Goal: Transaction & Acquisition: Purchase product/service

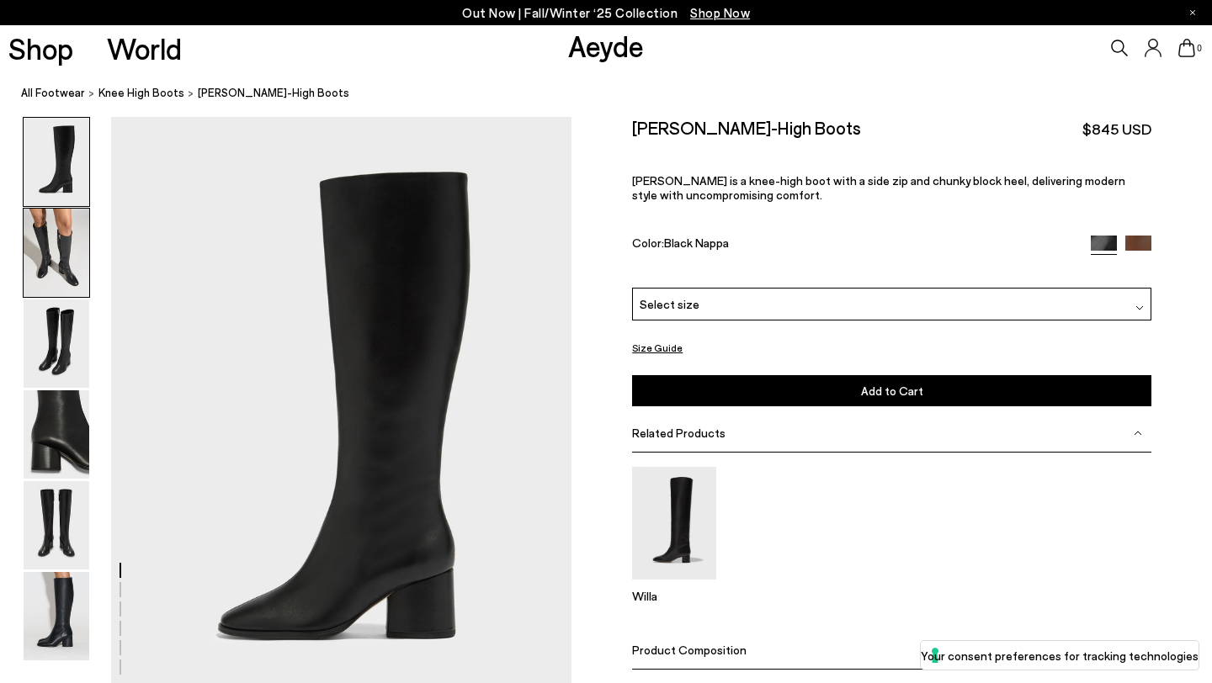
click at [68, 259] on img at bounding box center [57, 253] width 66 height 88
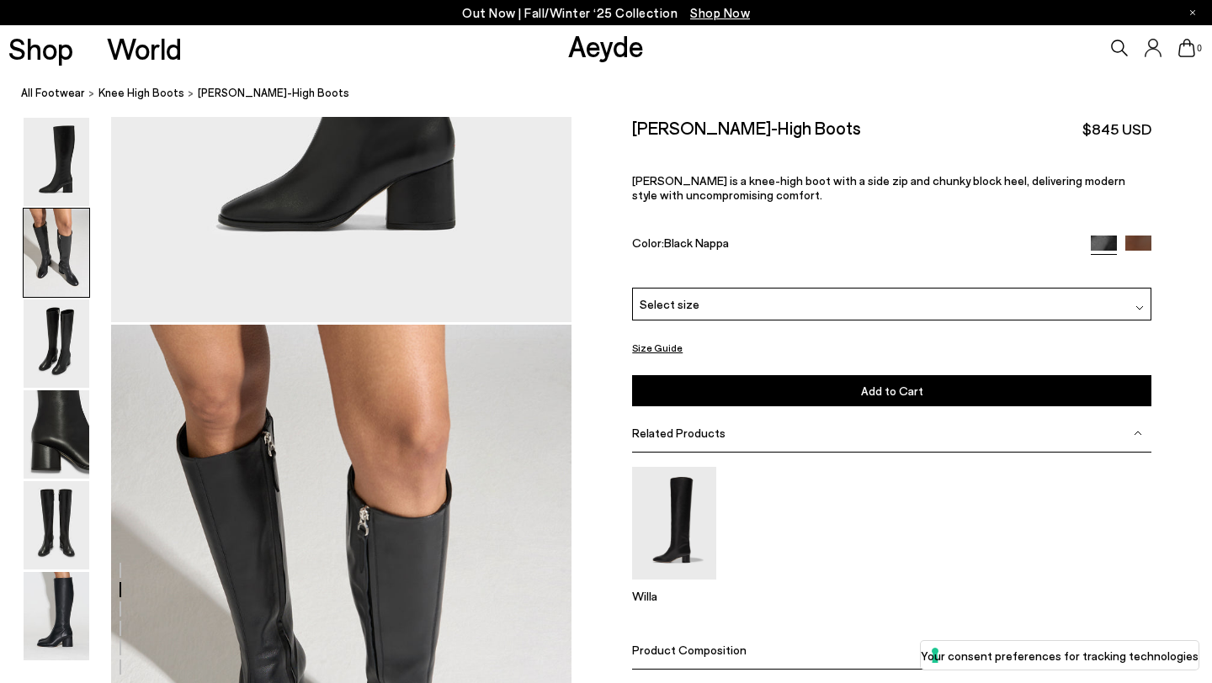
scroll to position [618, 0]
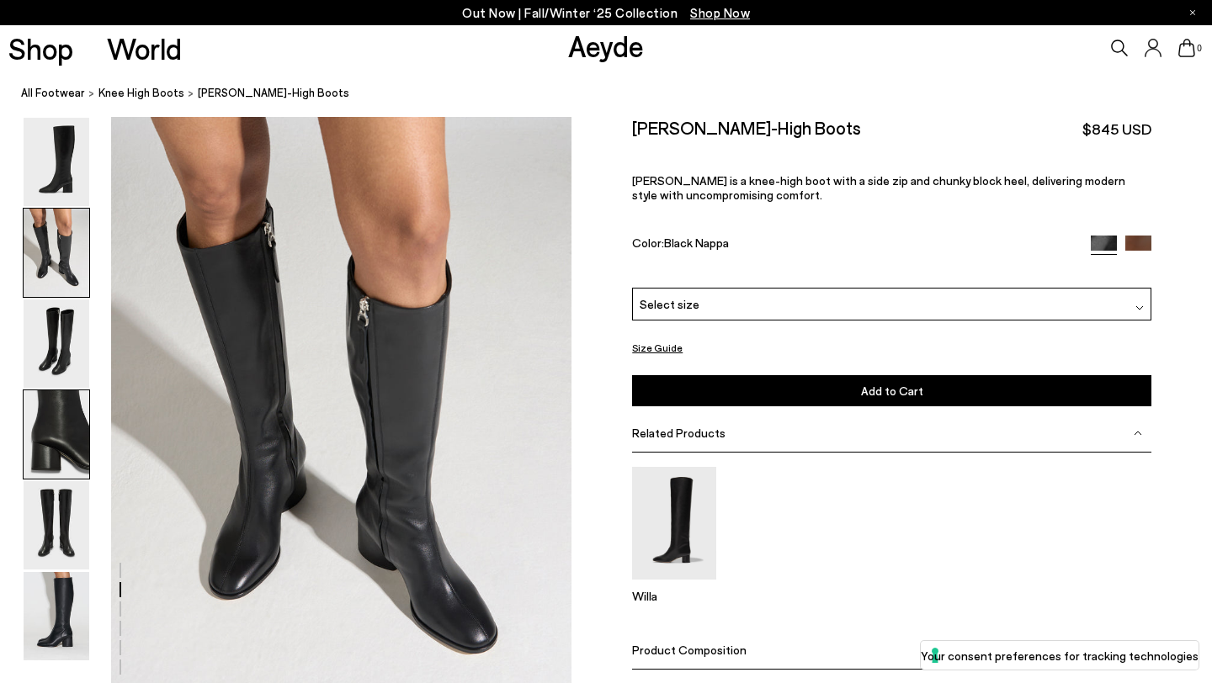
click at [58, 476] on img at bounding box center [57, 434] width 66 height 88
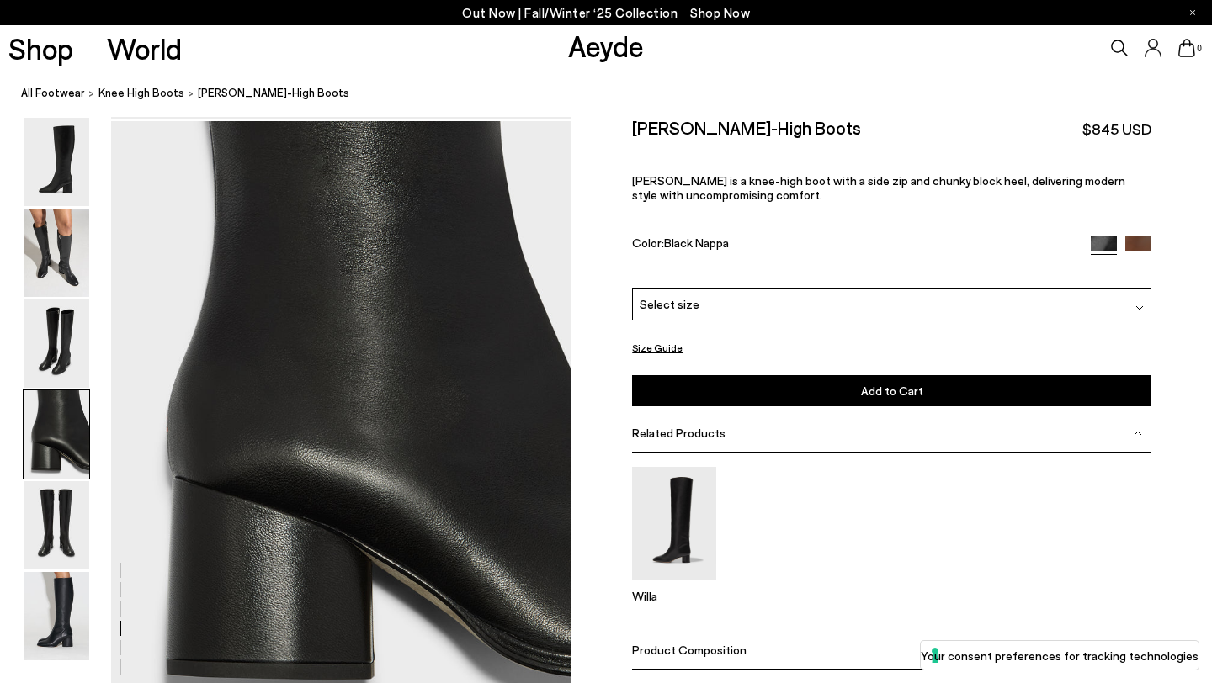
scroll to position [1851, 0]
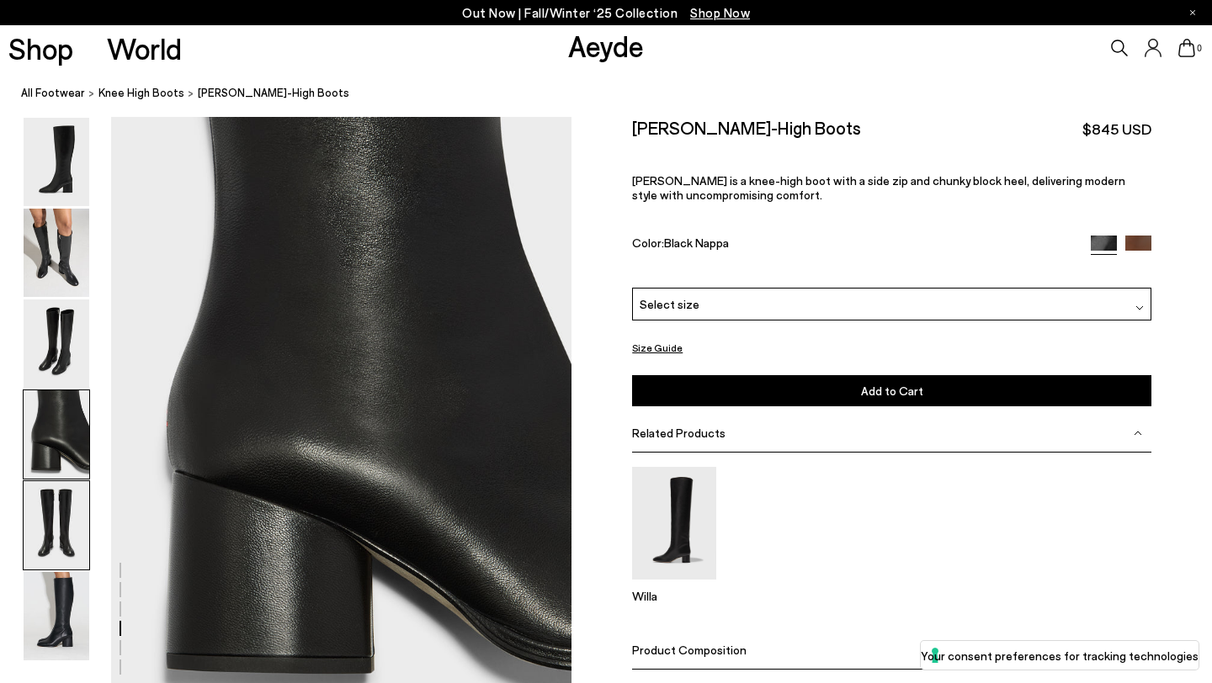
click at [60, 534] on img at bounding box center [57, 525] width 66 height 88
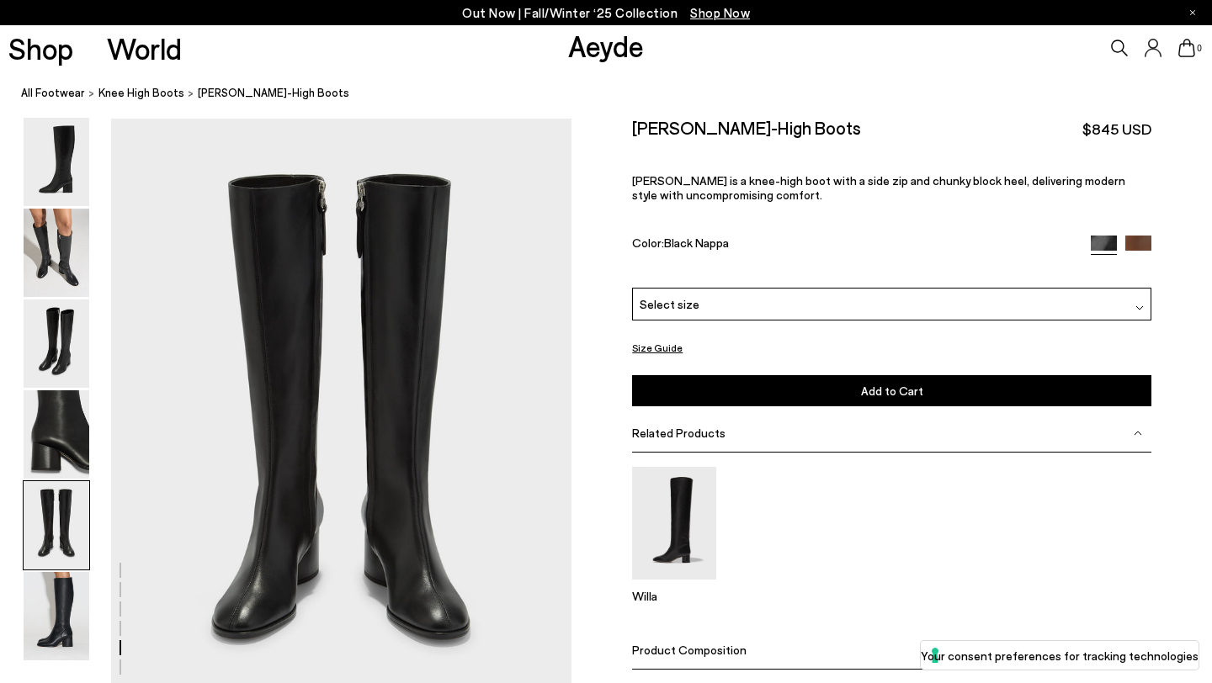
scroll to position [2467, 0]
click at [151, 87] on span "knee high boots" at bounding box center [141, 92] width 86 height 13
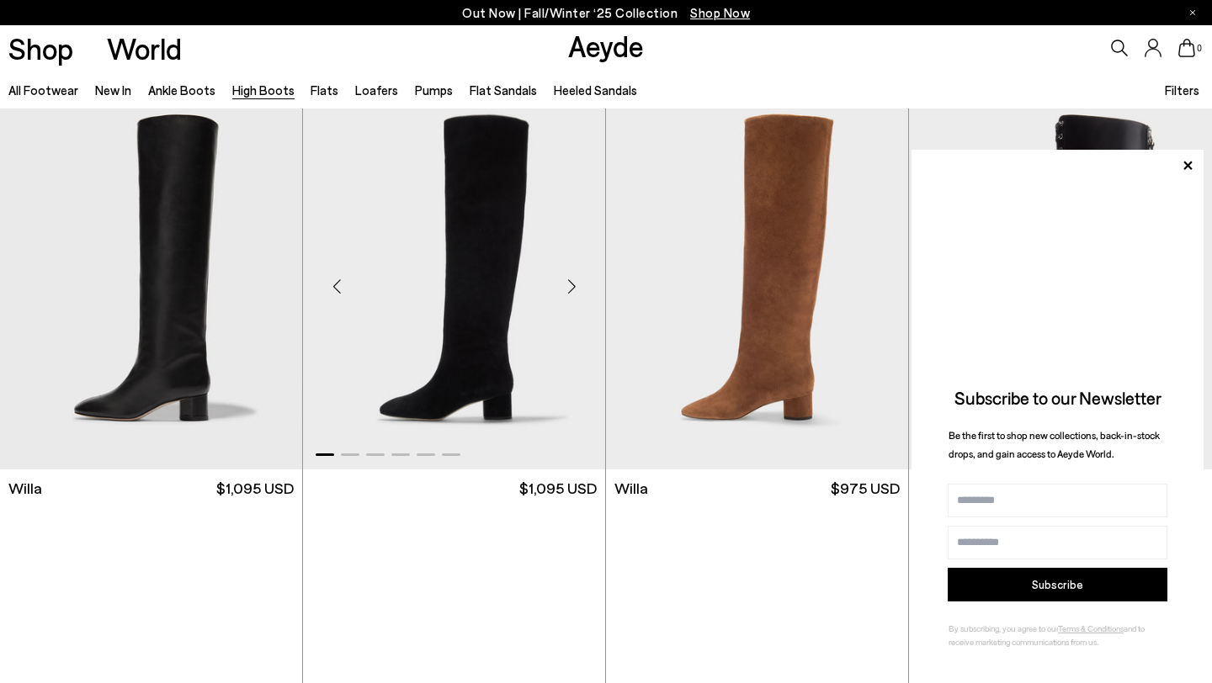
scroll to position [428, 0]
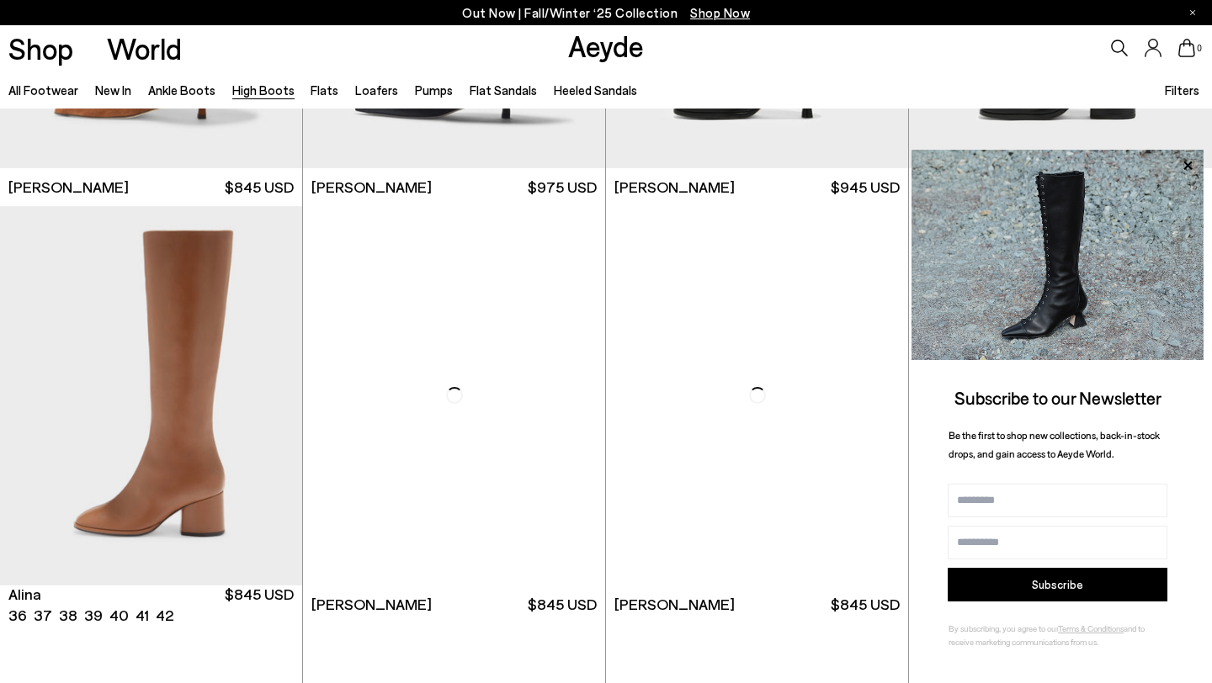
scroll to position [2408, 0]
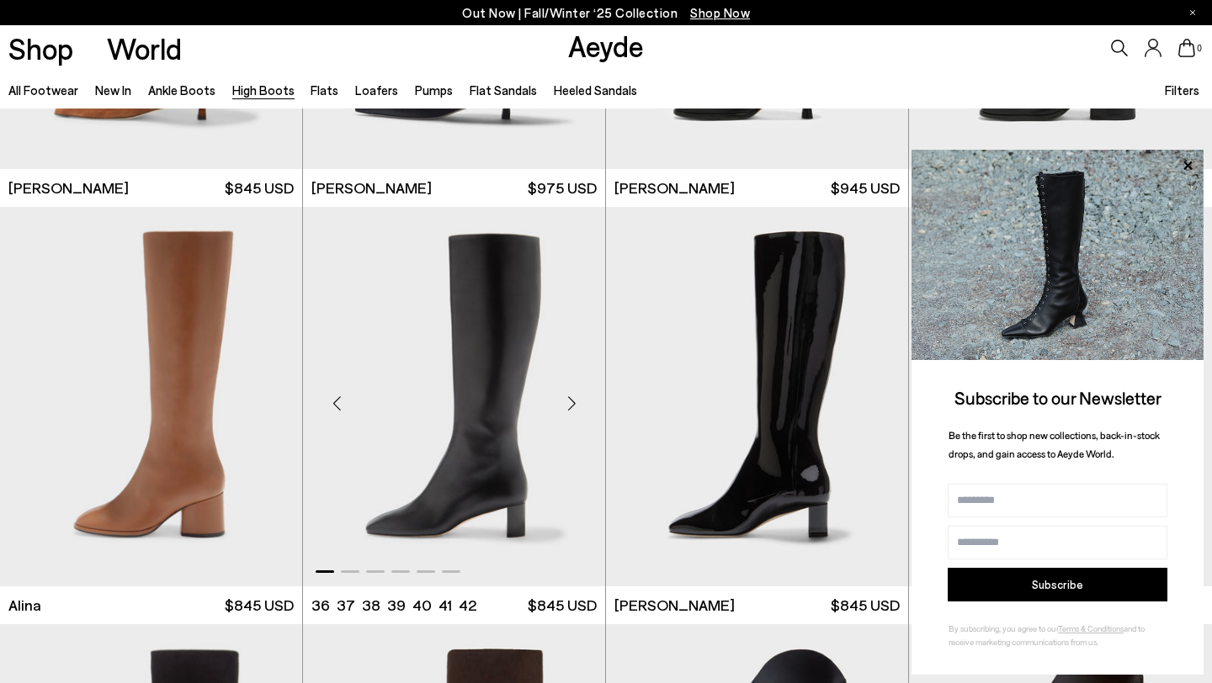
click at [481, 344] on img "1 / 6" at bounding box center [454, 396] width 302 height 379
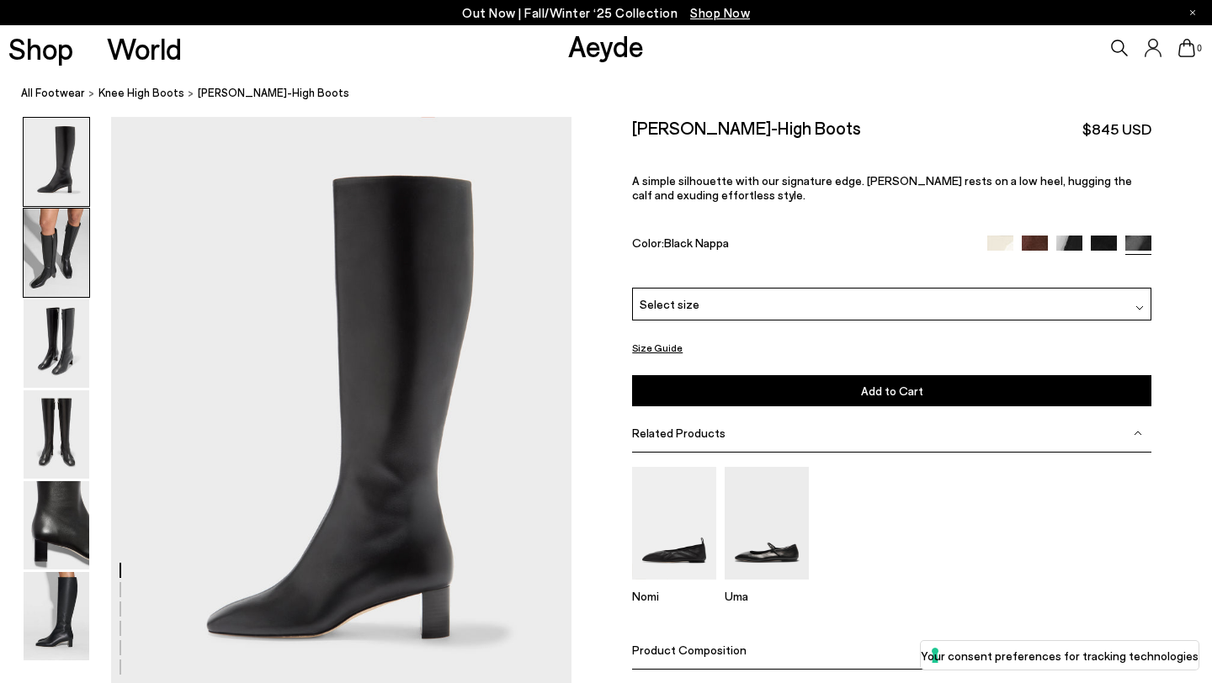
click at [52, 257] on img at bounding box center [57, 253] width 66 height 88
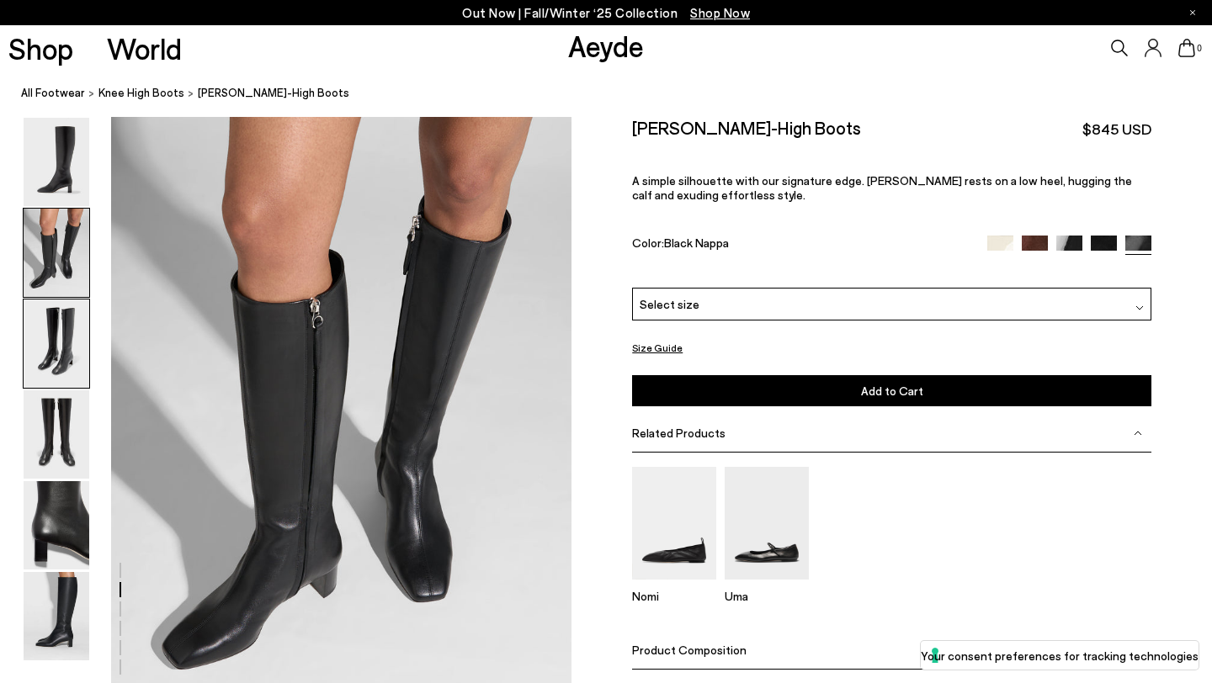
click at [64, 326] on img at bounding box center [57, 344] width 66 height 88
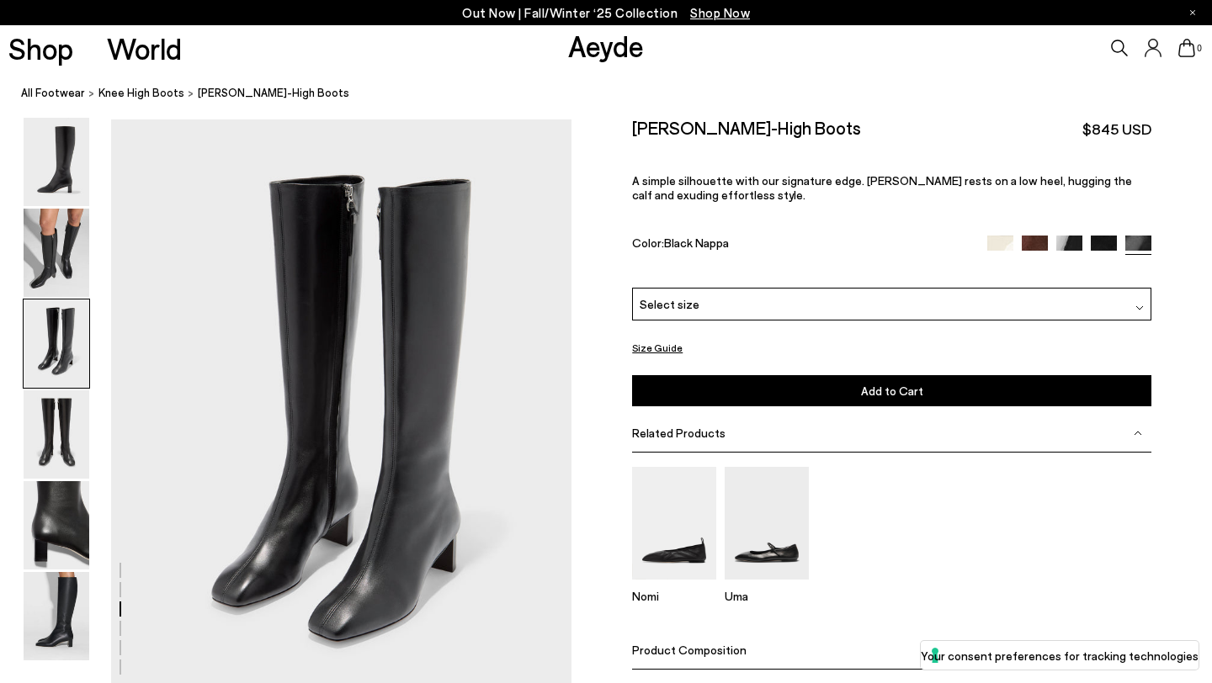
scroll to position [1234, 0]
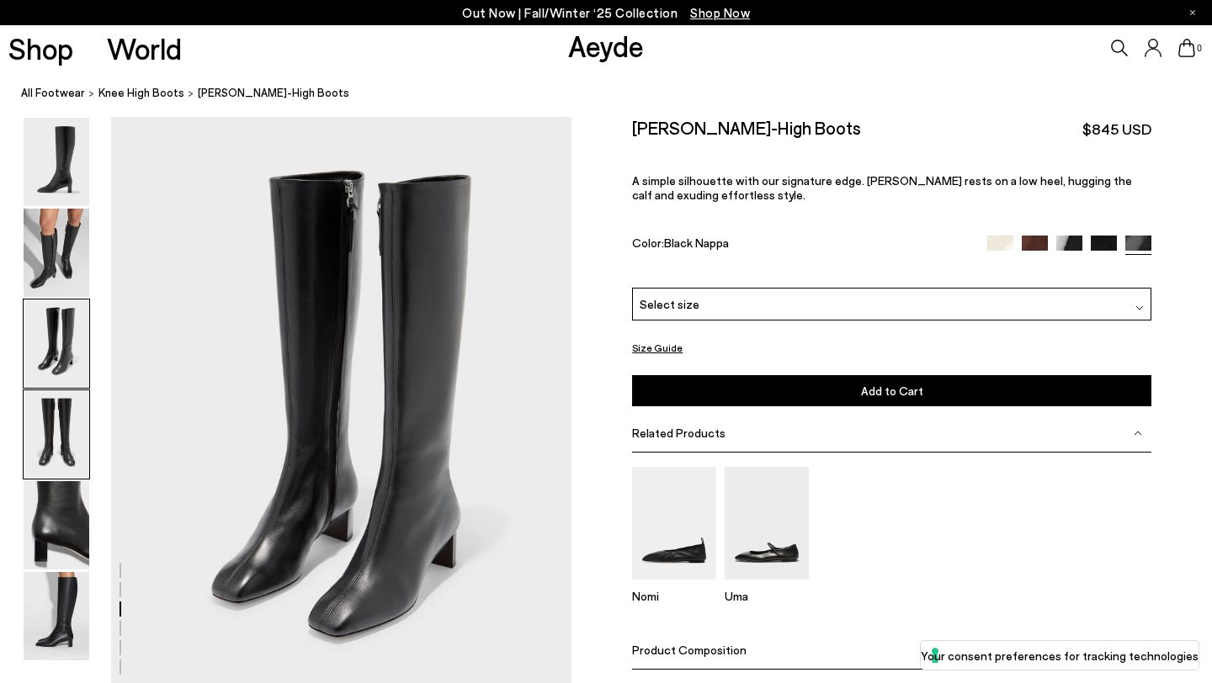
click at [59, 443] on img at bounding box center [57, 434] width 66 height 88
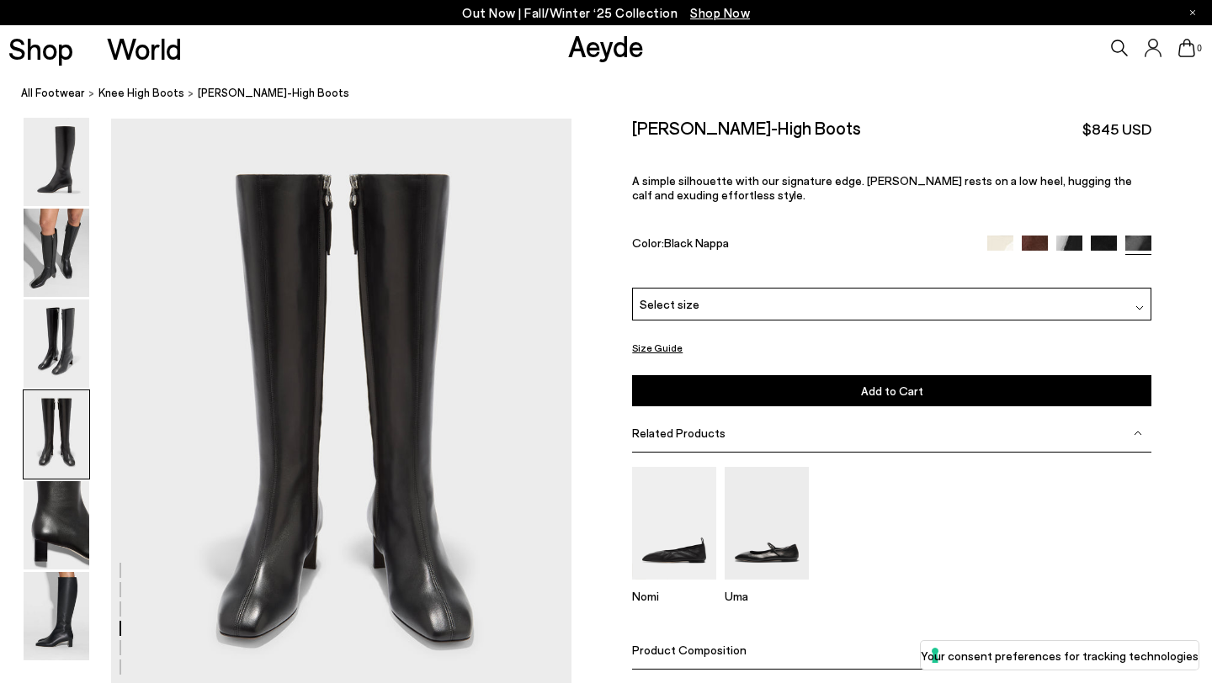
scroll to position [1851, 0]
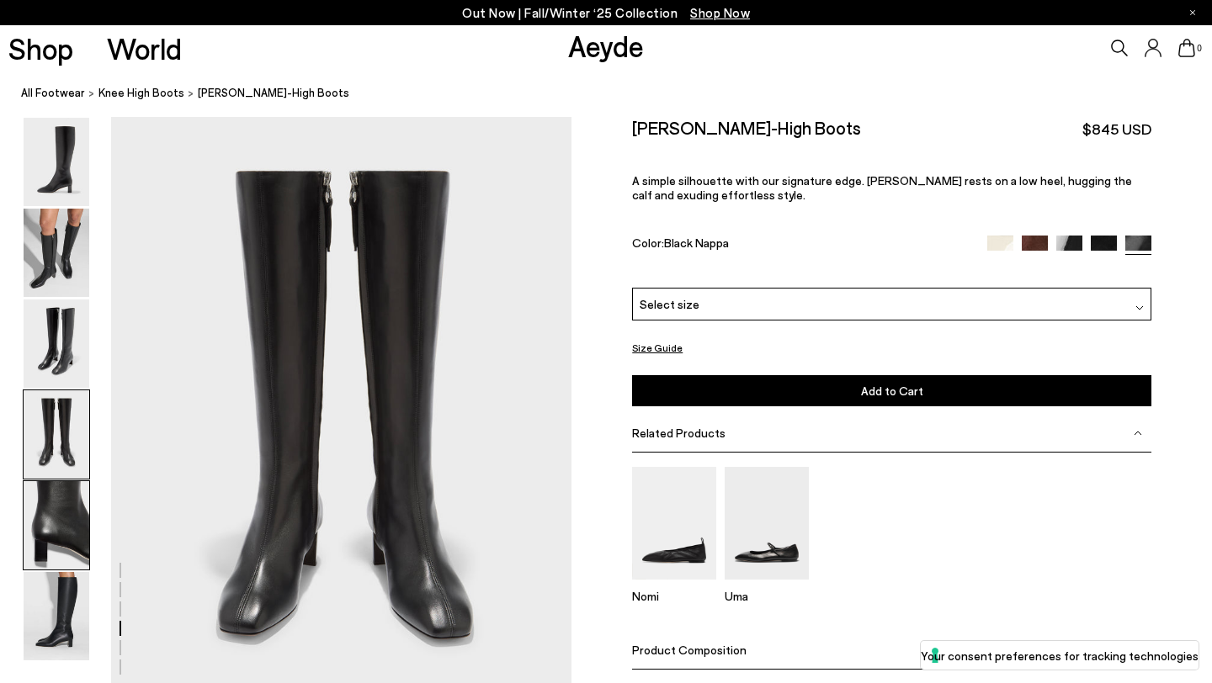
click at [61, 539] on img at bounding box center [57, 525] width 66 height 88
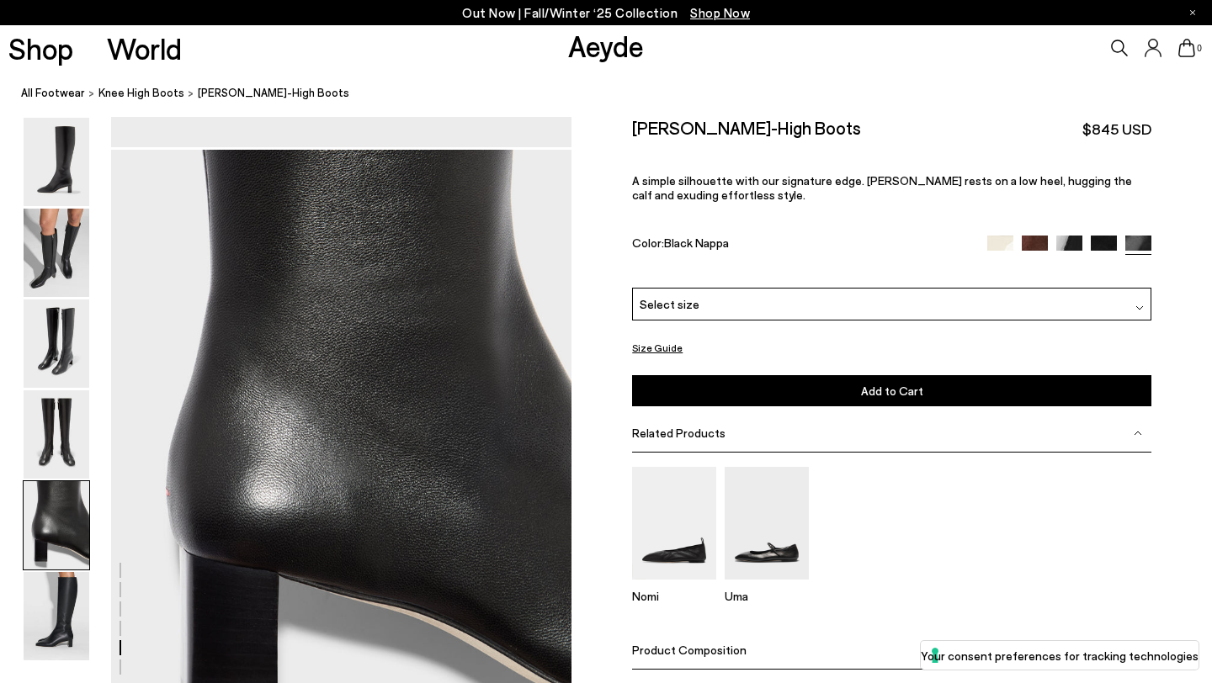
scroll to position [2467, 0]
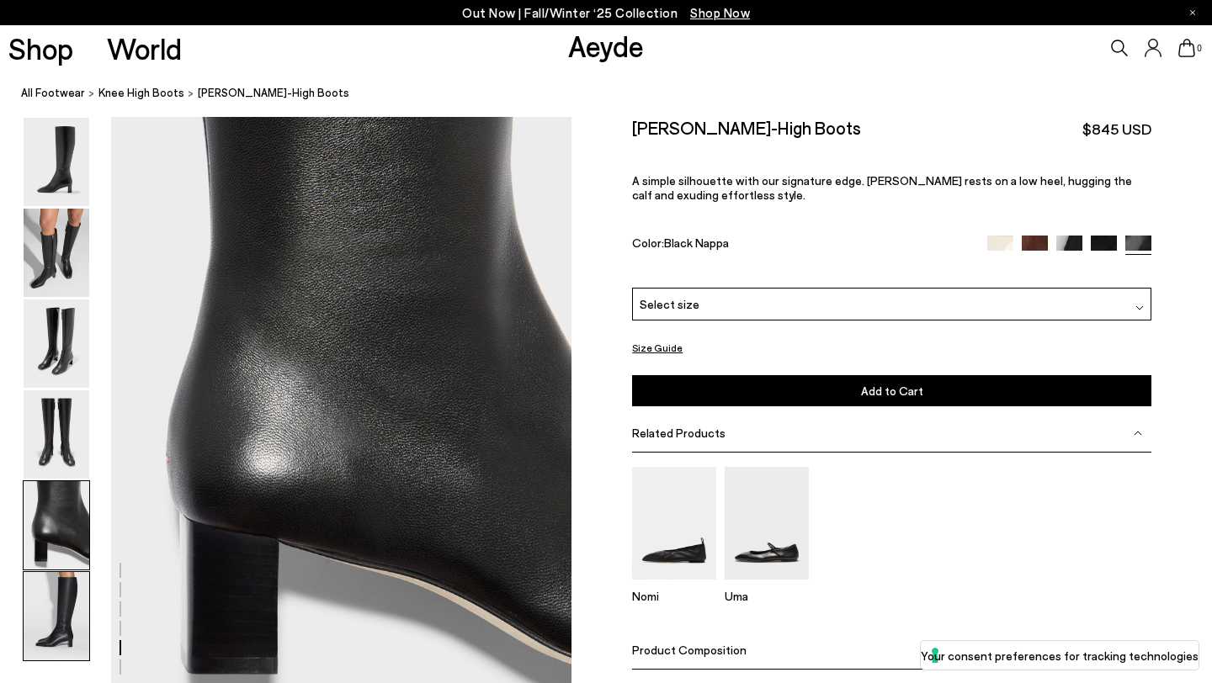
click at [65, 608] on img at bounding box center [57, 616] width 66 height 88
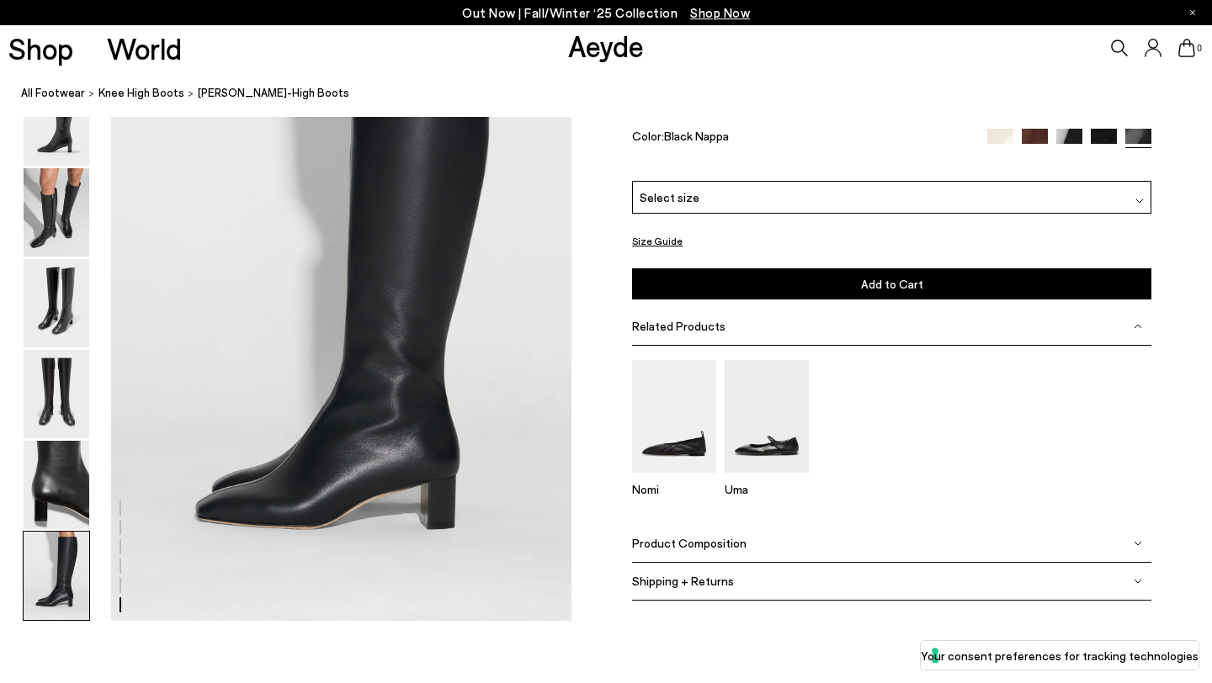
scroll to position [3199, 0]
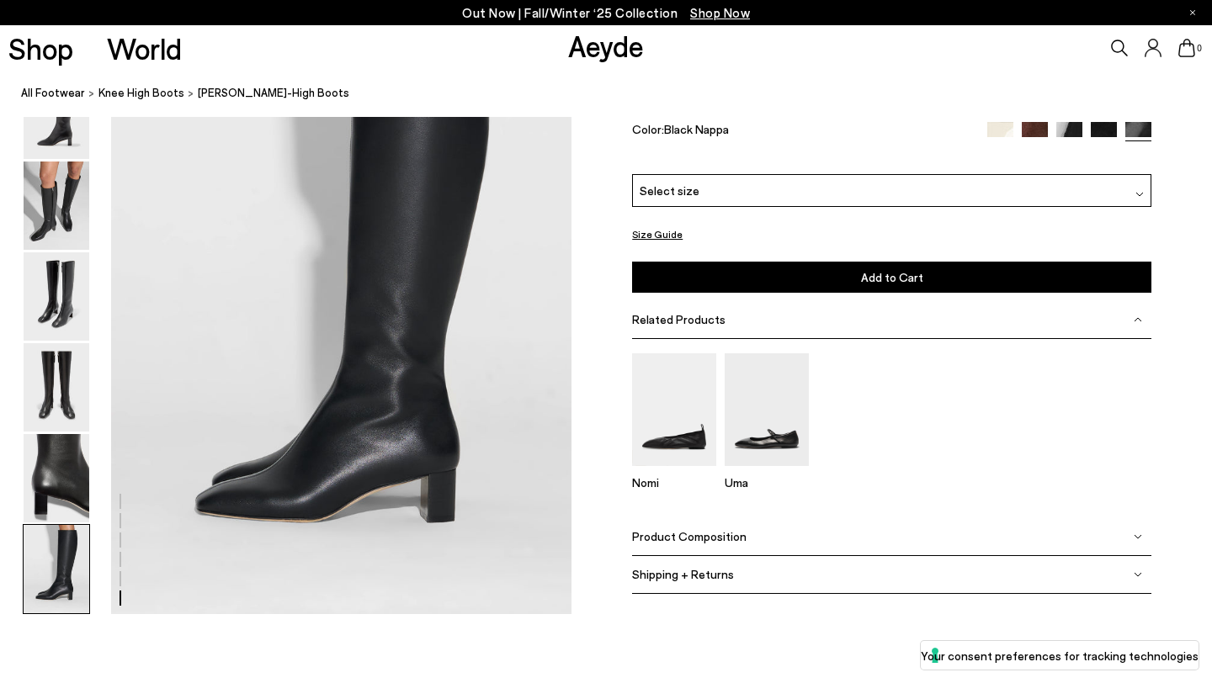
click at [1001, 135] on img at bounding box center [1000, 135] width 26 height 26
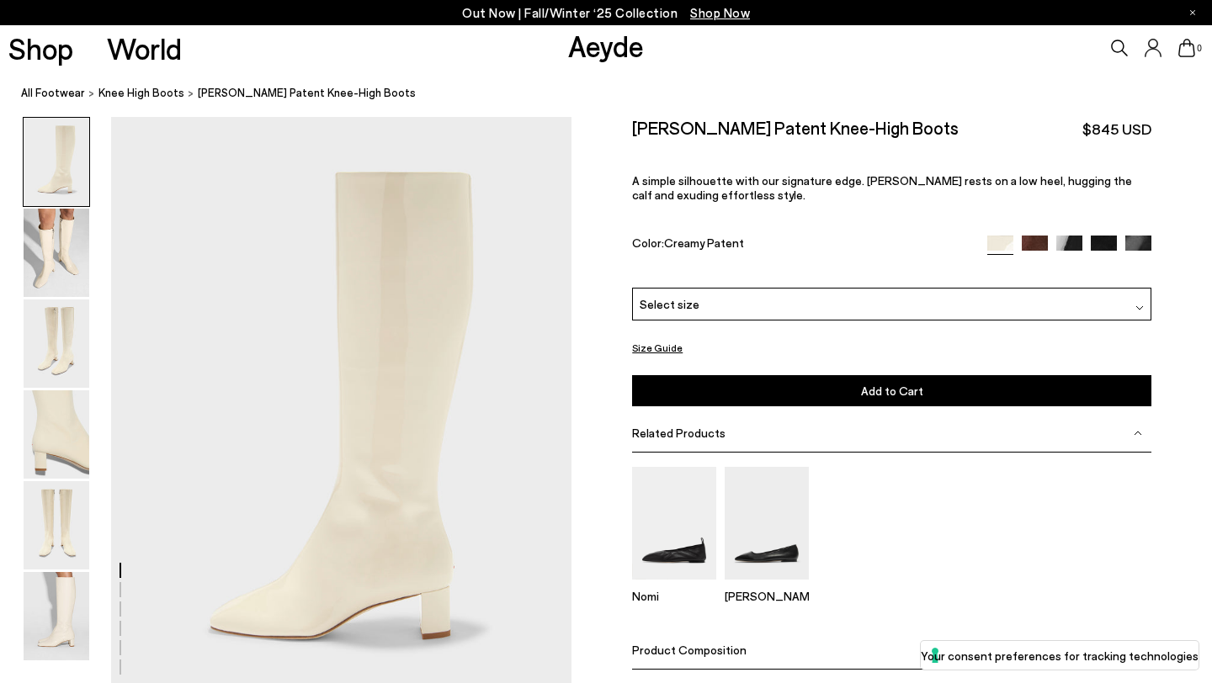
click at [1037, 244] on img at bounding box center [1035, 249] width 26 height 26
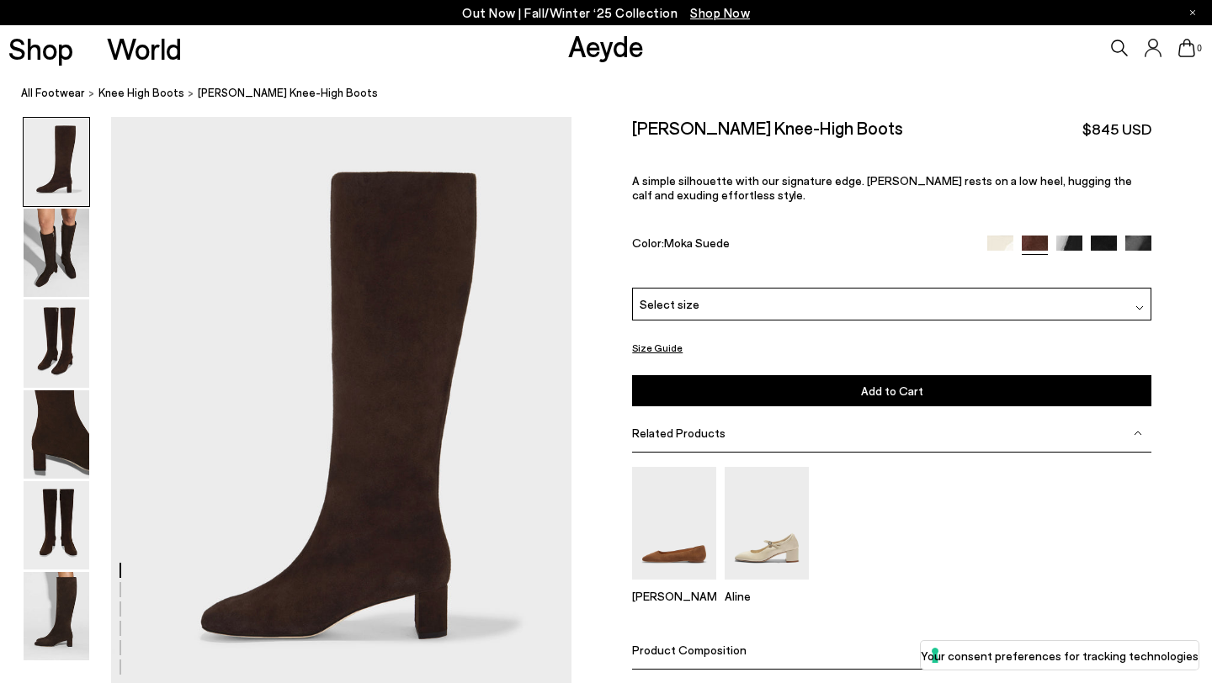
click at [1068, 241] on img at bounding box center [1069, 249] width 26 height 26
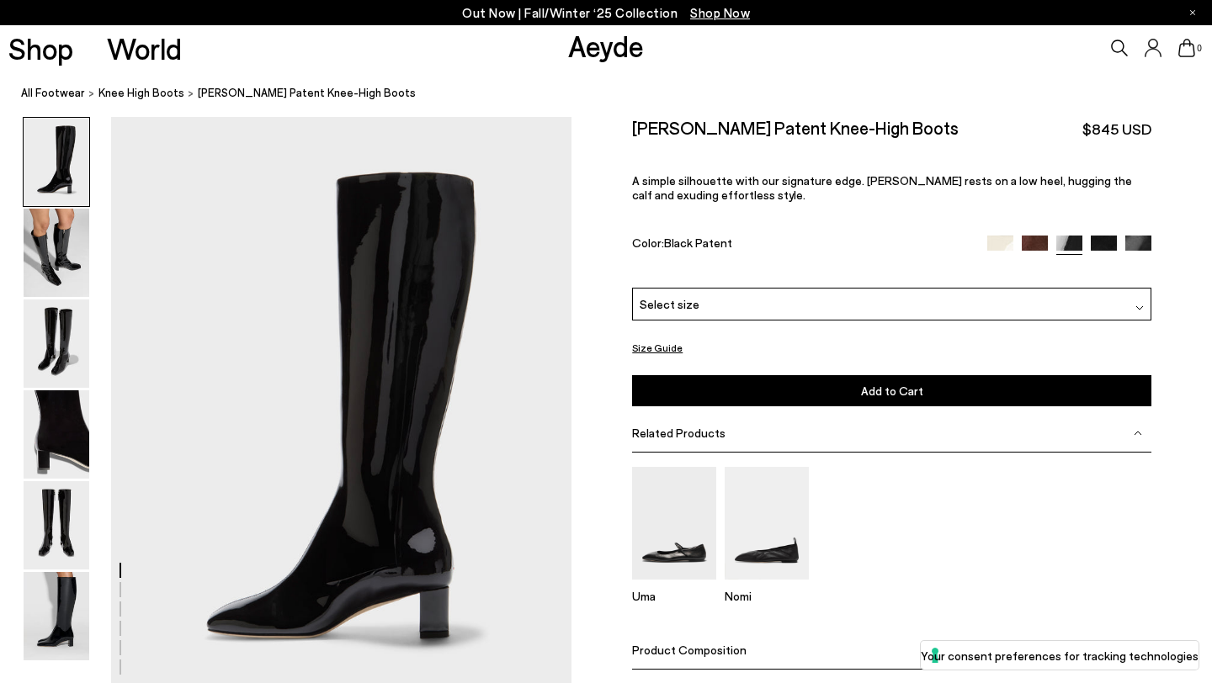
click at [1101, 243] on img at bounding box center [1104, 249] width 26 height 26
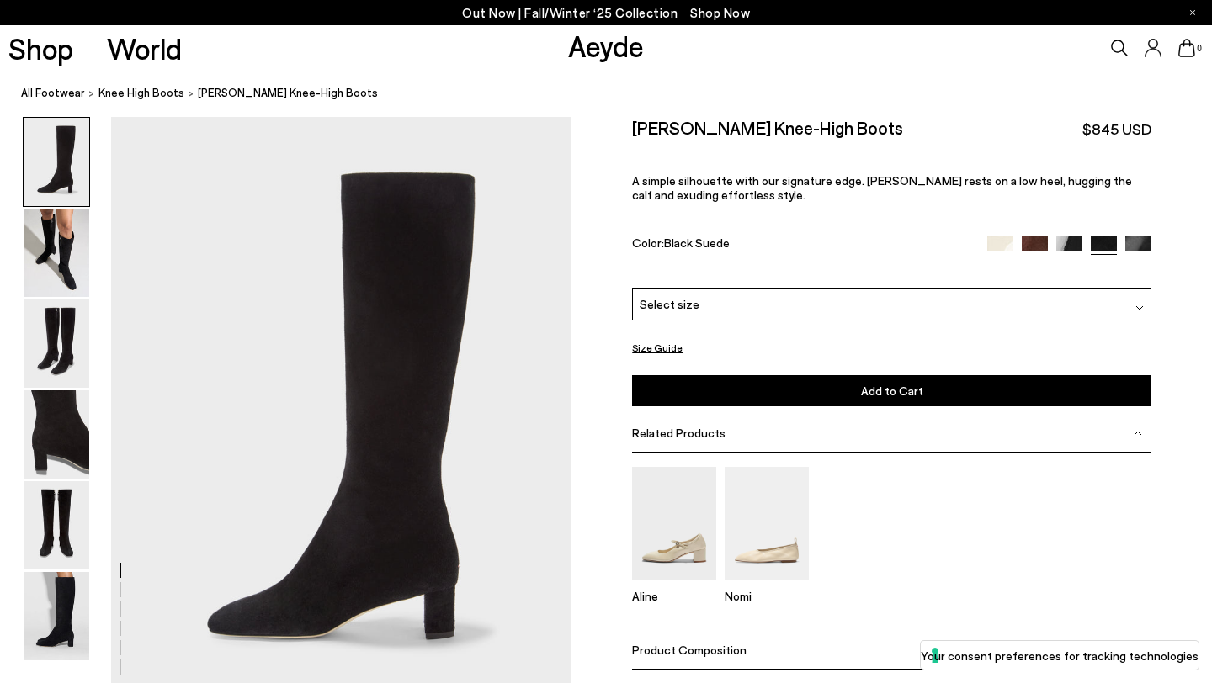
click at [1139, 247] on img at bounding box center [1138, 249] width 26 height 26
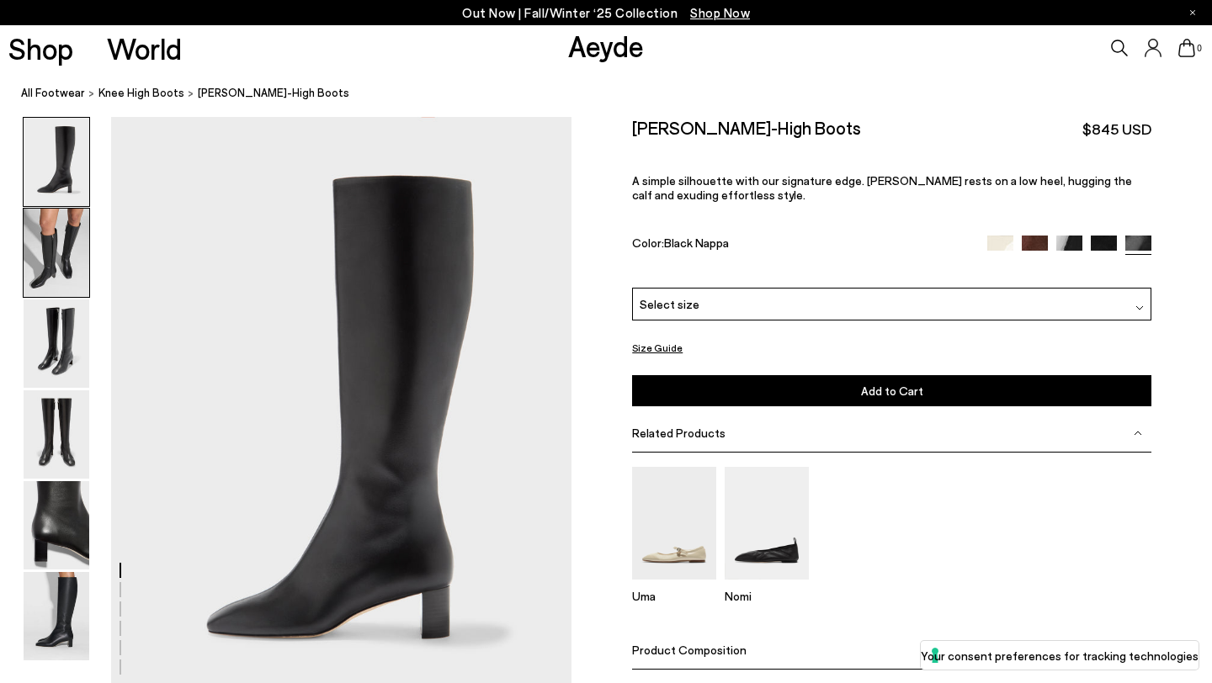
click at [61, 257] on img at bounding box center [57, 253] width 66 height 88
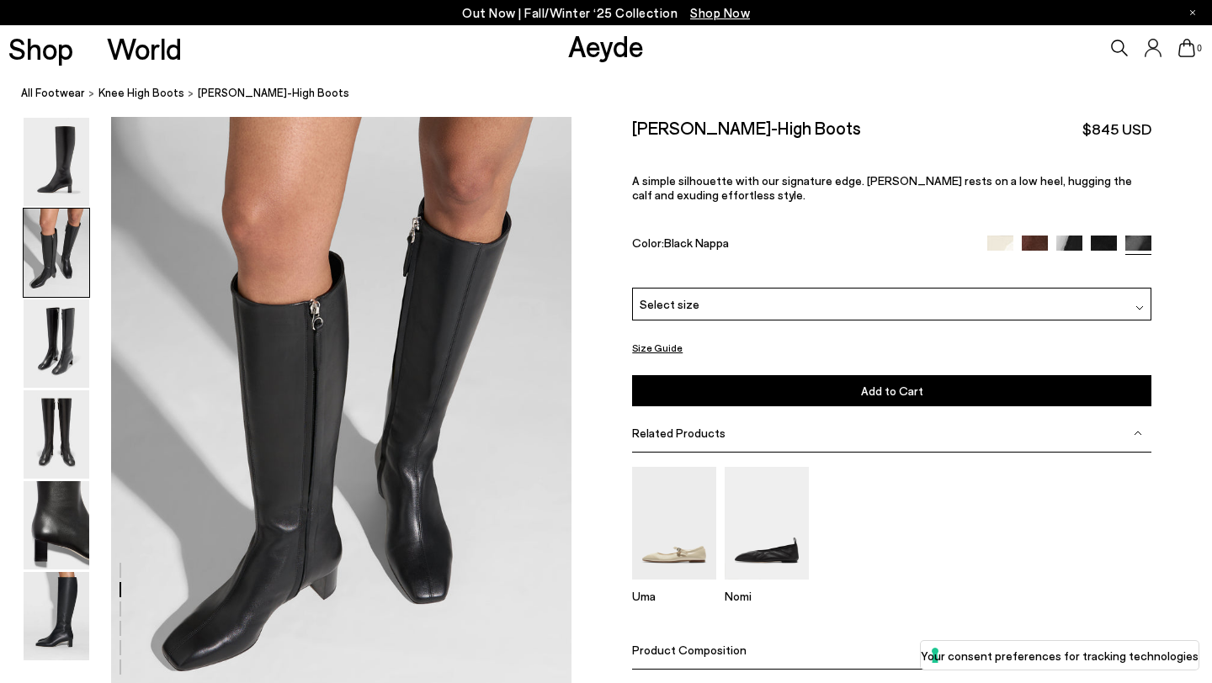
scroll to position [618, 0]
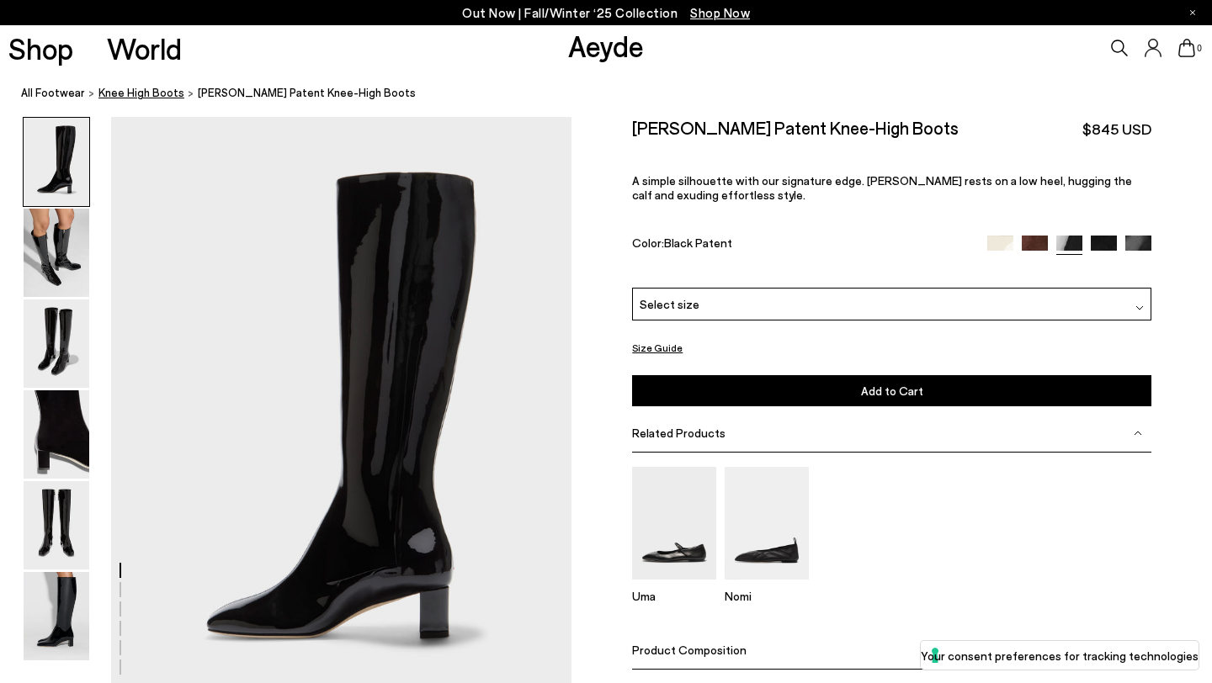
click at [148, 88] on span "knee high boots" at bounding box center [141, 92] width 86 height 13
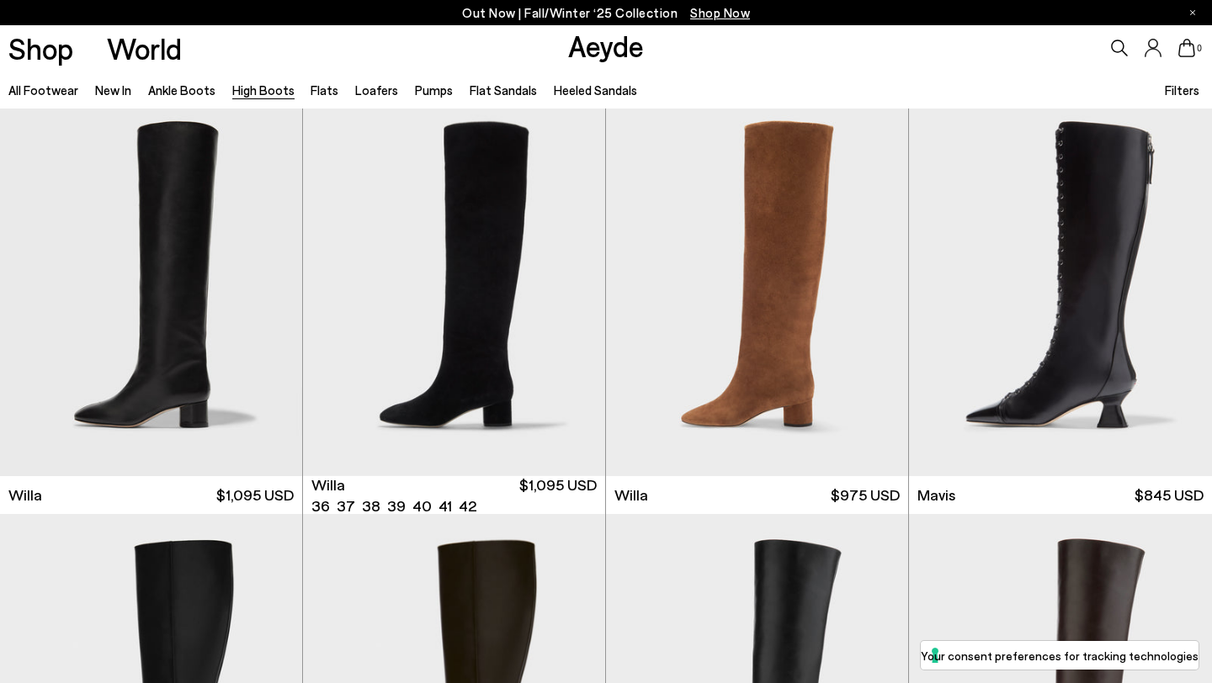
scroll to position [405, 0]
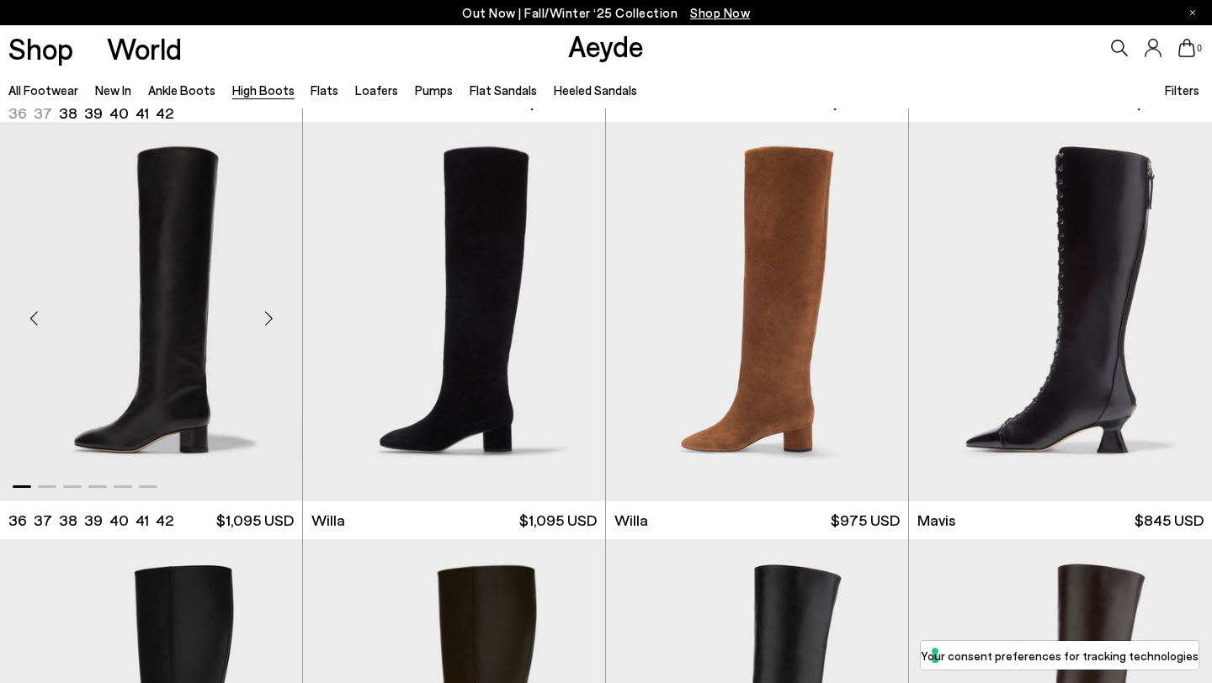
click at [203, 341] on img "1 / 6" at bounding box center [151, 311] width 302 height 379
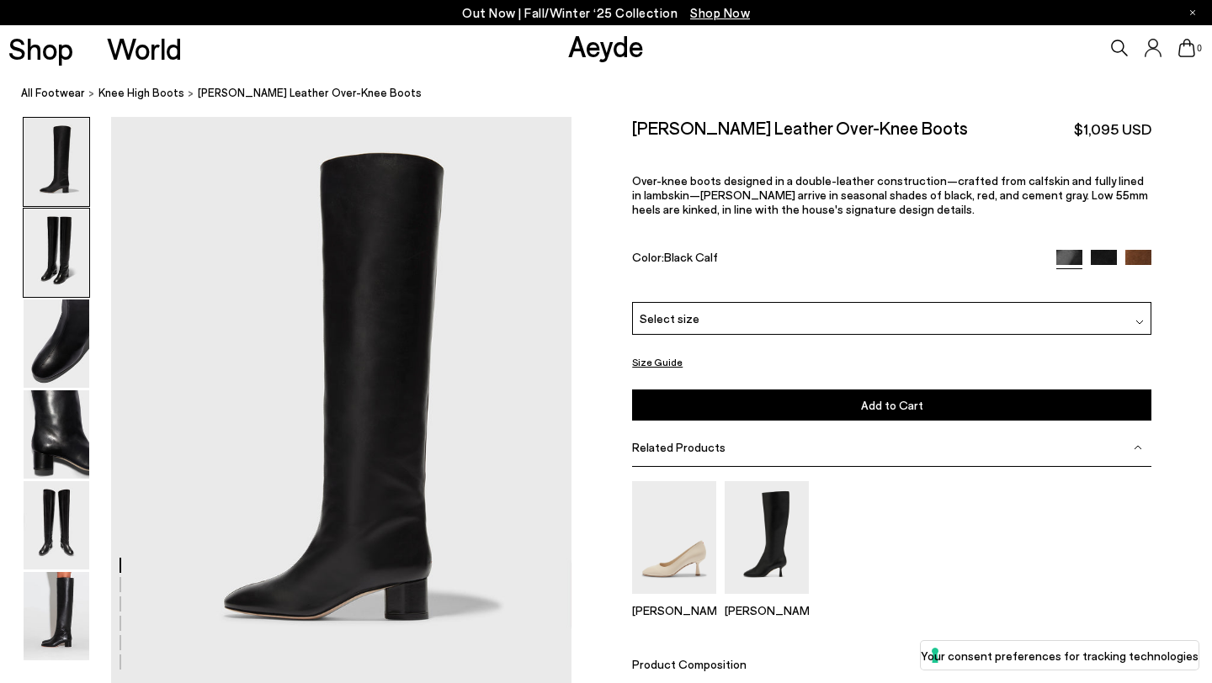
click at [67, 258] on img at bounding box center [57, 253] width 66 height 88
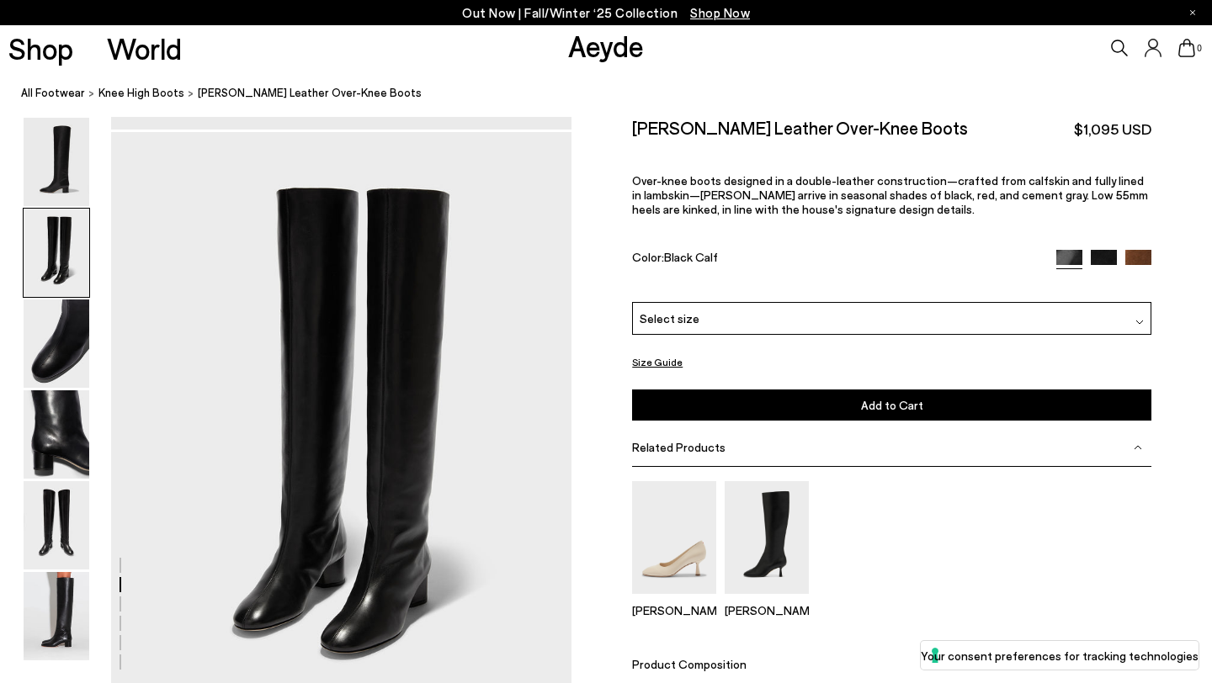
scroll to position [571, 0]
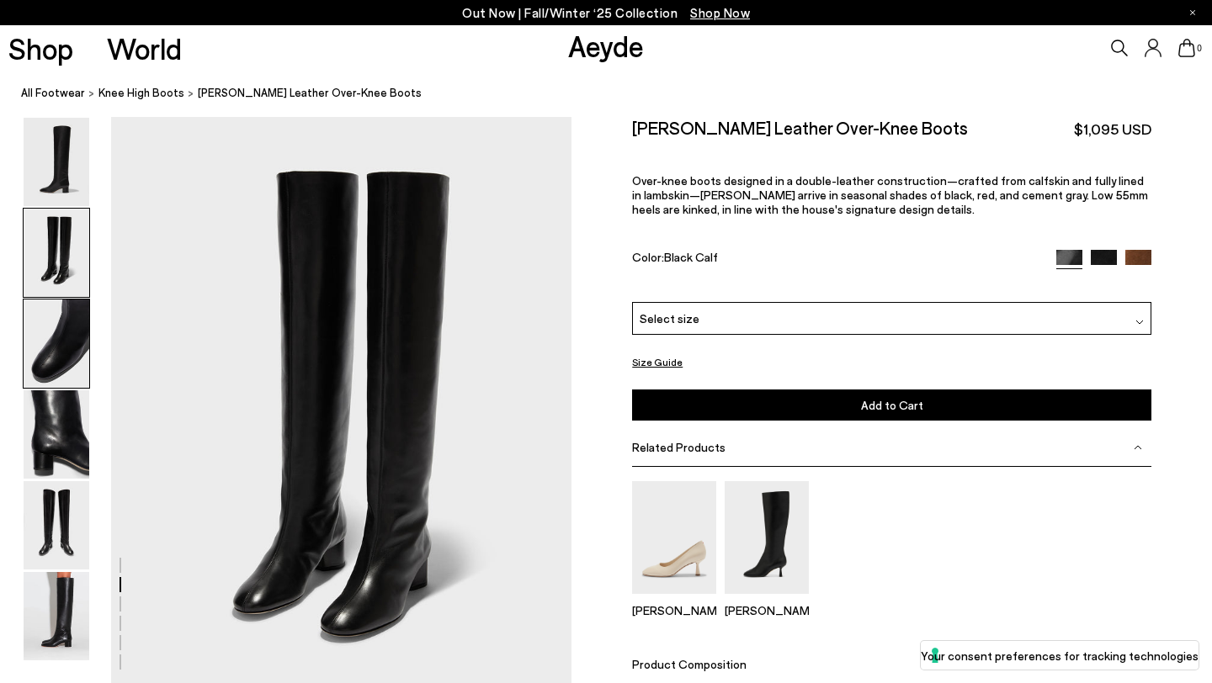
click at [64, 340] on img at bounding box center [57, 344] width 66 height 88
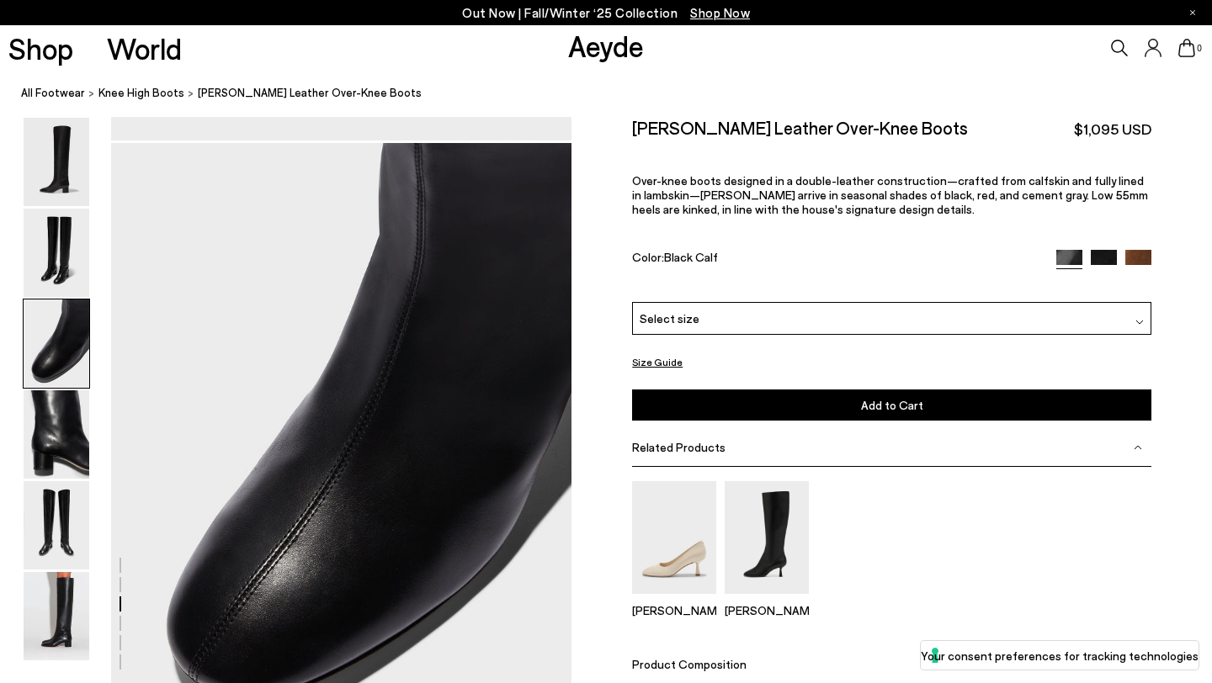
scroll to position [1187, 0]
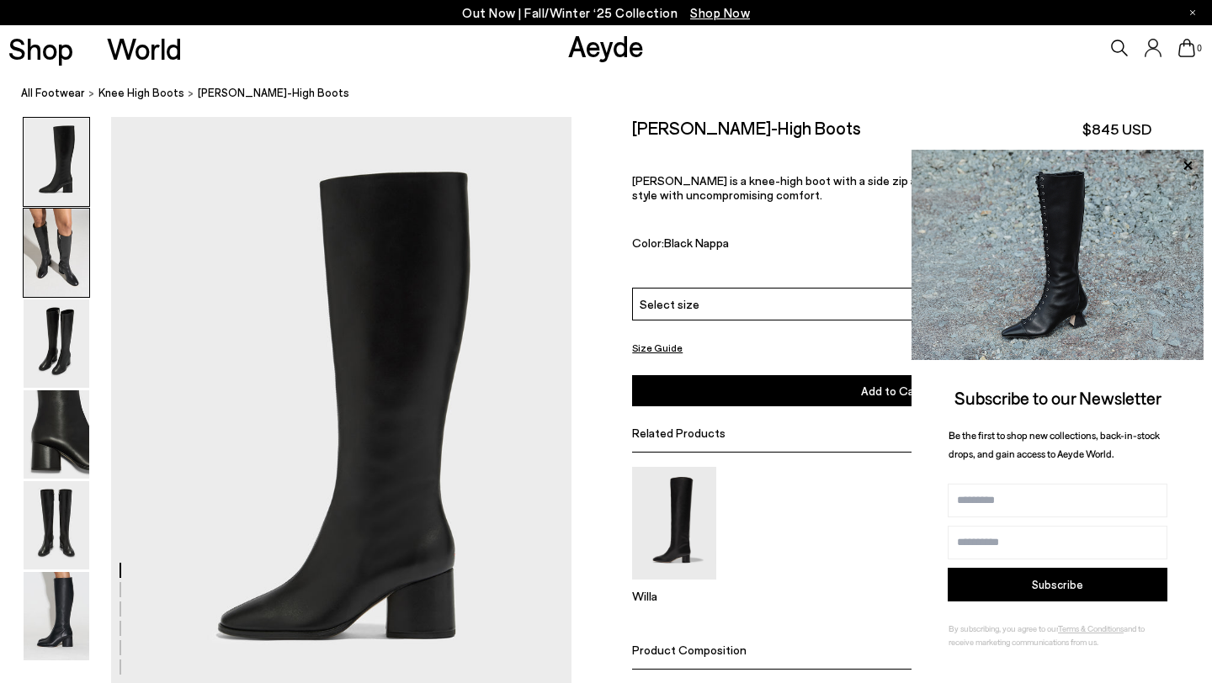
click at [69, 253] on img at bounding box center [57, 253] width 66 height 88
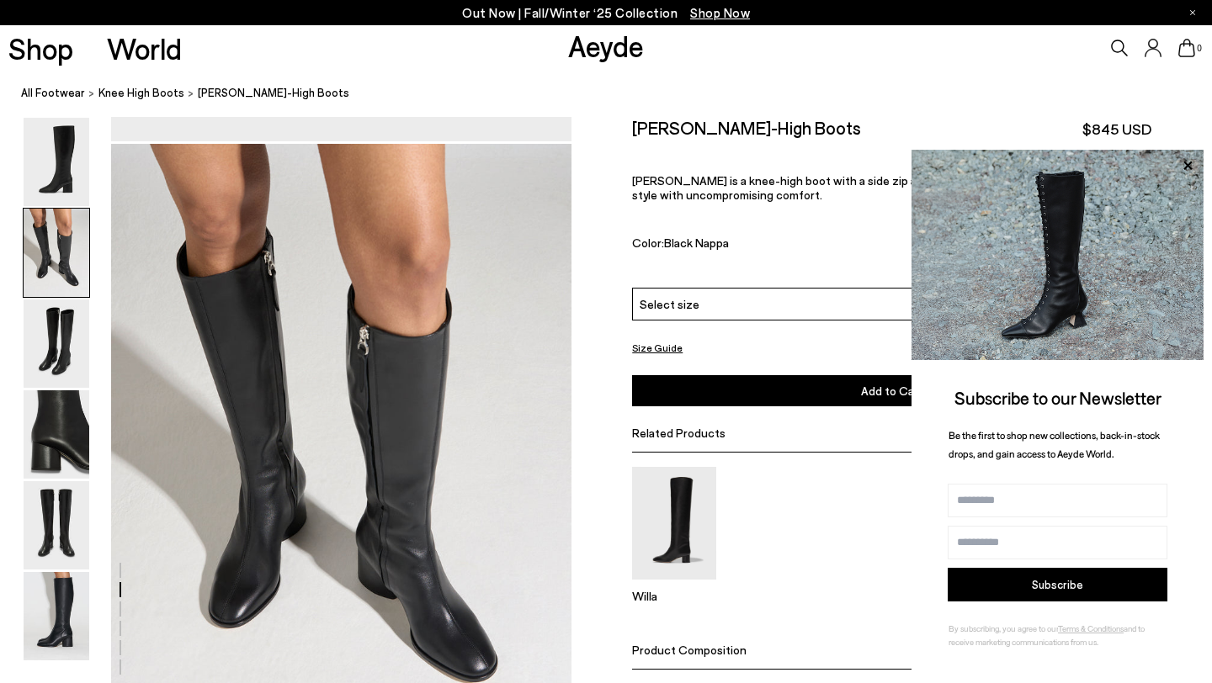
scroll to position [618, 0]
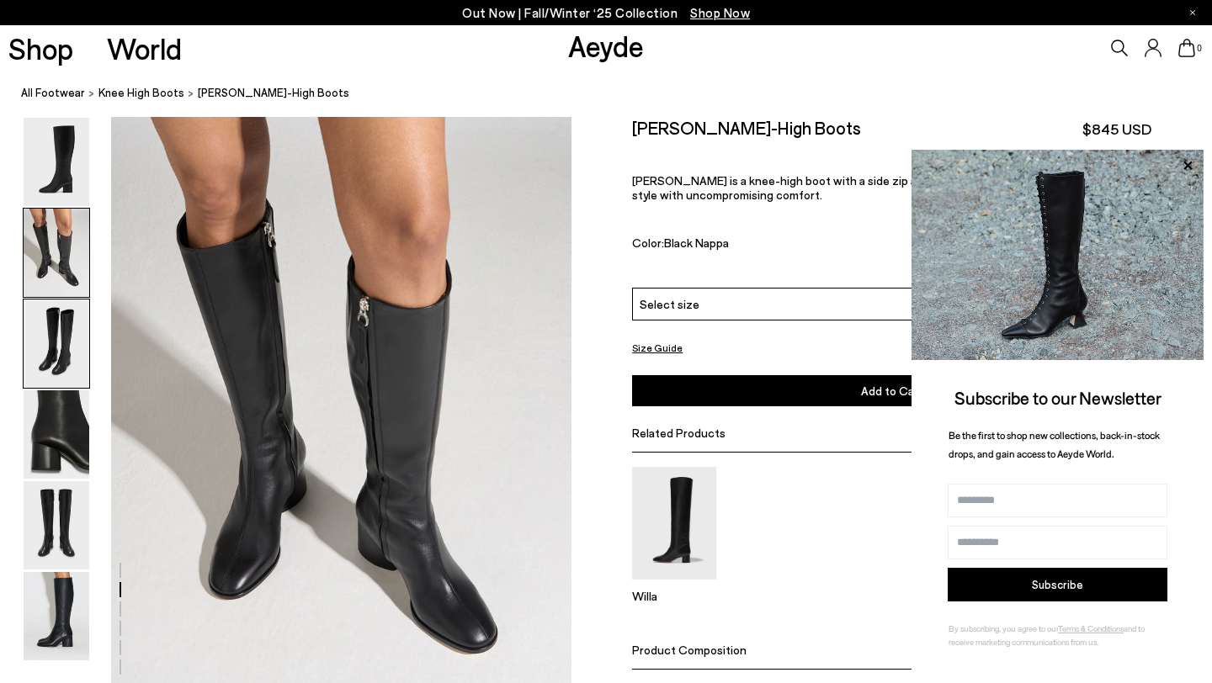
click at [67, 346] on img at bounding box center [57, 344] width 66 height 88
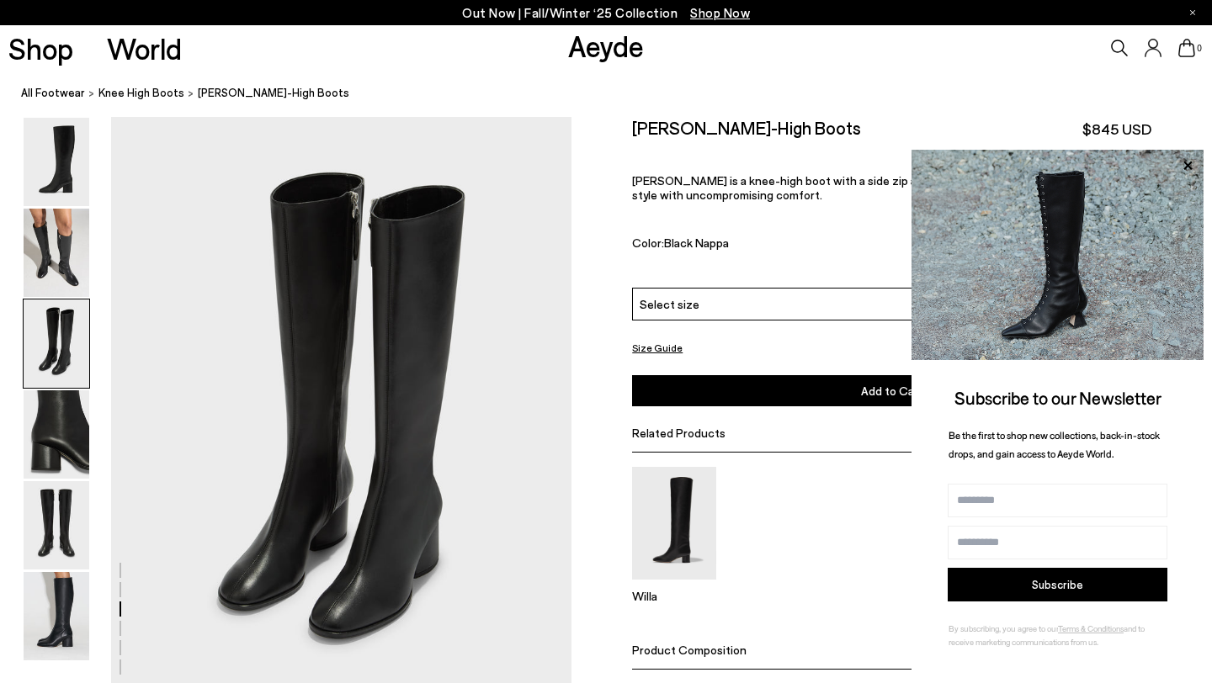
scroll to position [1234, 0]
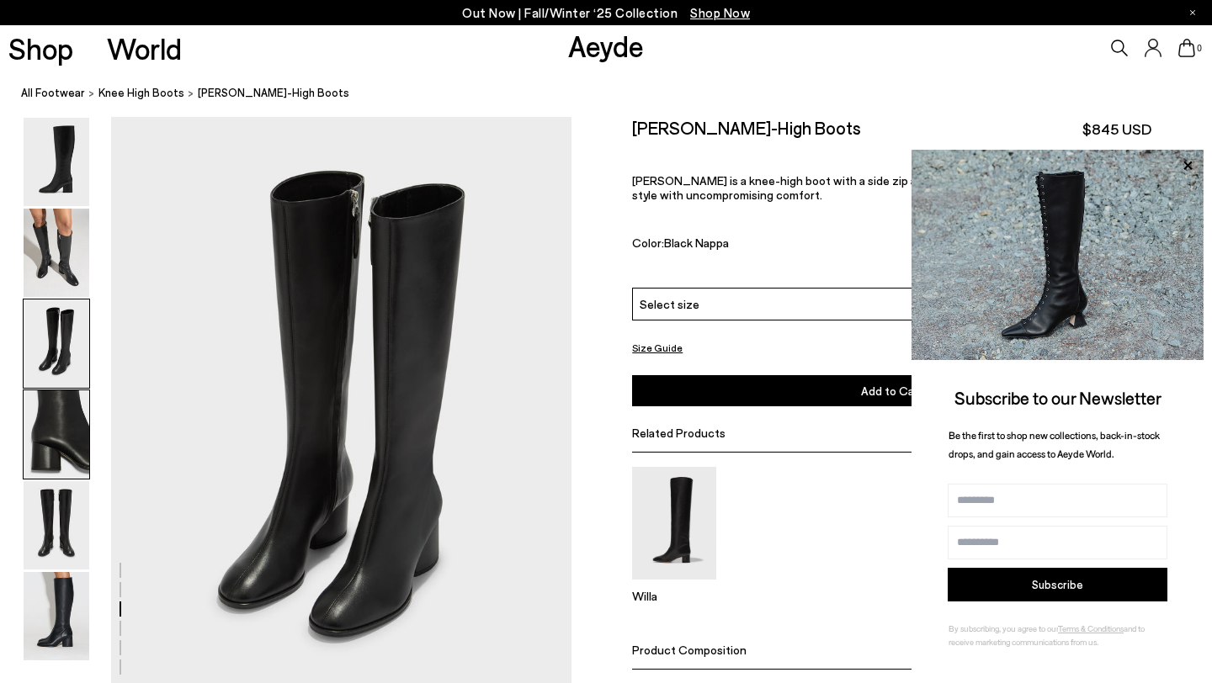
click at [68, 427] on img at bounding box center [57, 434] width 66 height 88
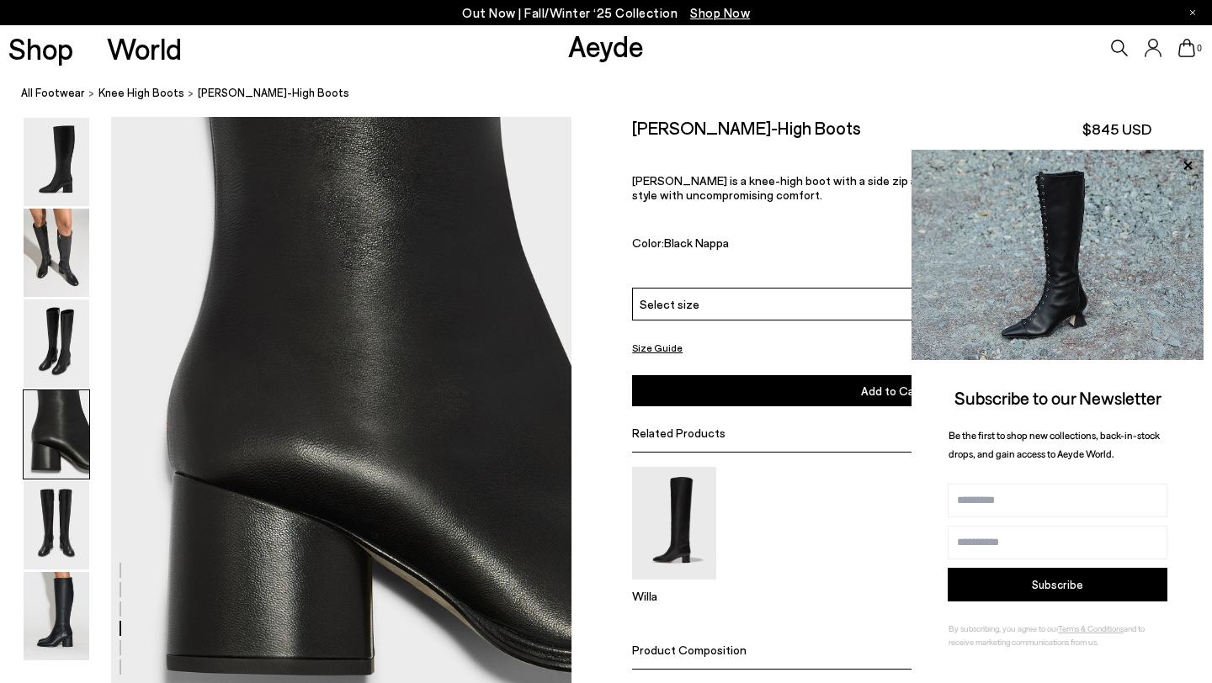
scroll to position [1851, 0]
click at [62, 519] on img at bounding box center [57, 525] width 66 height 88
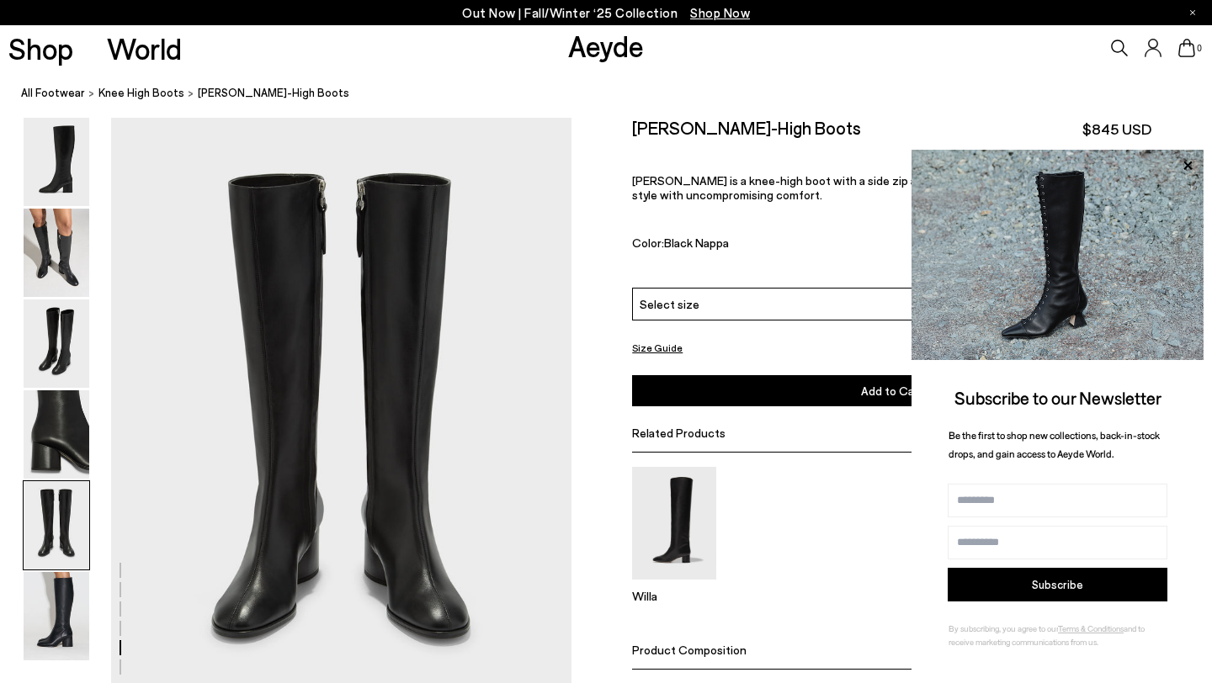
scroll to position [2467, 0]
click at [59, 570] on div at bounding box center [56, 525] width 67 height 90
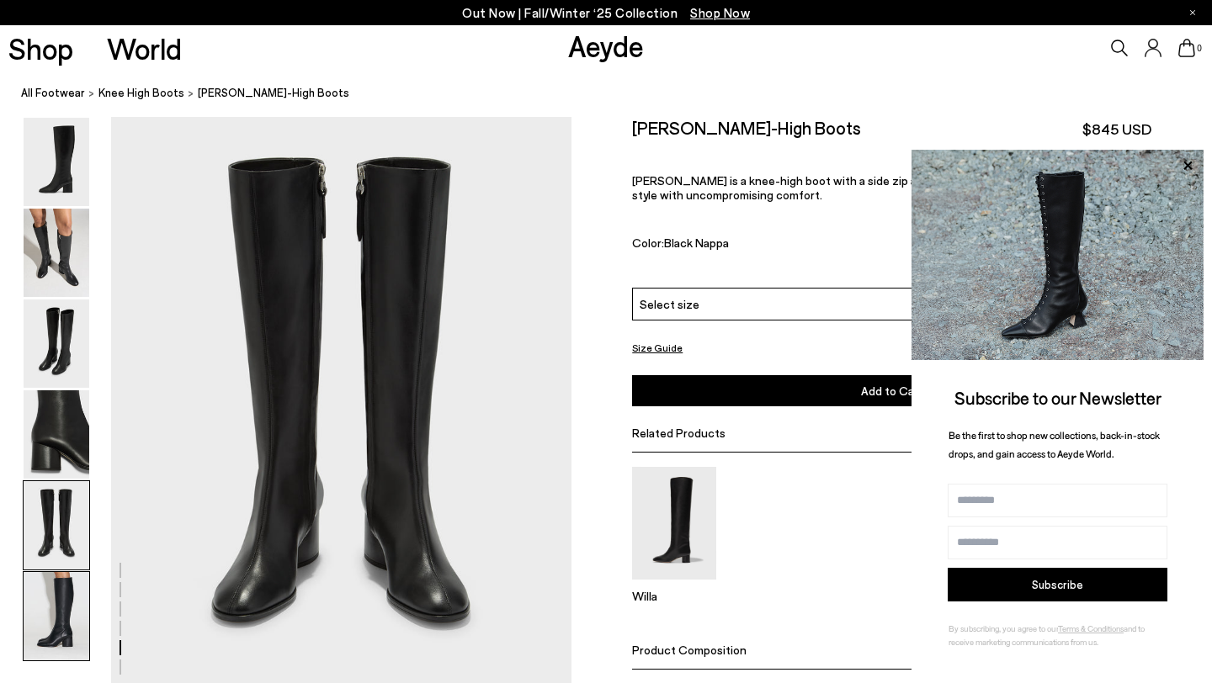
scroll to position [2479, 0]
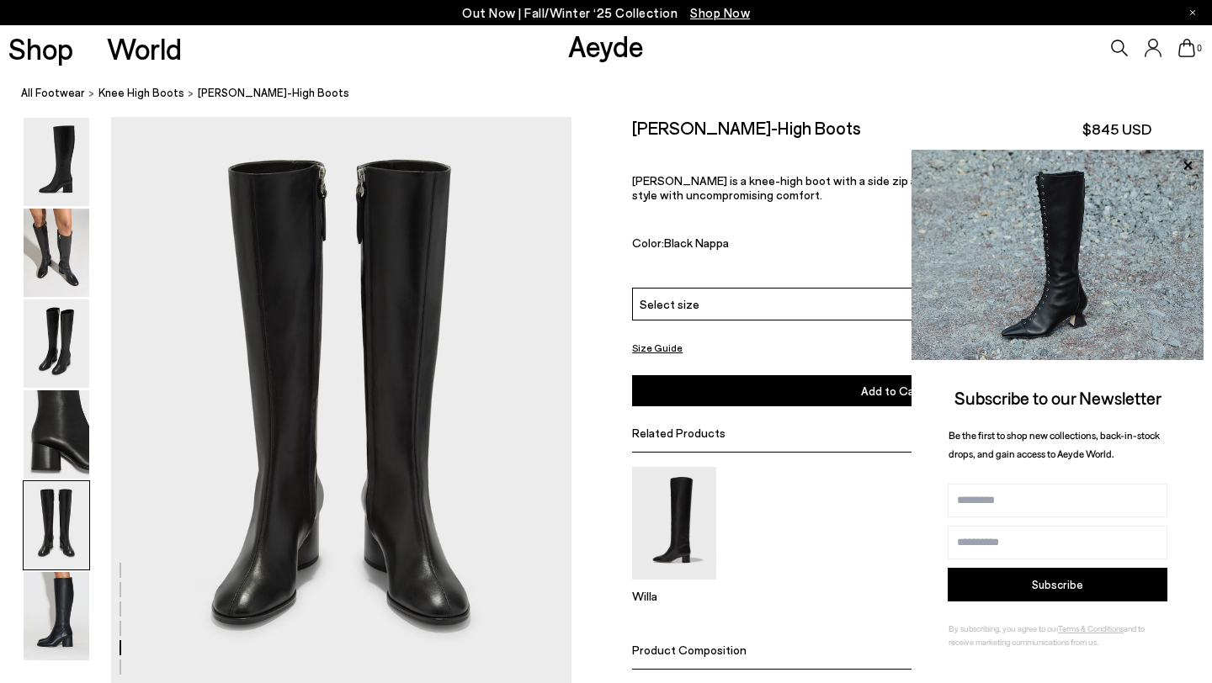
click at [991, 49] on div "0" at bounding box center [1010, 47] width 404 height 45
click at [60, 158] on img at bounding box center [57, 162] width 66 height 88
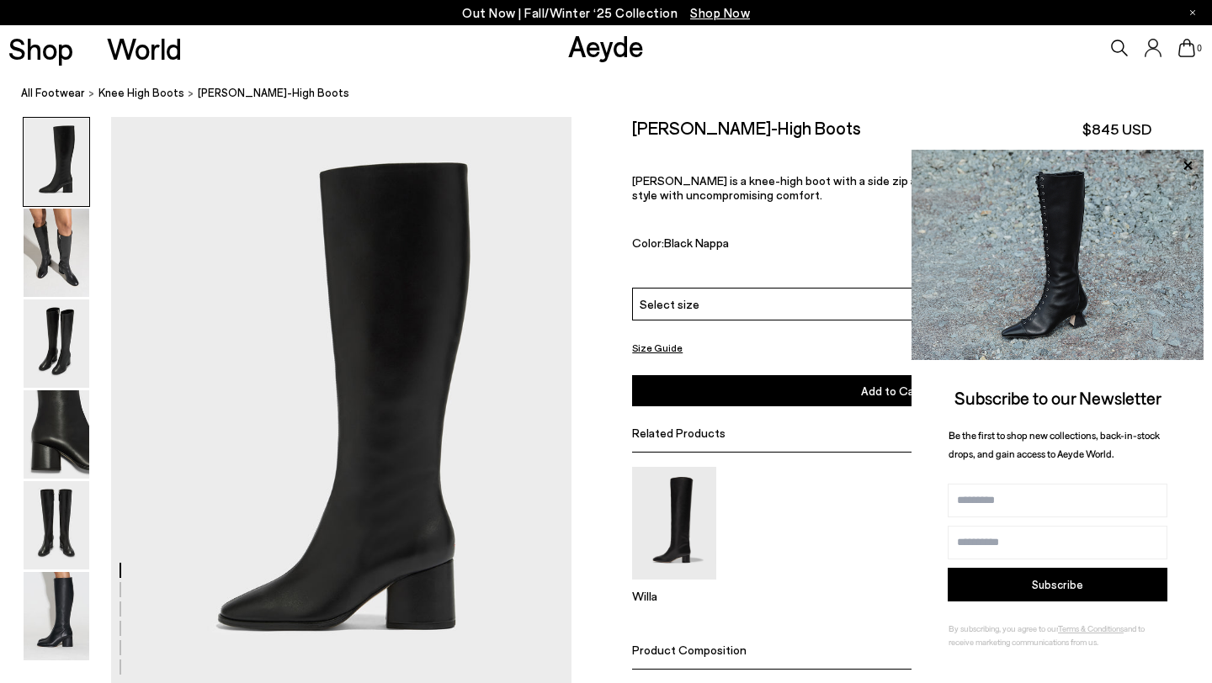
scroll to position [0, 0]
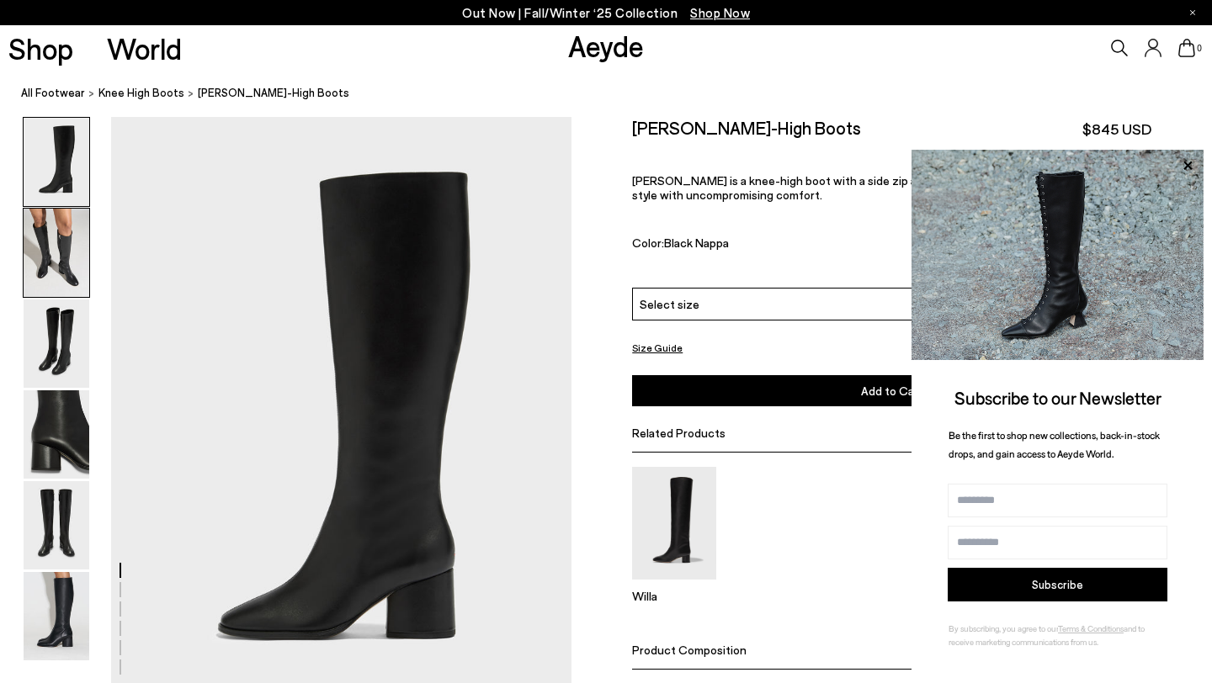
click at [57, 245] on img at bounding box center [57, 253] width 66 height 88
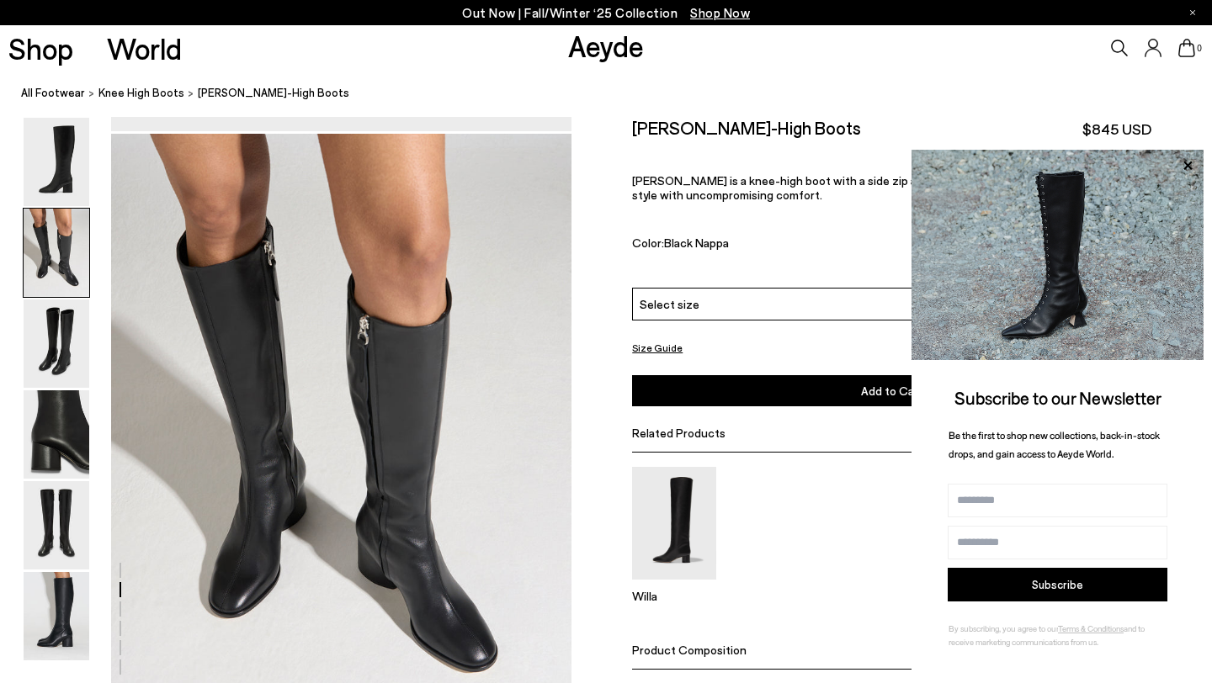
scroll to position [618, 0]
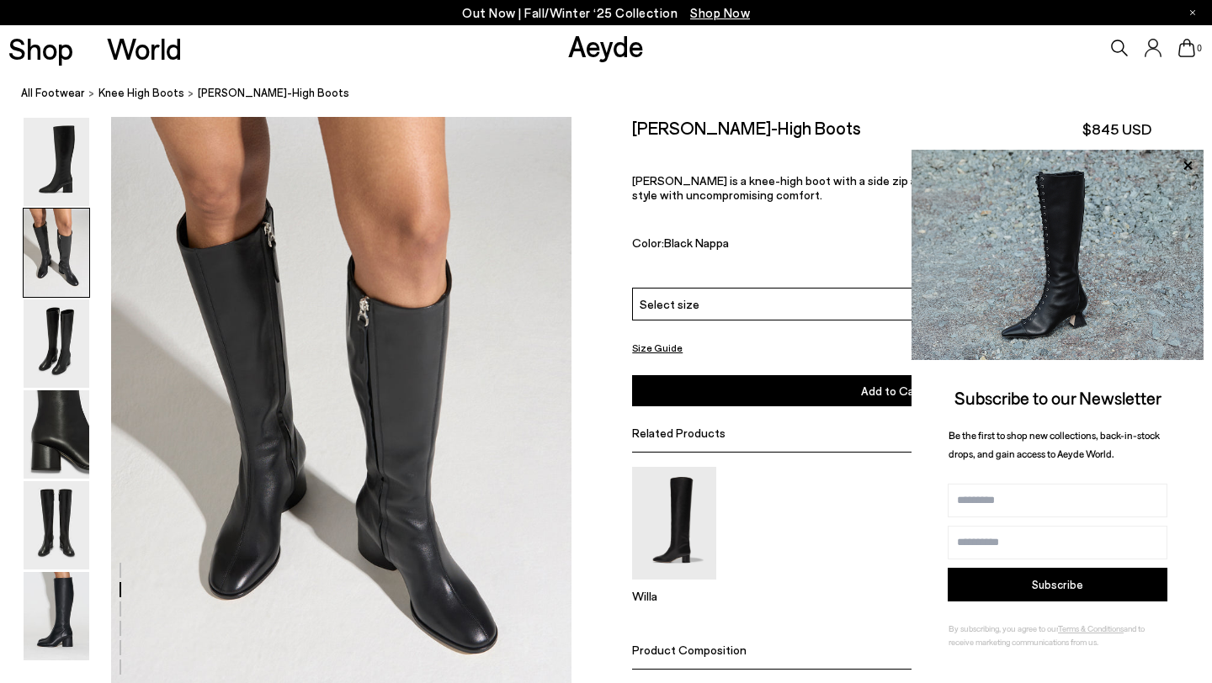
click at [788, 303] on div "Select size" at bounding box center [891, 304] width 519 height 33
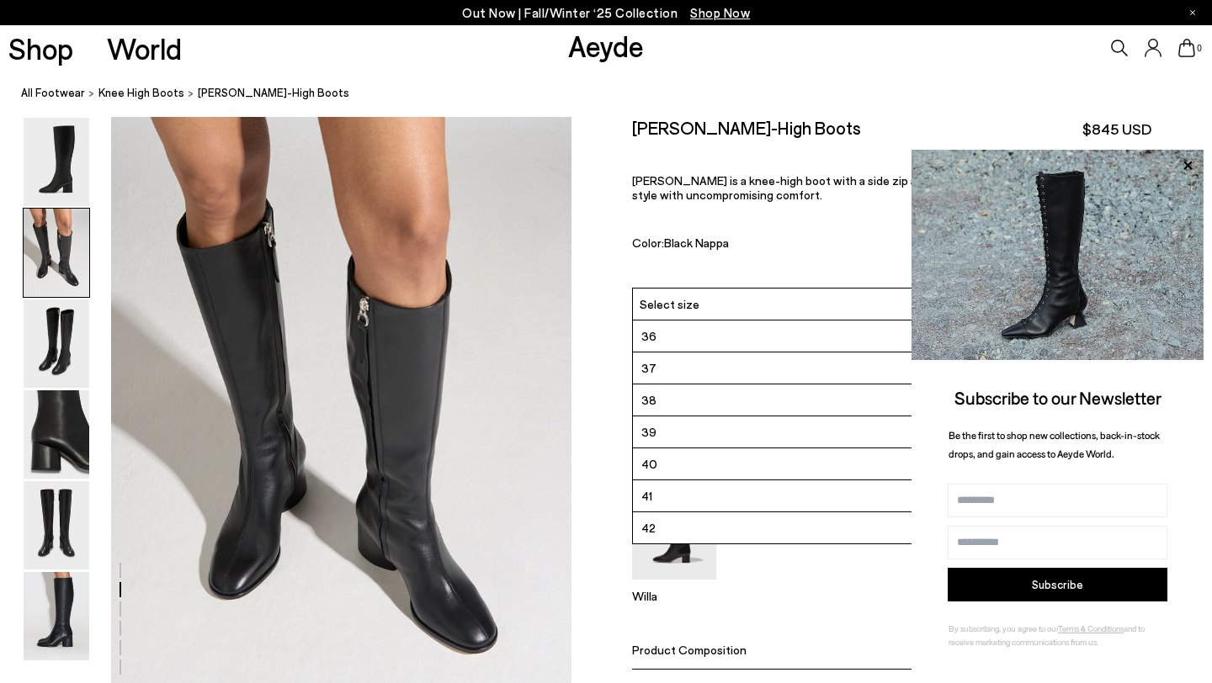
click at [725, 470] on li "40" at bounding box center [891, 464] width 517 height 32
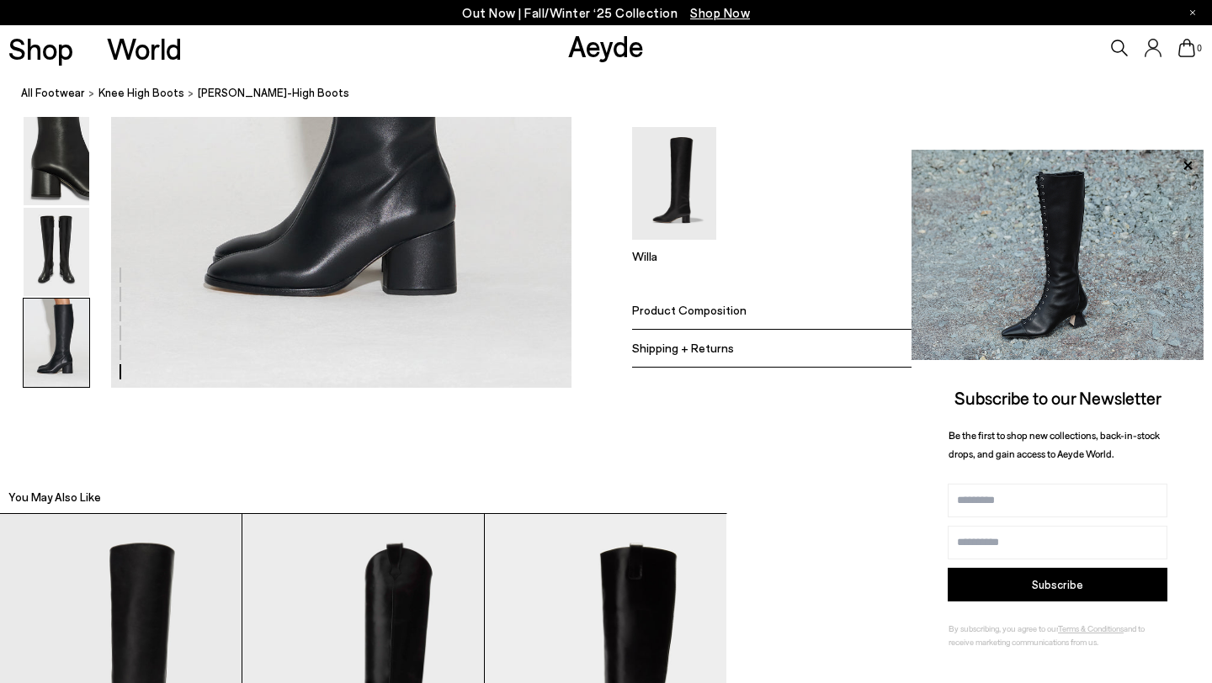
scroll to position [3422, 0]
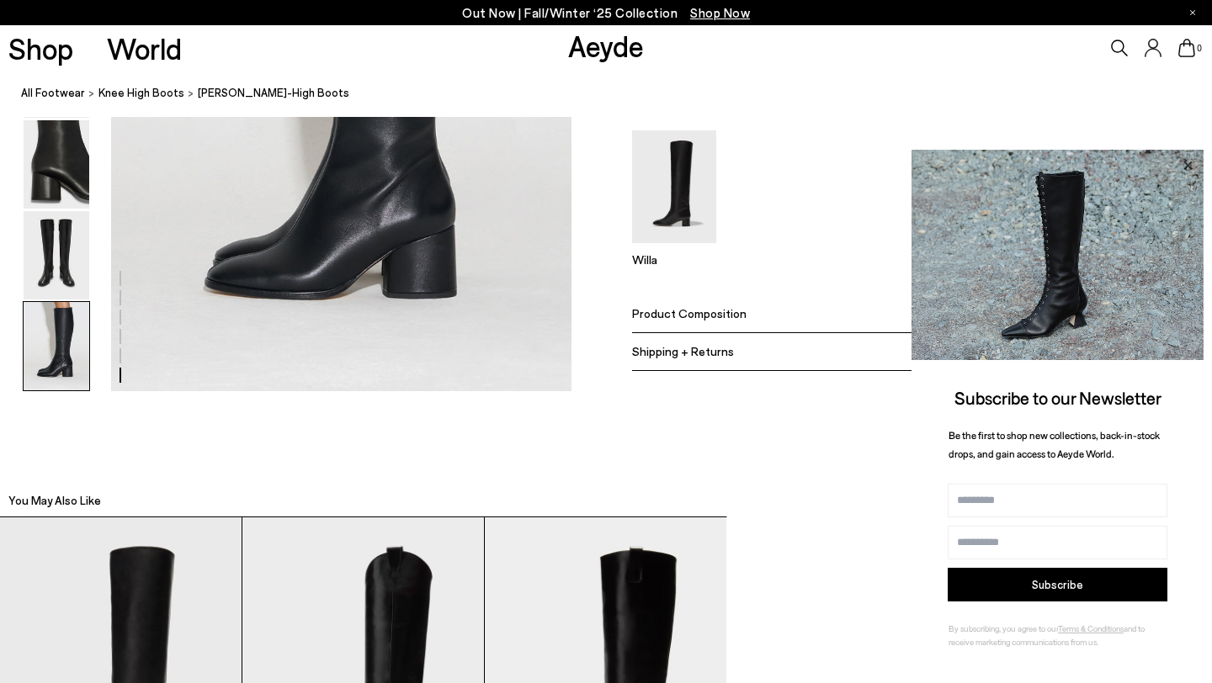
click at [1187, 167] on icon at bounding box center [1187, 166] width 22 height 22
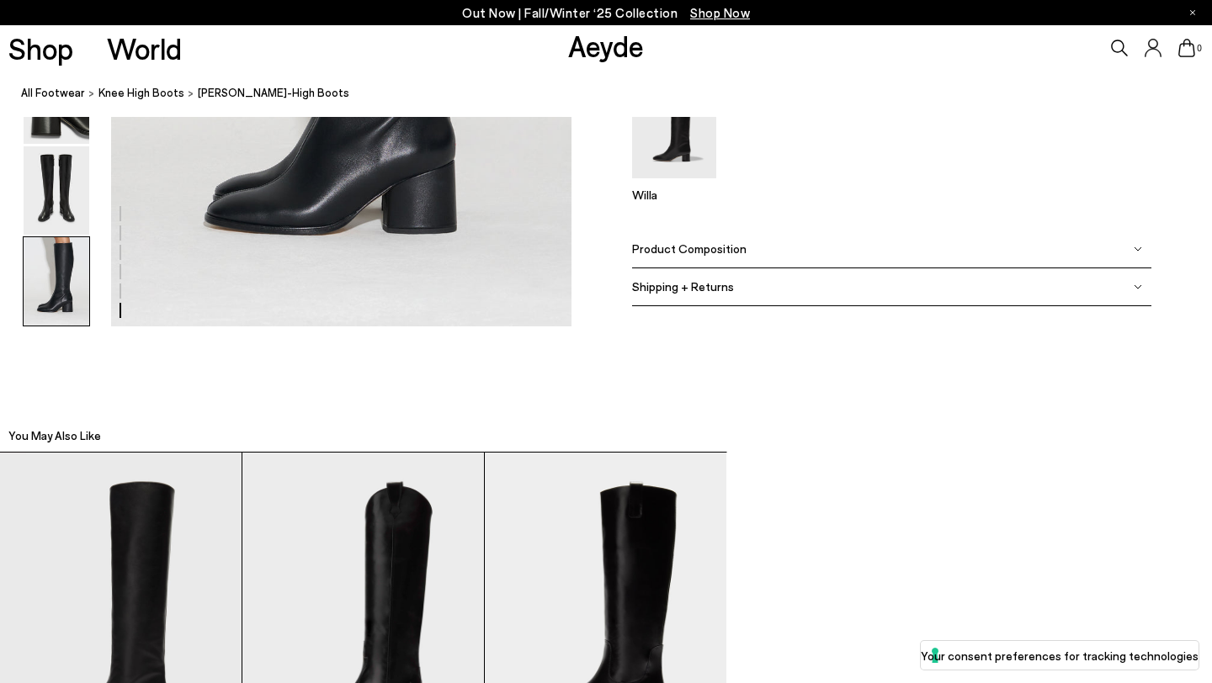
scroll to position [3498, 0]
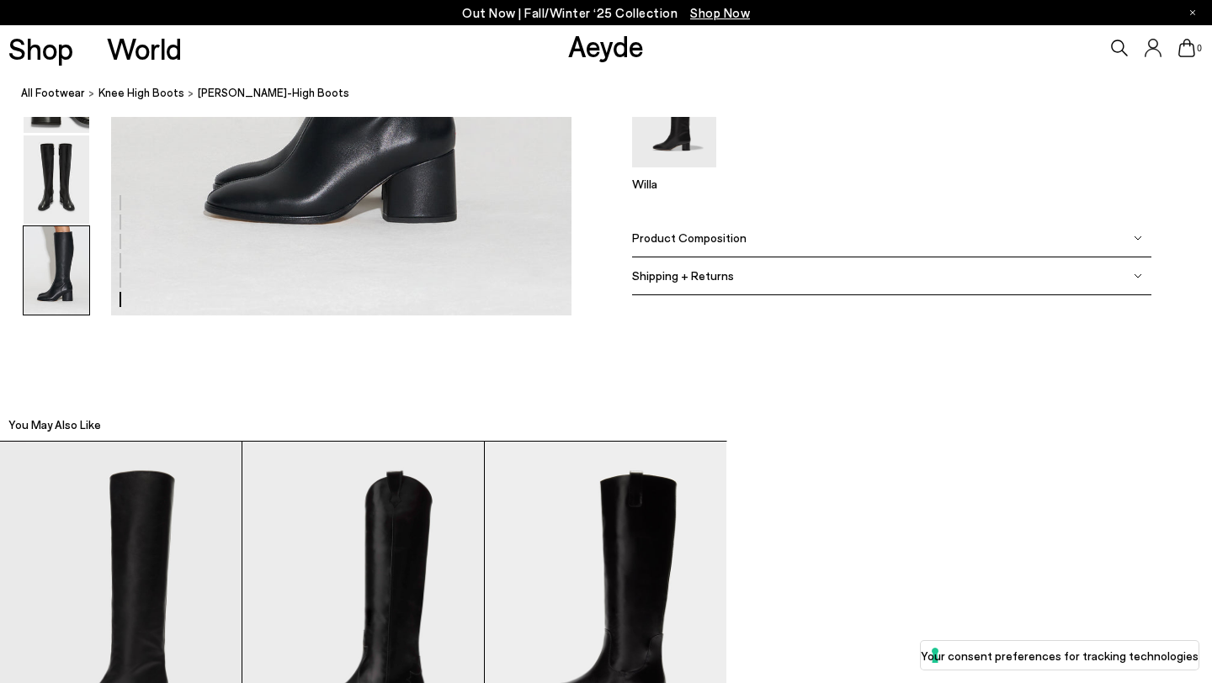
click at [973, 245] on div "Product Composition" at bounding box center [891, 239] width 519 height 38
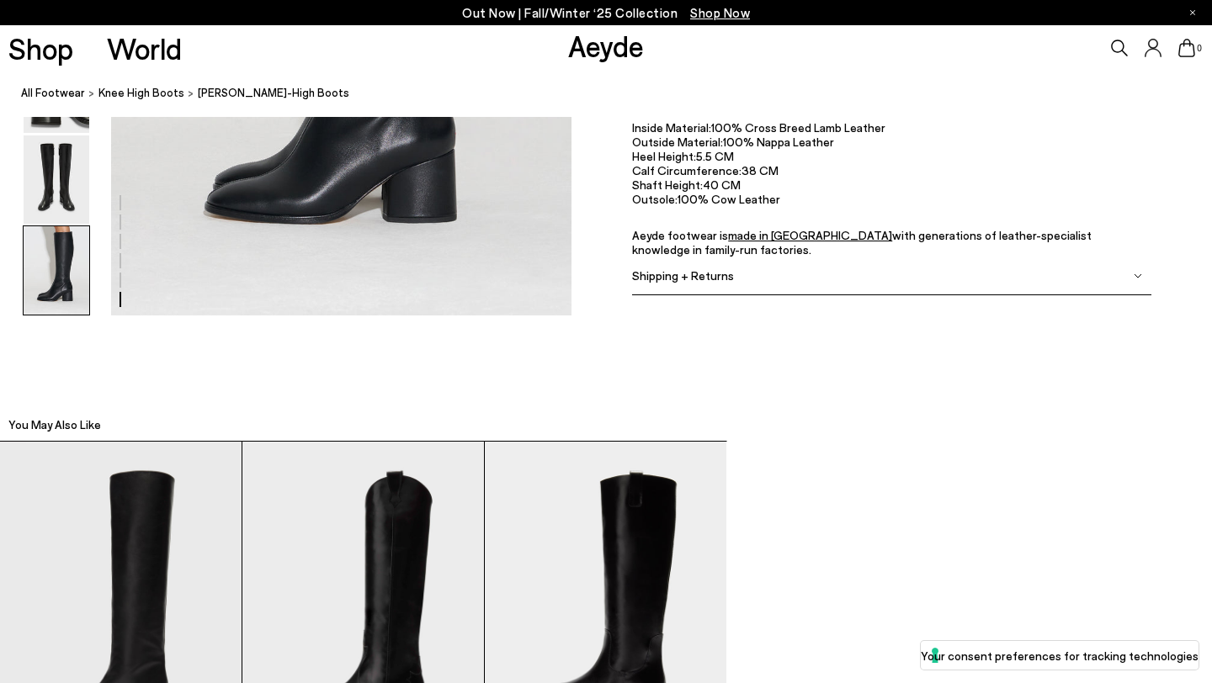
click at [931, 280] on div "Shipping + Returns" at bounding box center [891, 276] width 519 height 38
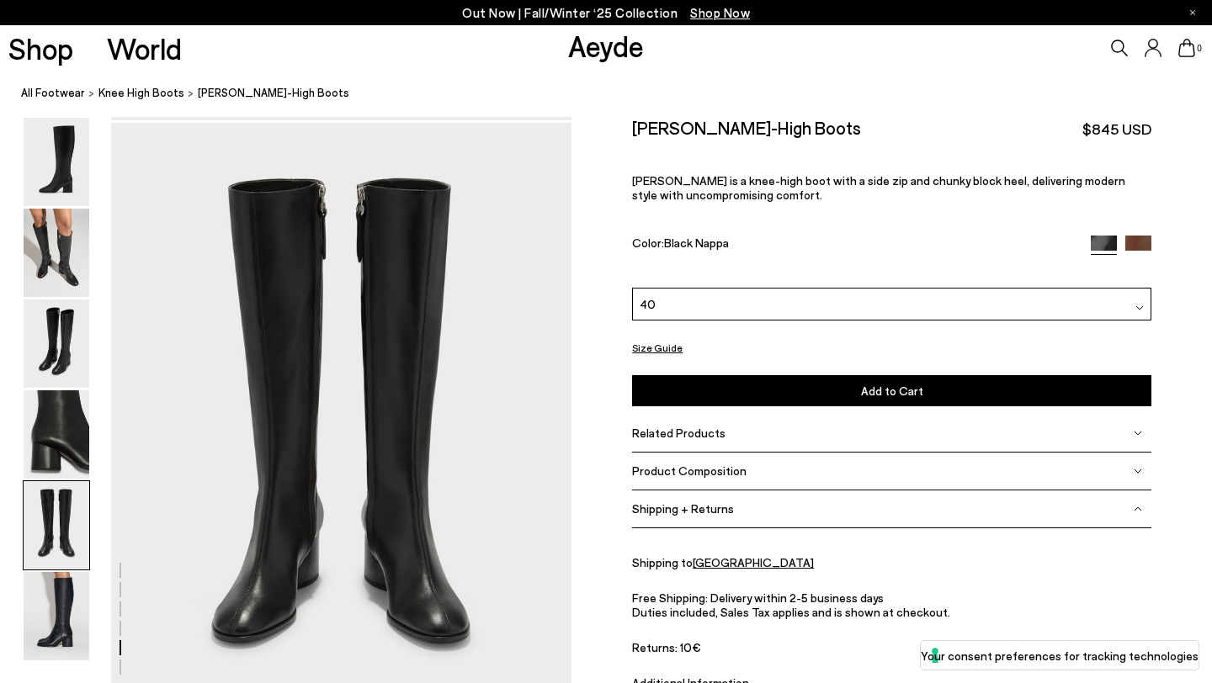
scroll to position [2460, 0]
click at [719, 397] on button "Add to Cart Select a Size First" at bounding box center [891, 390] width 519 height 31
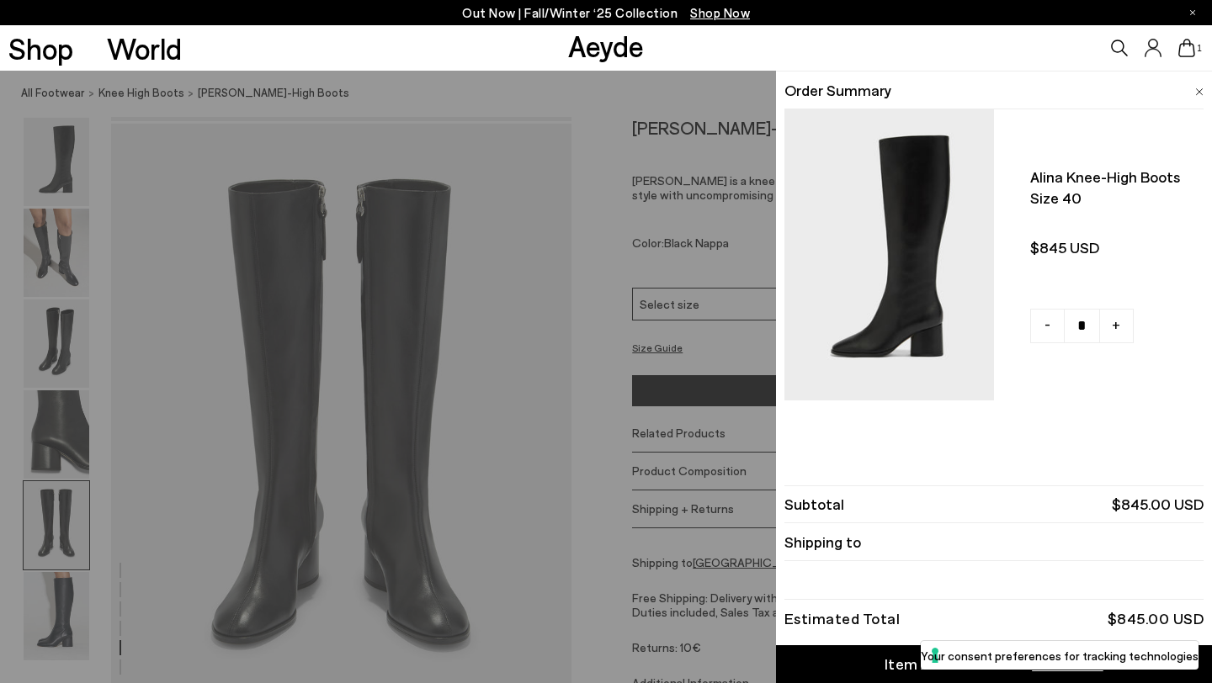
click at [1198, 88] on img at bounding box center [1199, 92] width 8 height 8
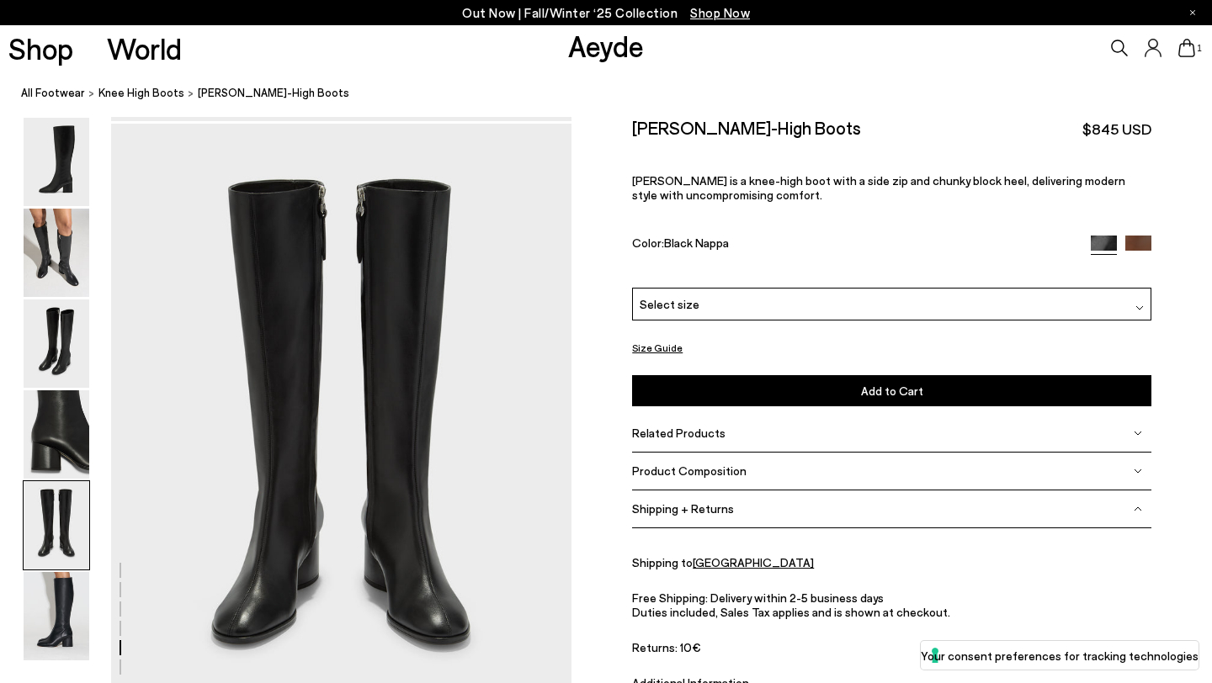
click at [787, 442] on div "Related Products" at bounding box center [891, 434] width 519 height 38
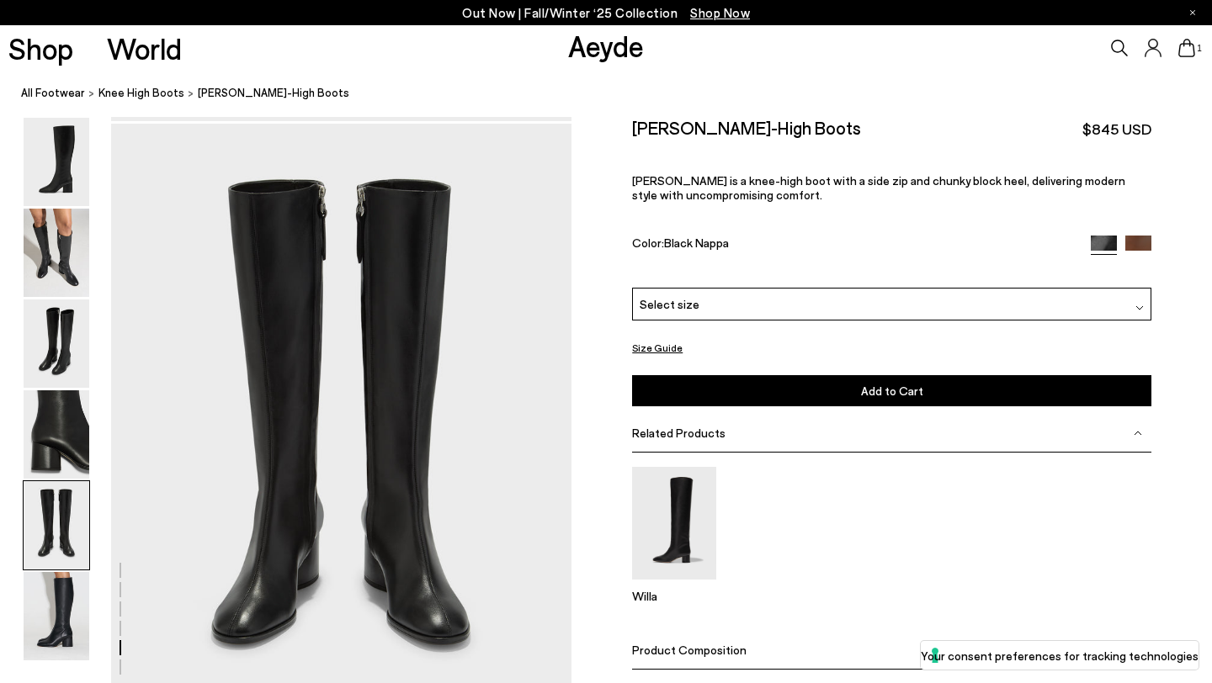
click at [797, 431] on div "Related Products" at bounding box center [891, 434] width 519 height 38
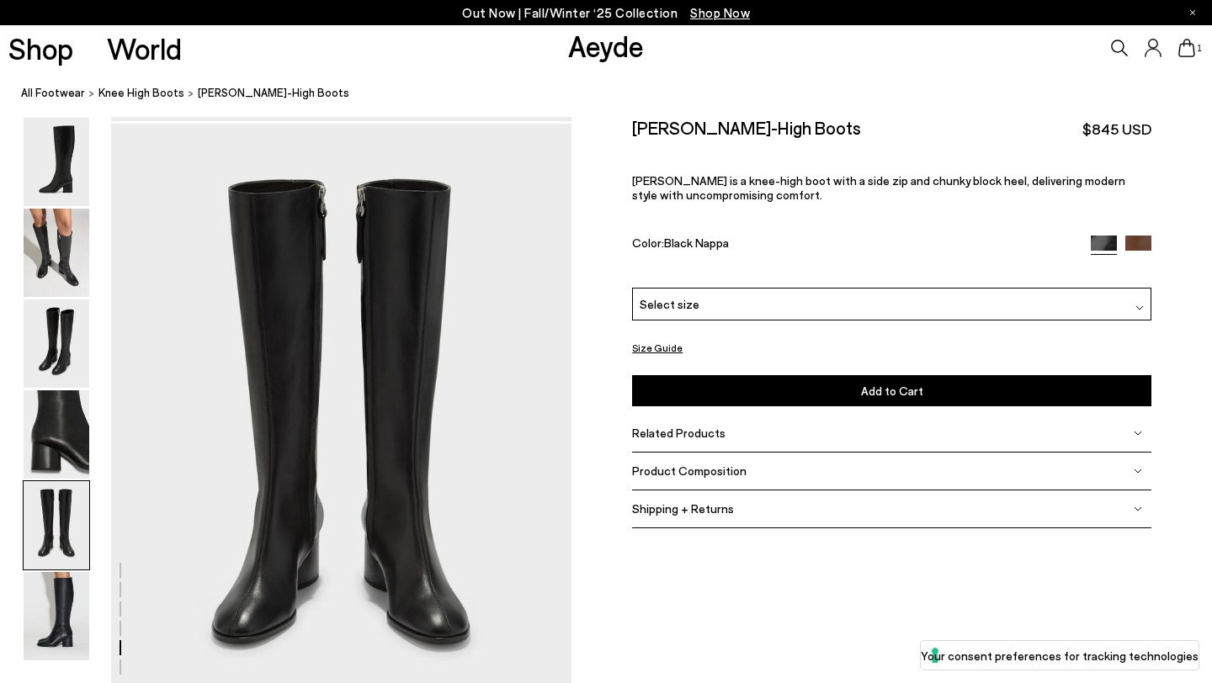
click at [766, 475] on div "Product Composition" at bounding box center [891, 472] width 519 height 38
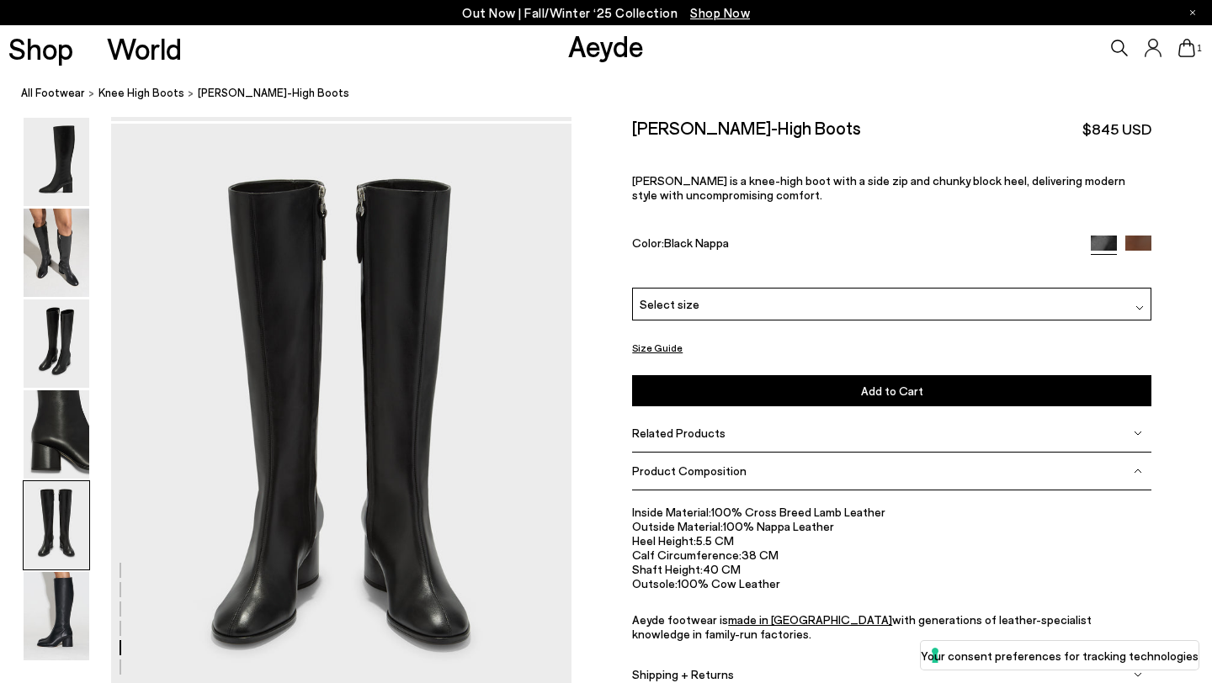
click at [766, 475] on div "Product Composition" at bounding box center [891, 472] width 519 height 38
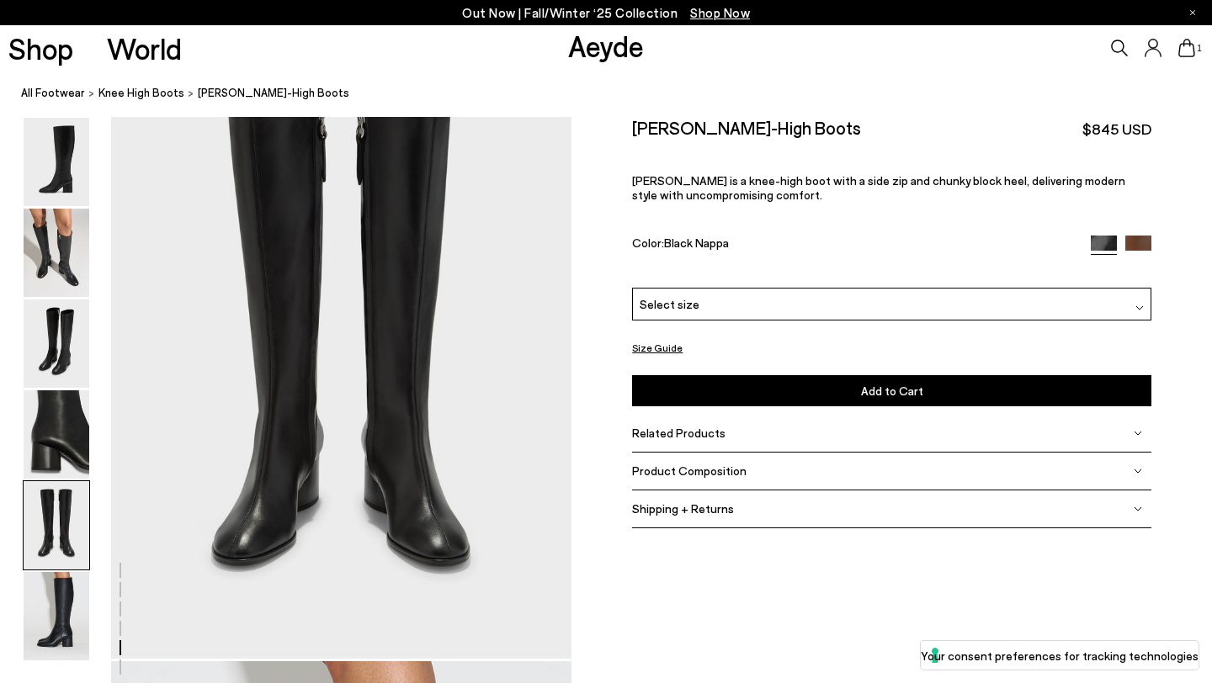
scroll to position [2539, 0]
click at [45, 246] on img at bounding box center [57, 253] width 66 height 88
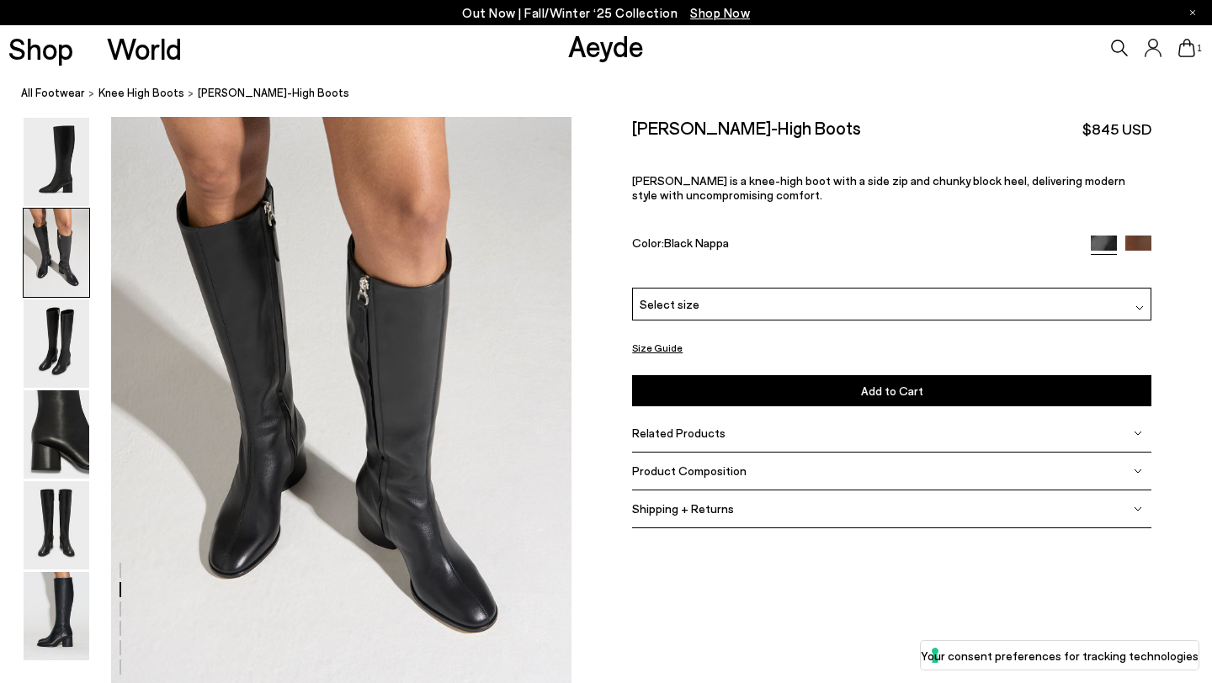
scroll to position [618, 0]
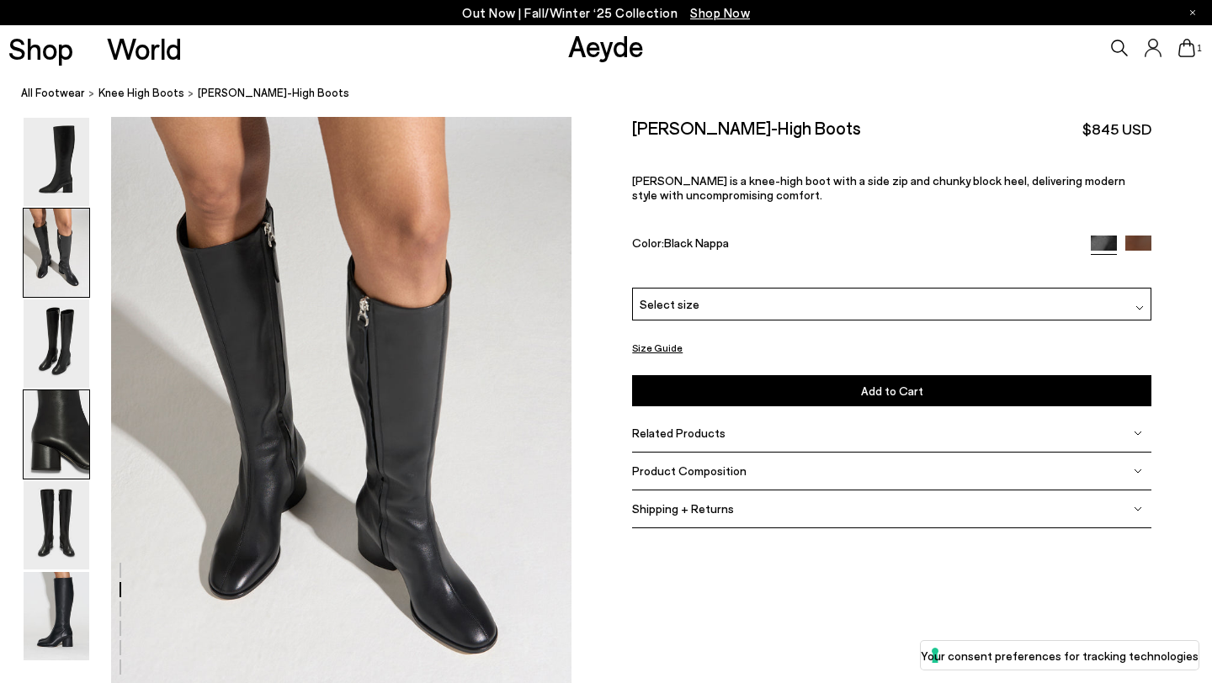
click at [67, 435] on img at bounding box center [57, 434] width 66 height 88
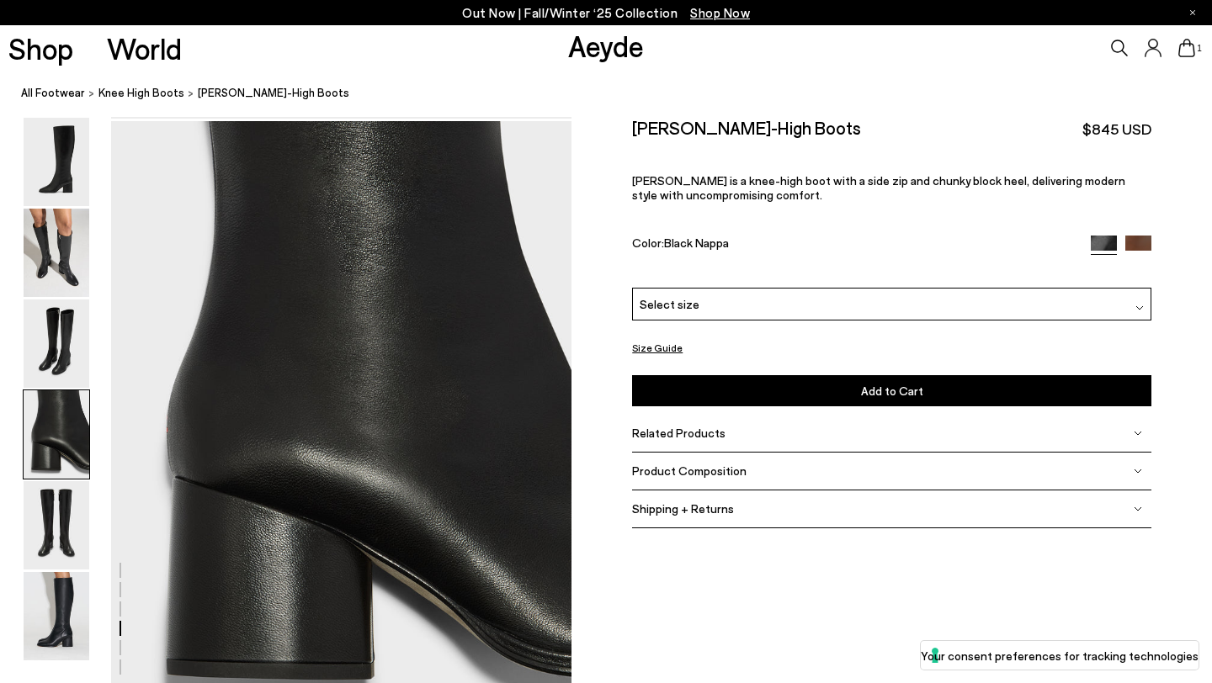
scroll to position [1851, 0]
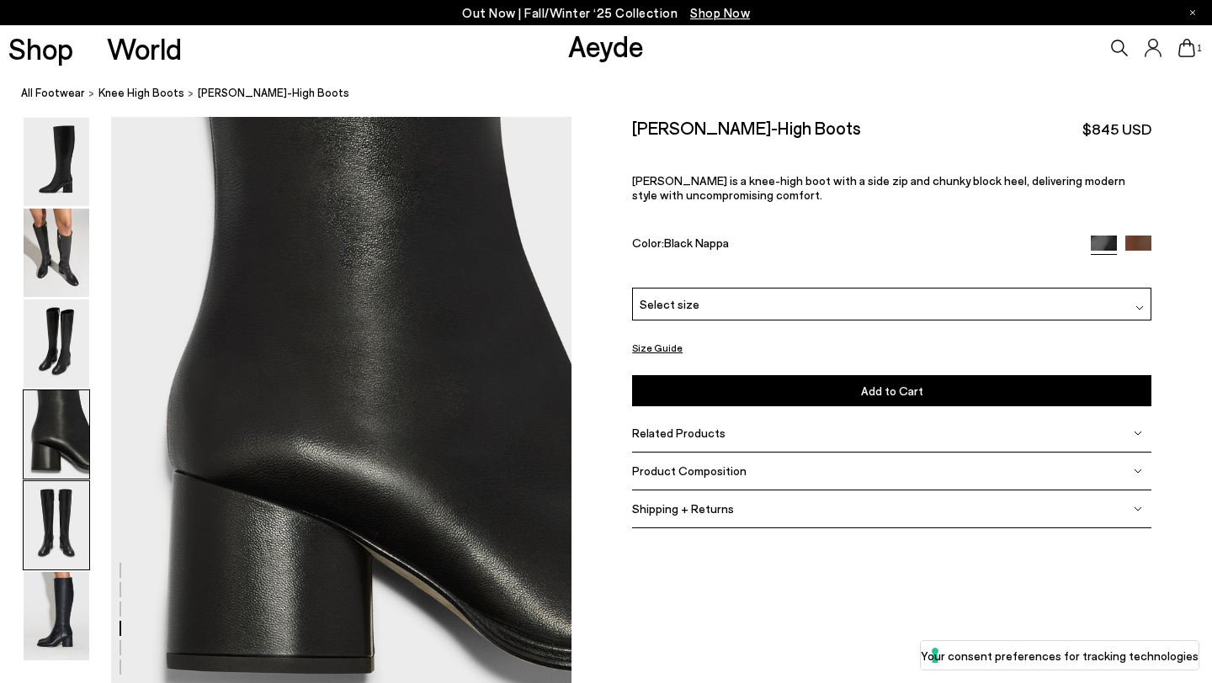
click at [52, 538] on img at bounding box center [57, 525] width 66 height 88
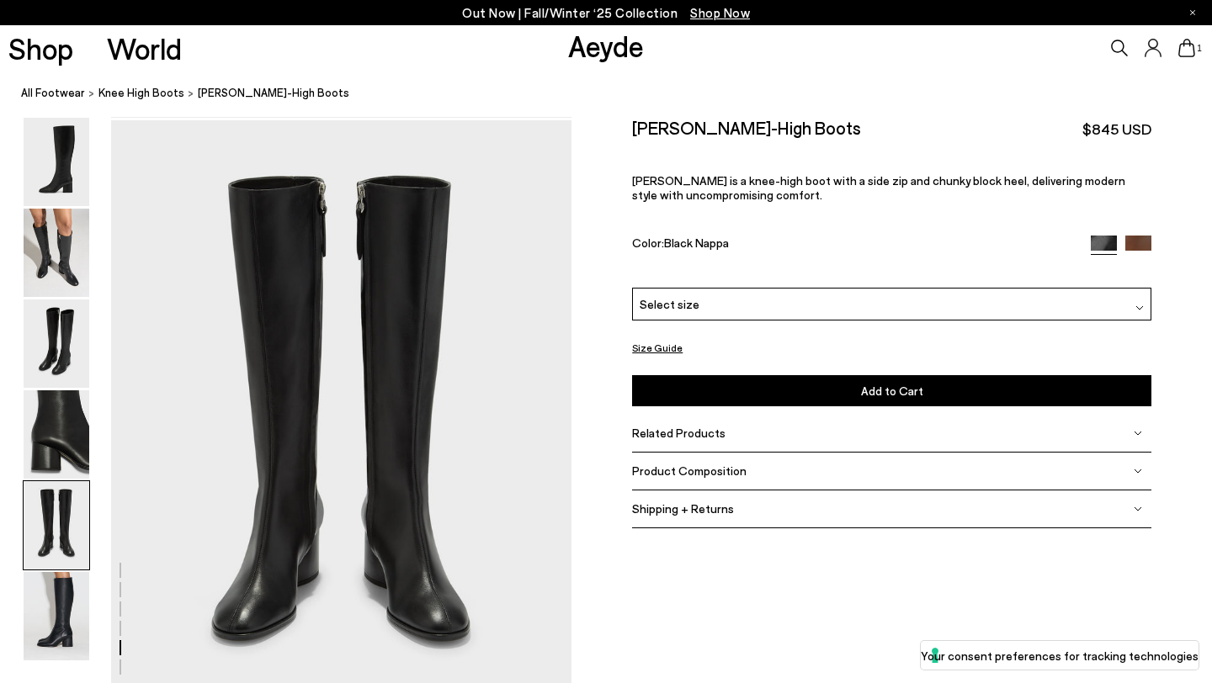
scroll to position [2467, 0]
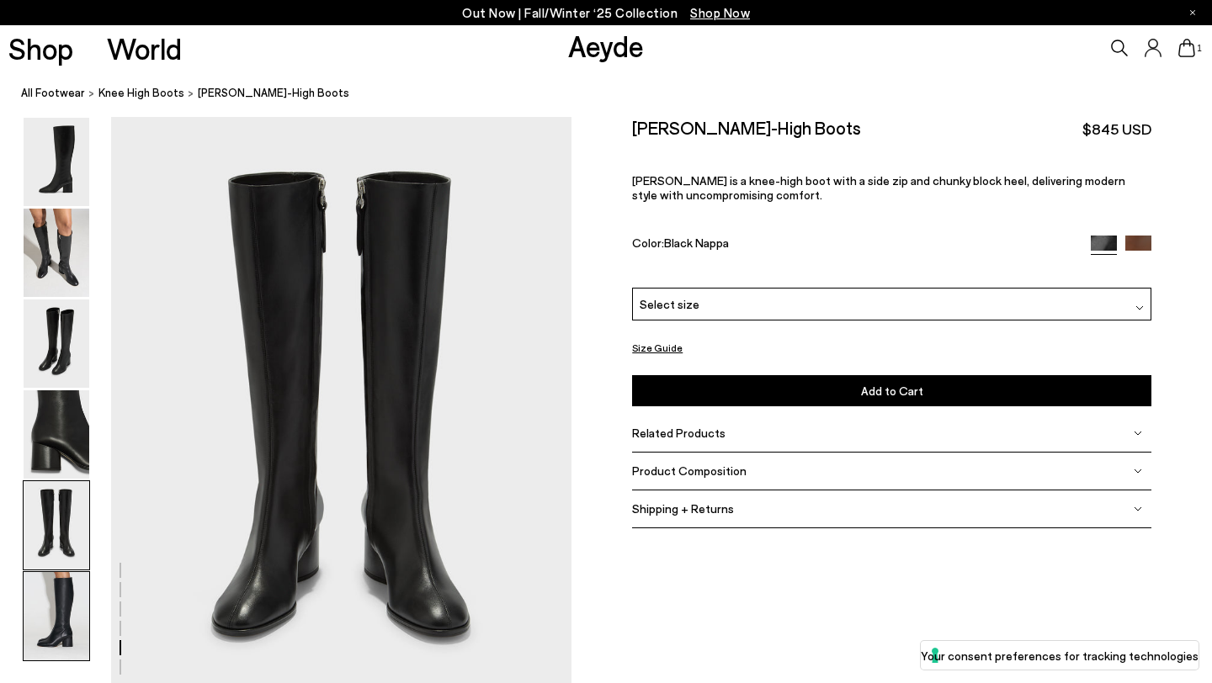
click at [53, 617] on img at bounding box center [57, 616] width 66 height 88
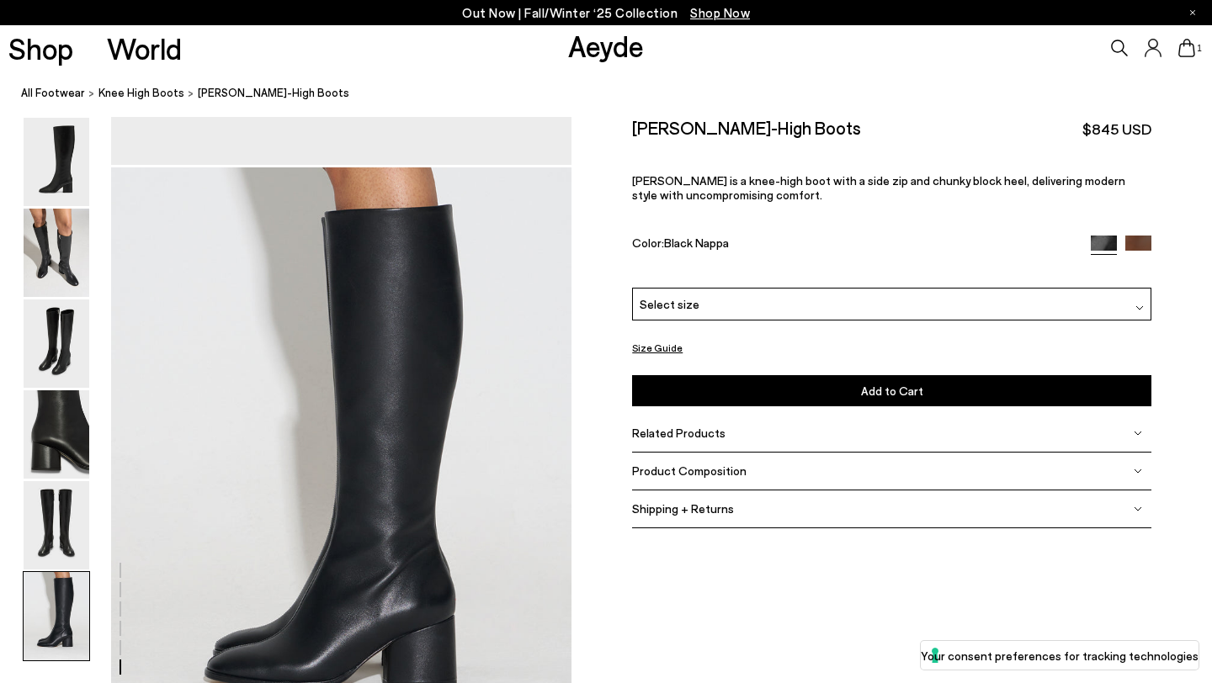
scroll to position [3060, 0]
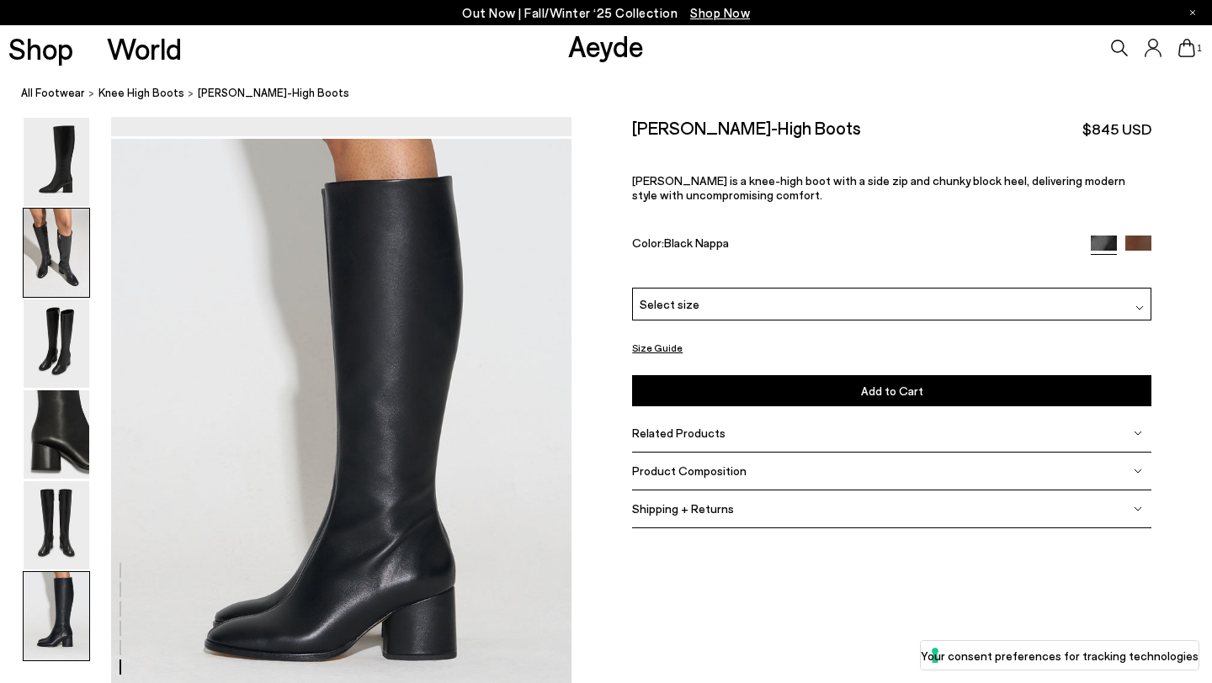
click at [71, 279] on img at bounding box center [57, 253] width 66 height 88
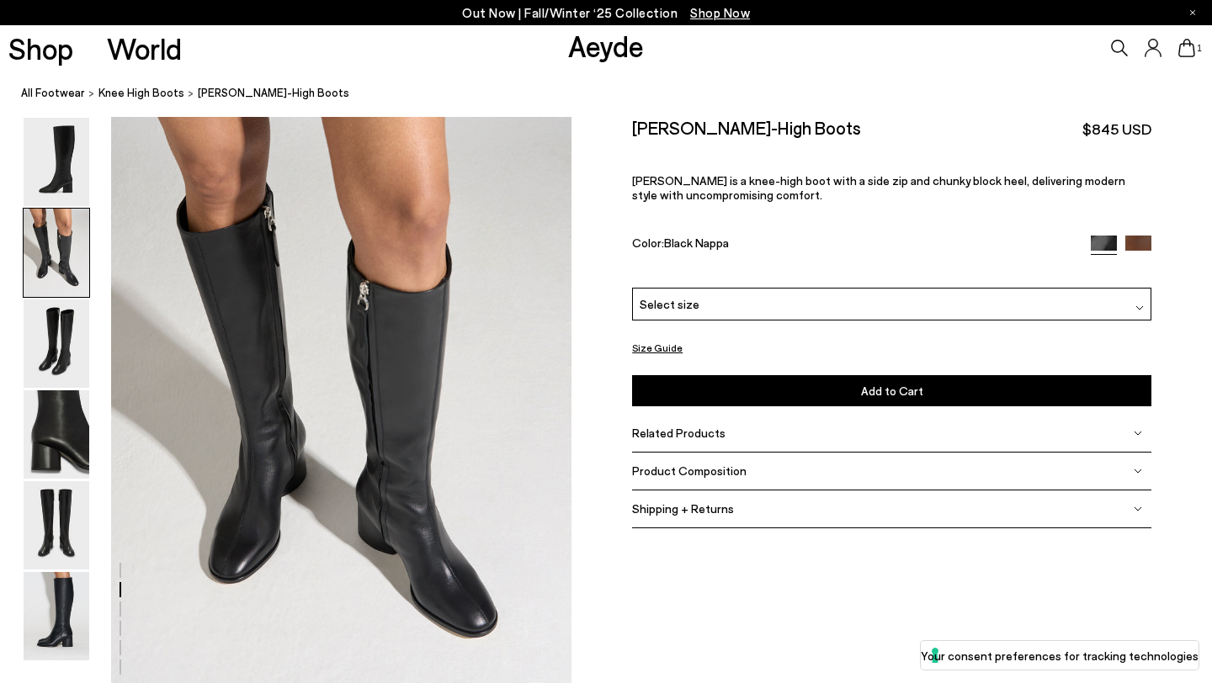
scroll to position [618, 0]
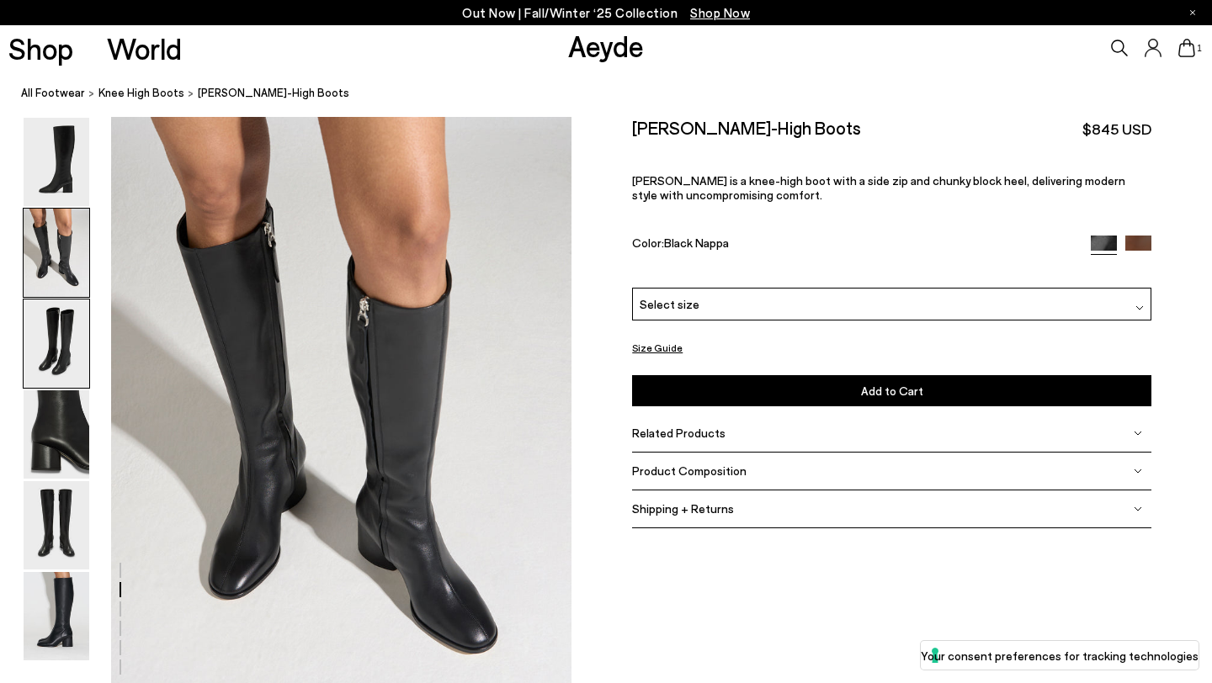
click at [50, 342] on img at bounding box center [57, 344] width 66 height 88
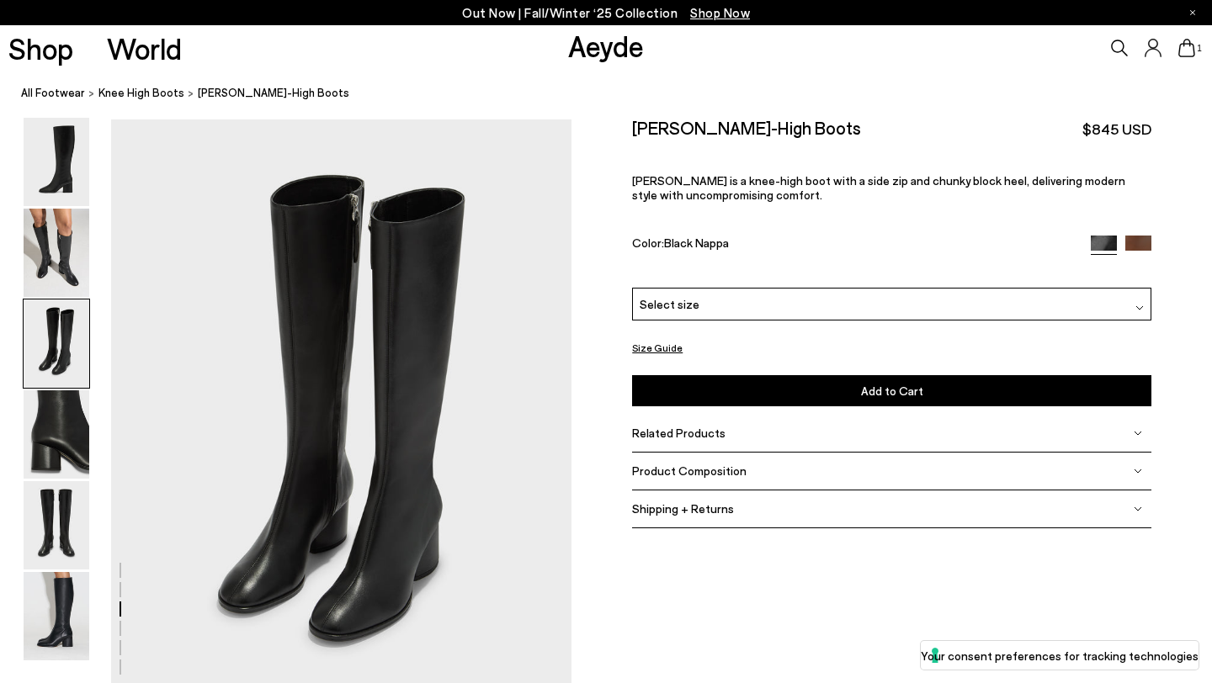
scroll to position [1234, 0]
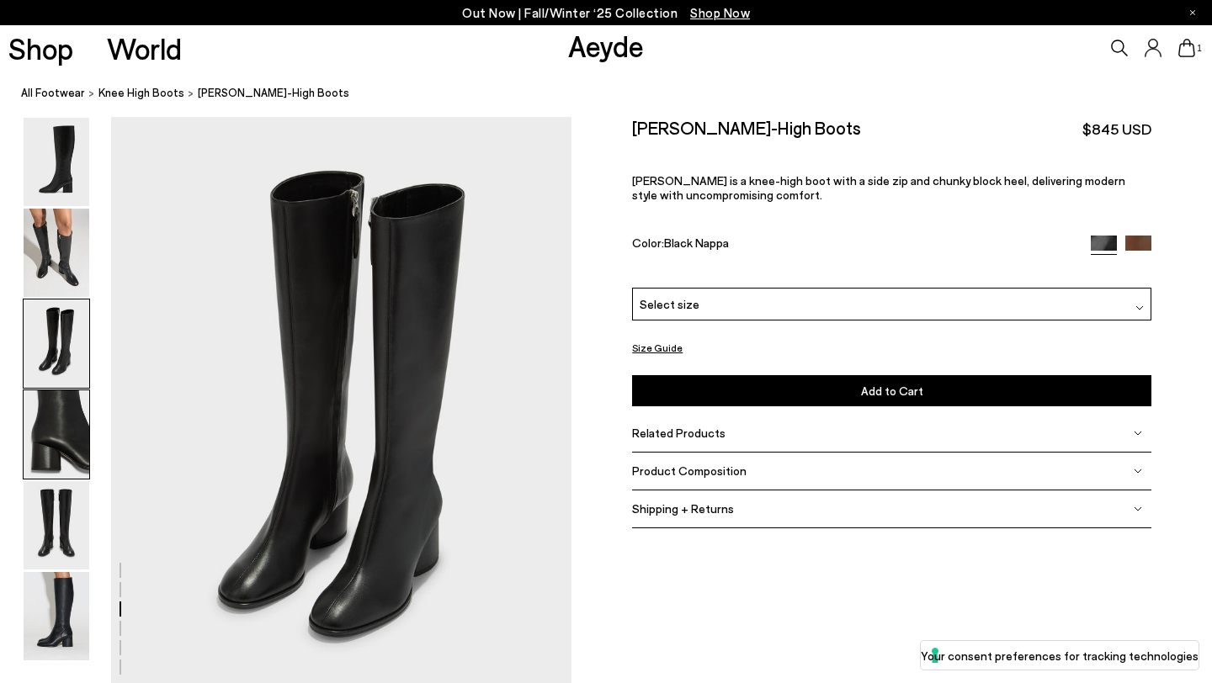
click at [56, 428] on img at bounding box center [57, 434] width 66 height 88
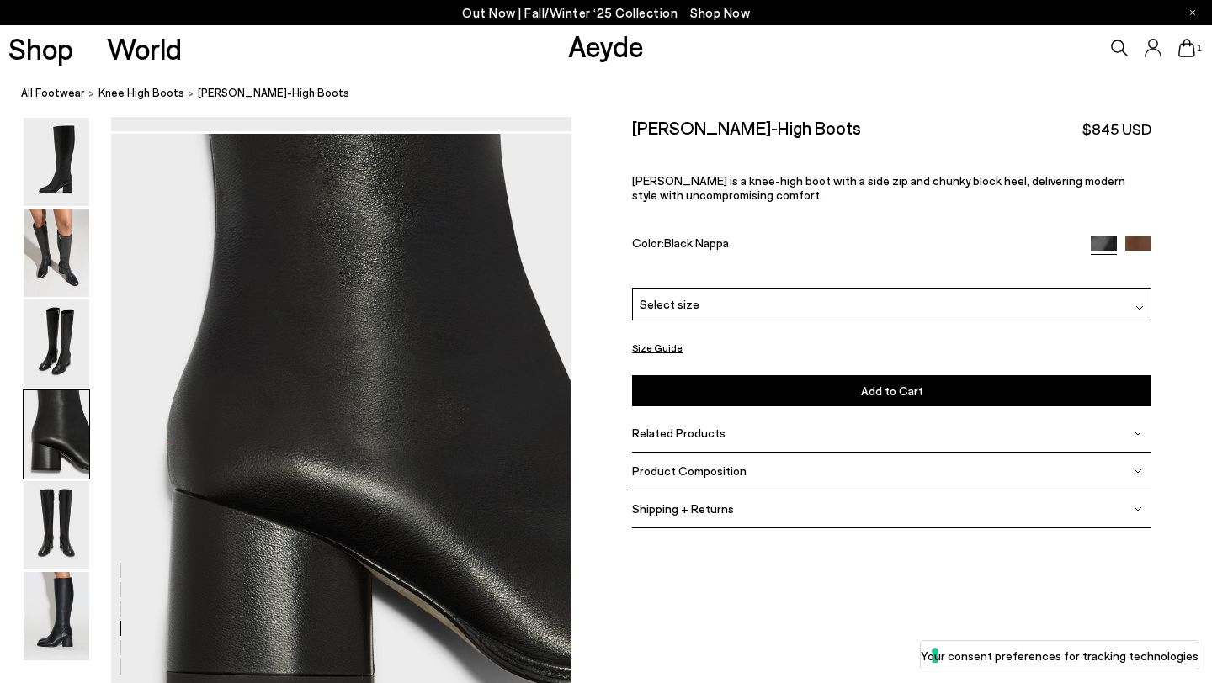
scroll to position [1851, 0]
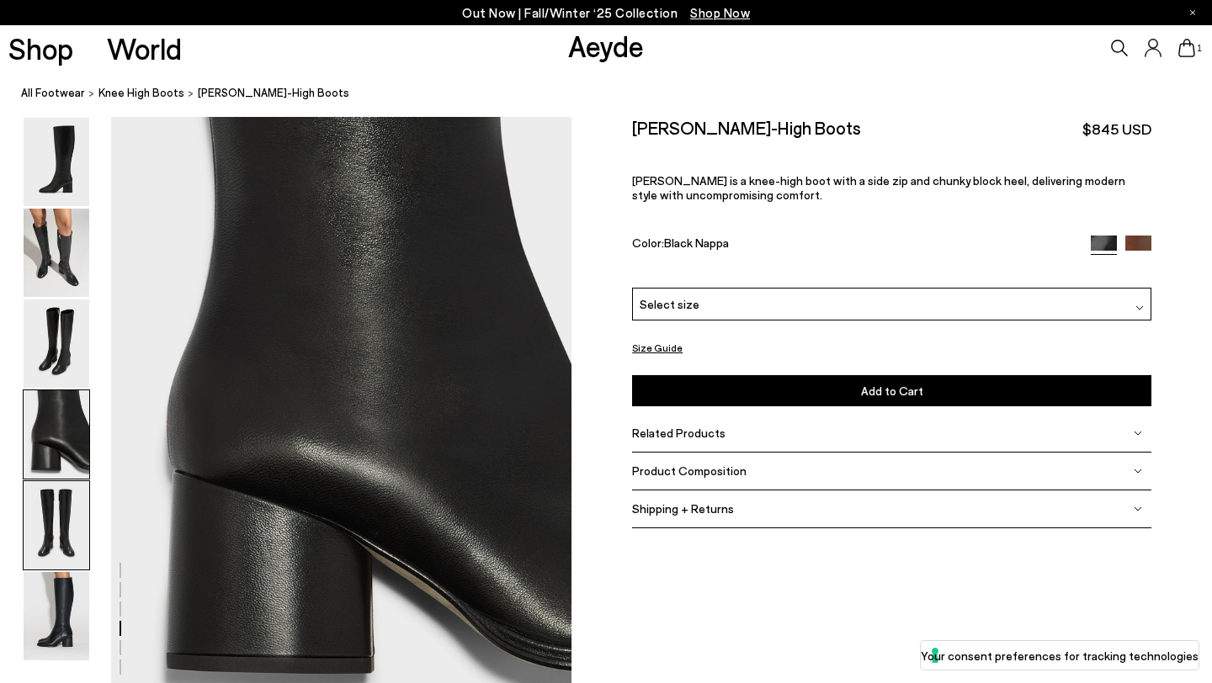
click at [52, 519] on img at bounding box center [57, 525] width 66 height 88
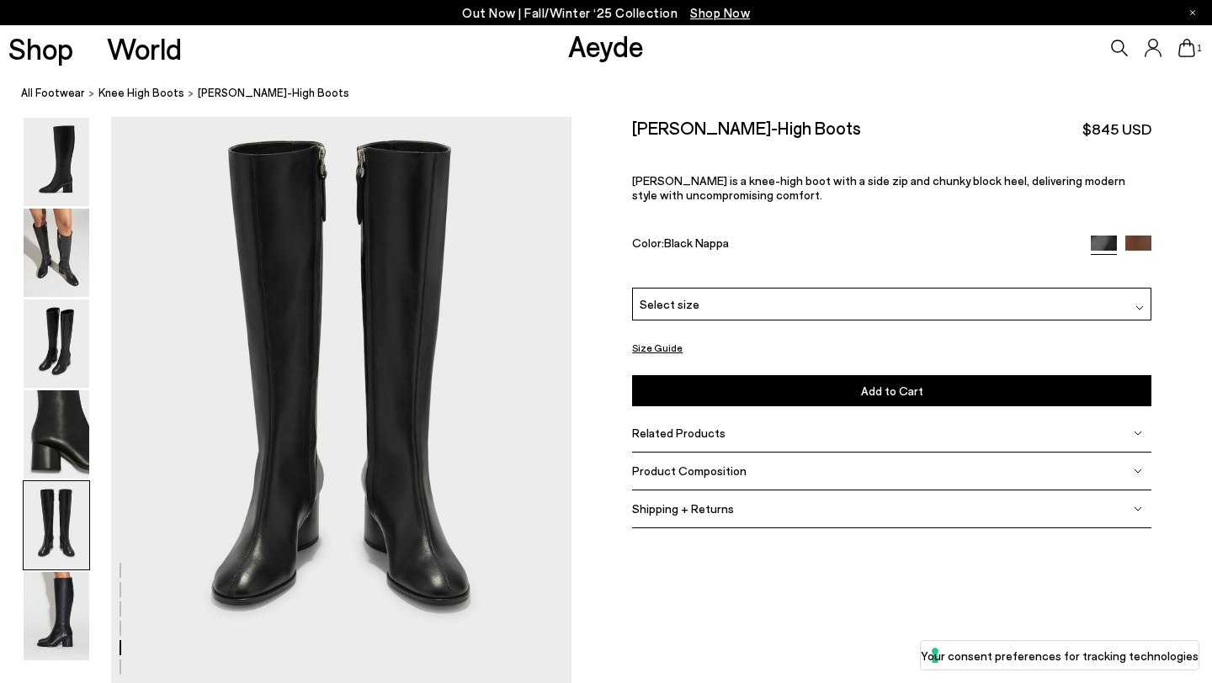
scroll to position [2520, 0]
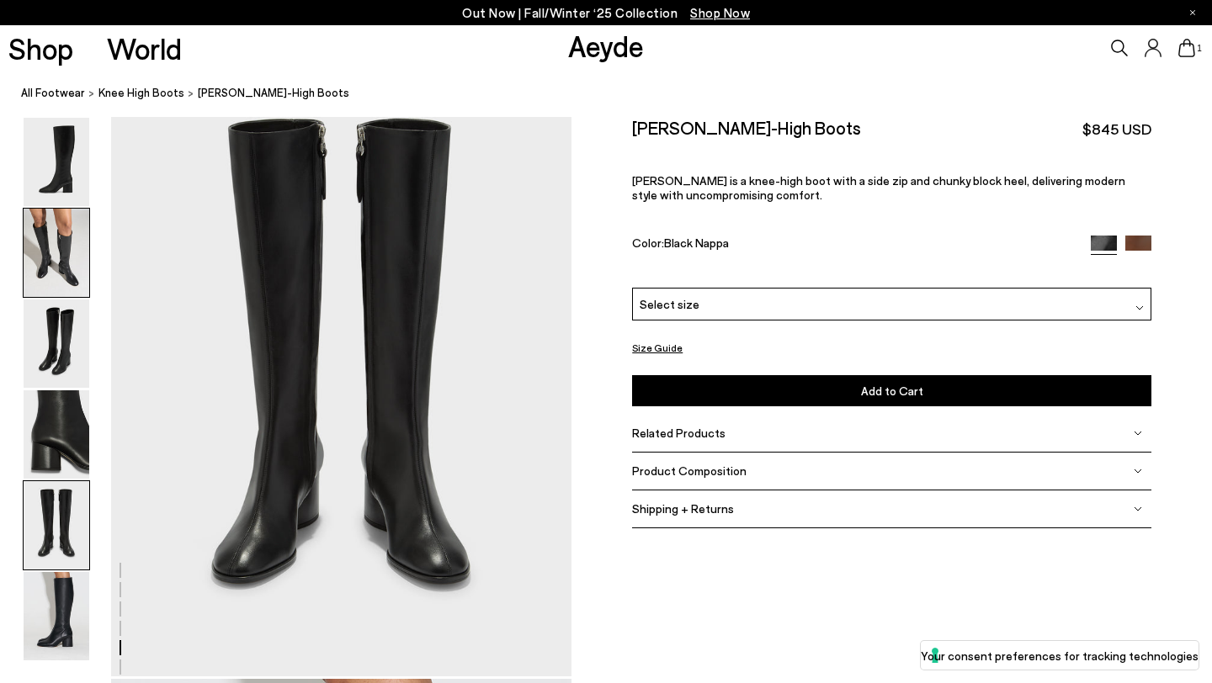
click at [58, 253] on img at bounding box center [57, 253] width 66 height 88
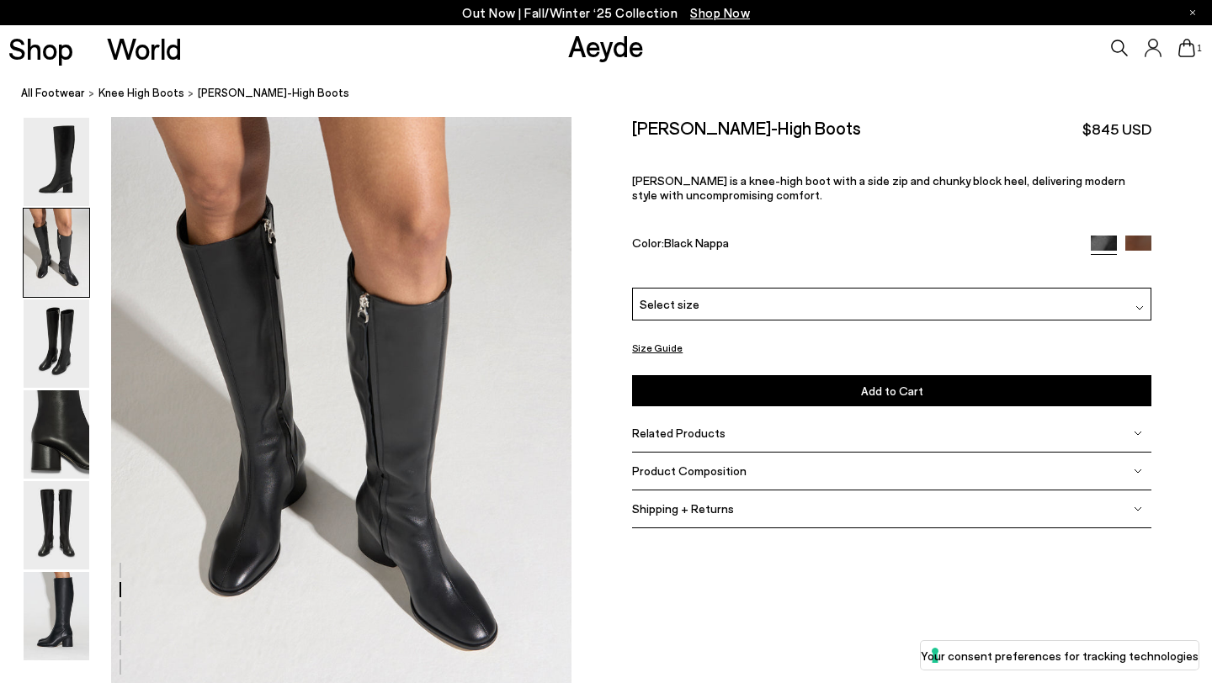
scroll to position [618, 0]
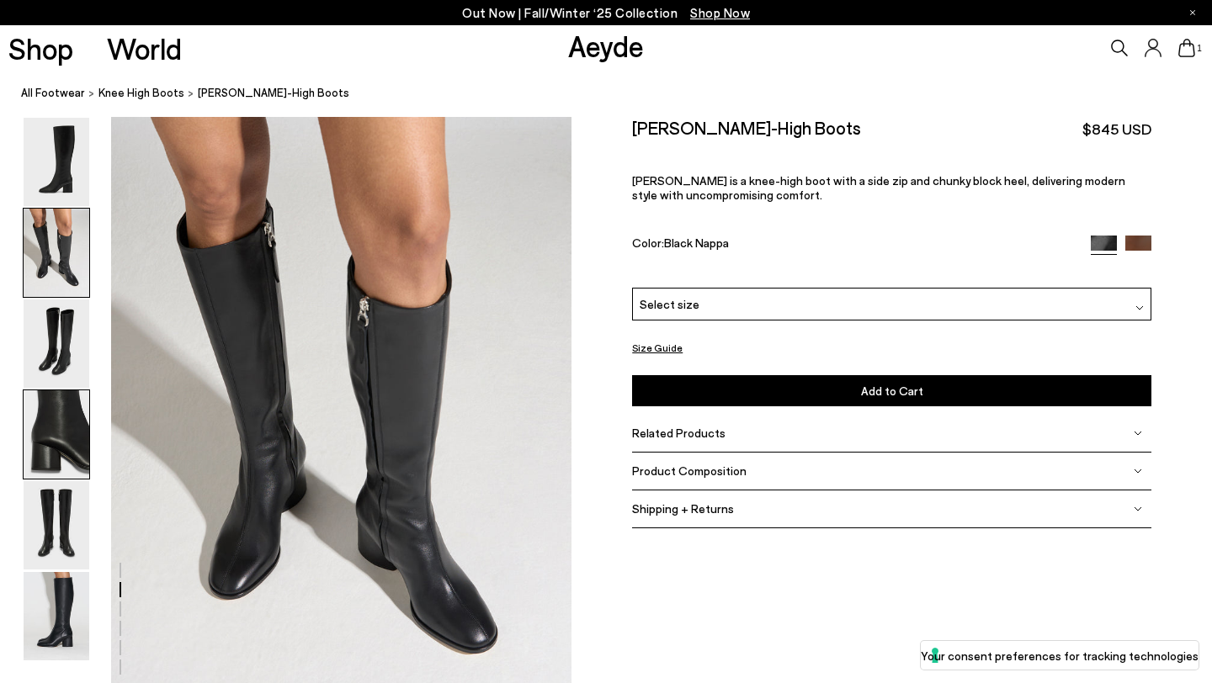
click at [46, 440] on img at bounding box center [57, 434] width 66 height 88
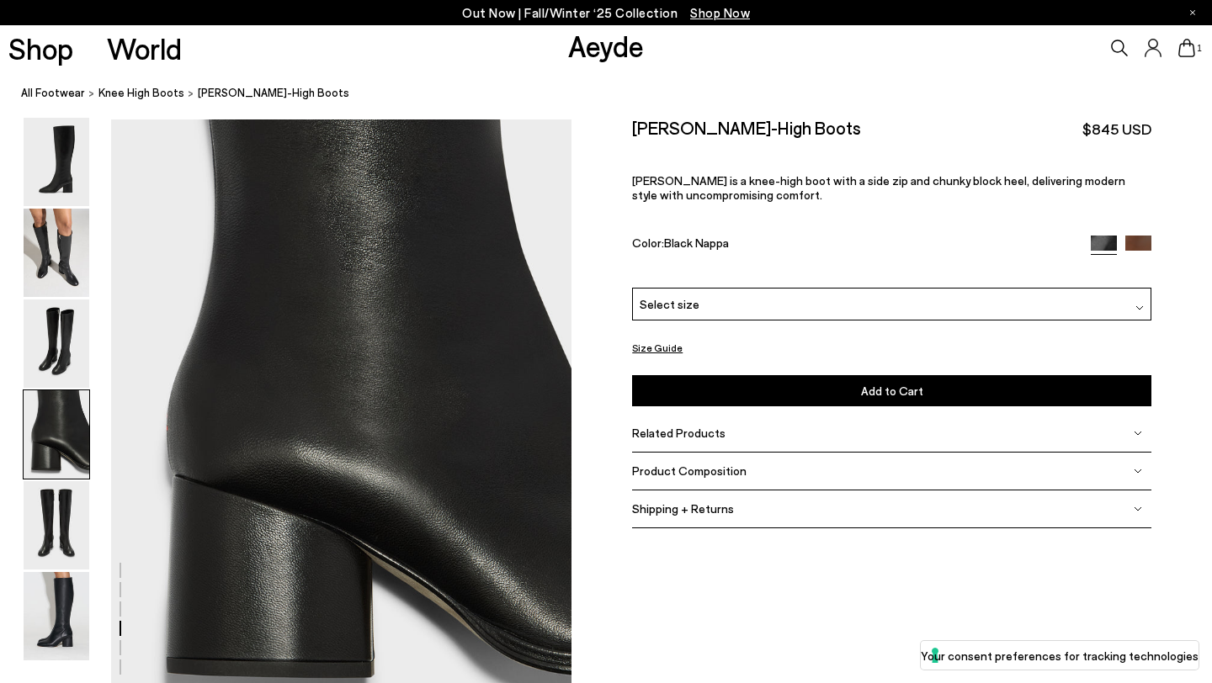
scroll to position [1851, 0]
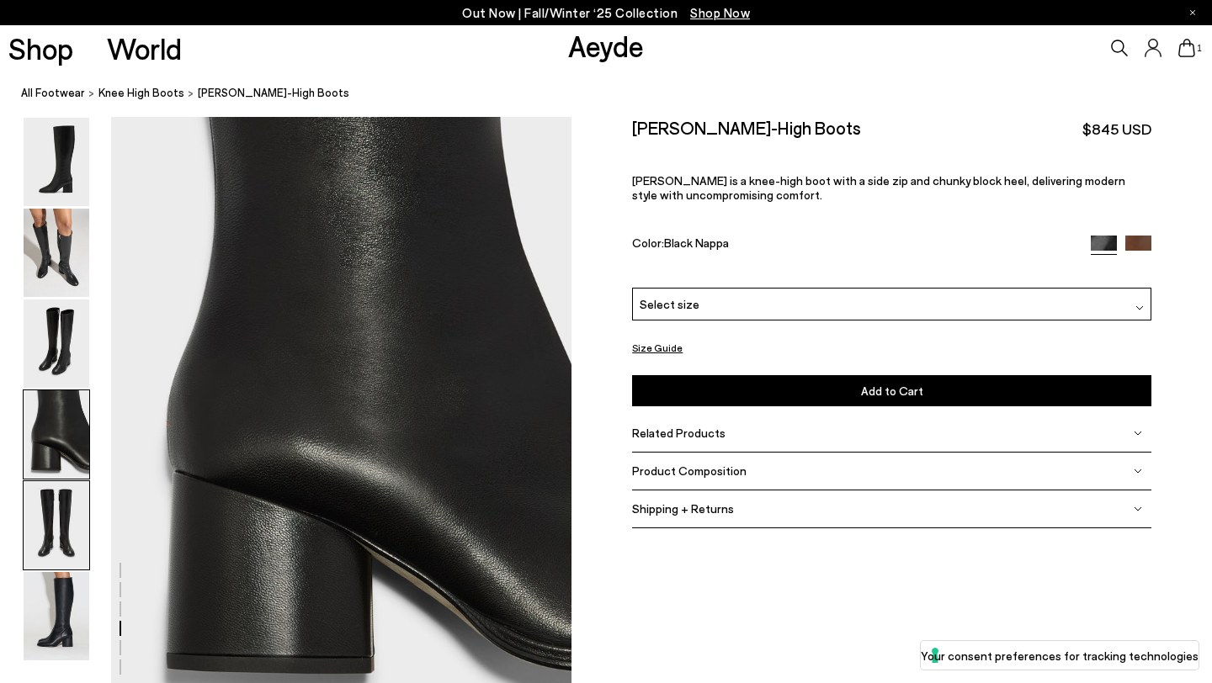
click at [57, 517] on img at bounding box center [57, 525] width 66 height 88
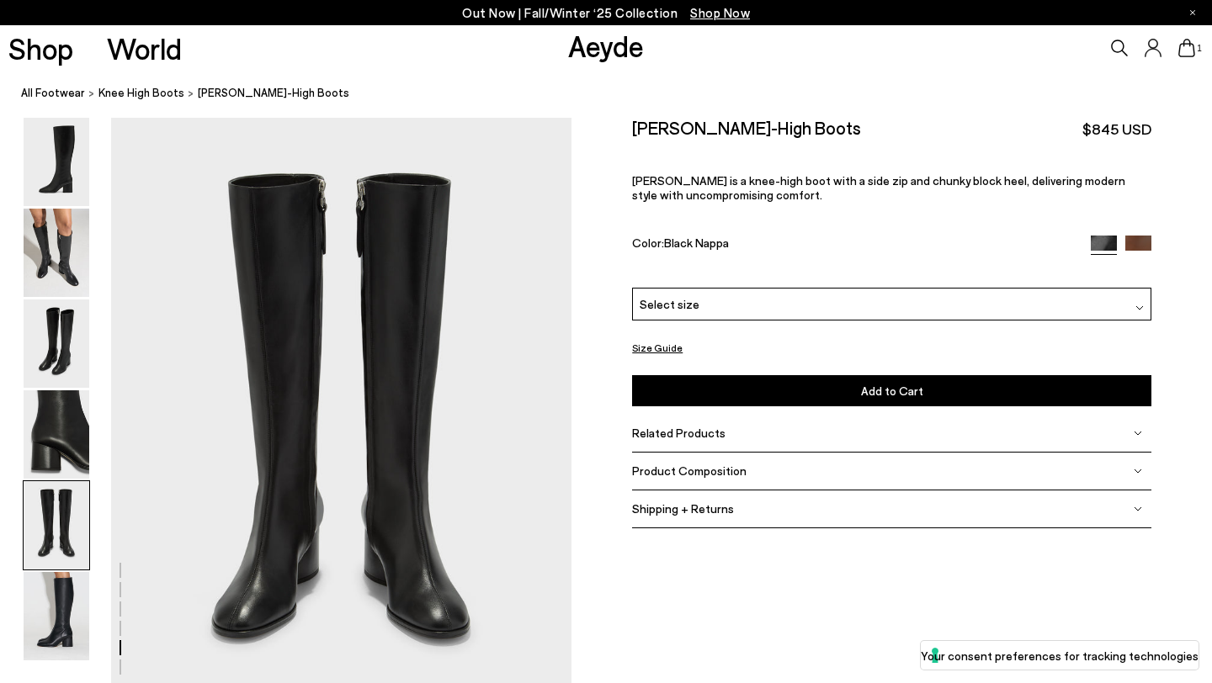
scroll to position [2467, 0]
click at [70, 332] on img at bounding box center [57, 344] width 66 height 88
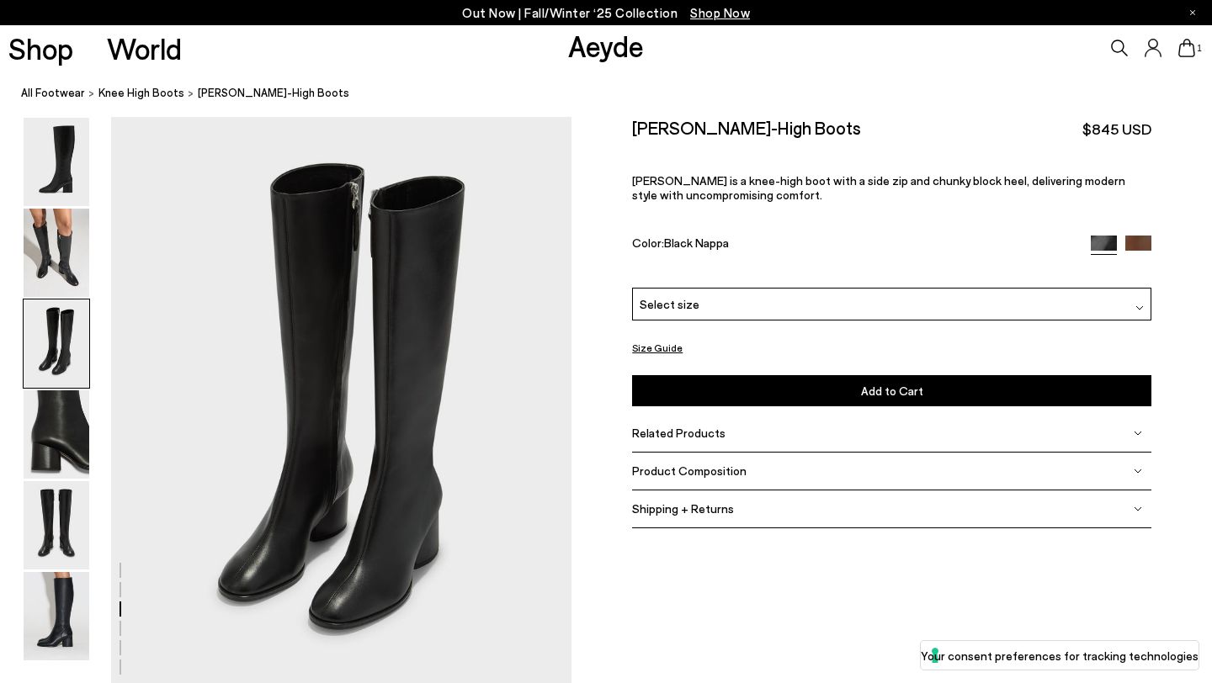
scroll to position [1234, 0]
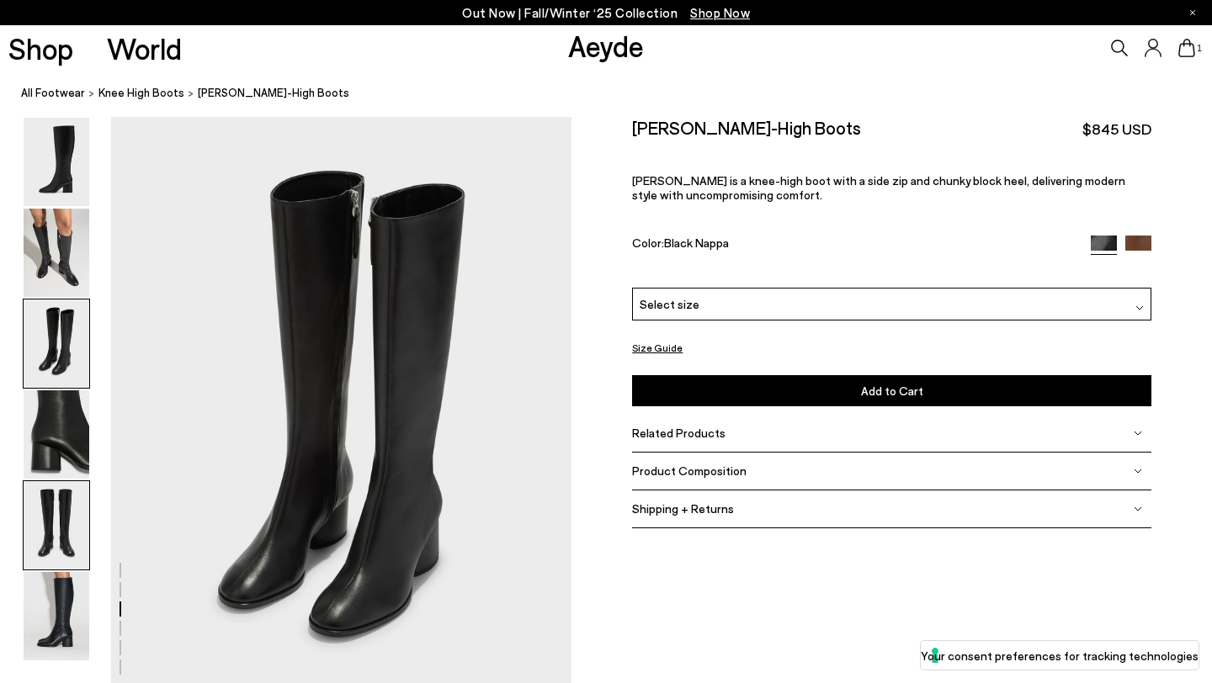
click at [50, 539] on img at bounding box center [57, 525] width 66 height 88
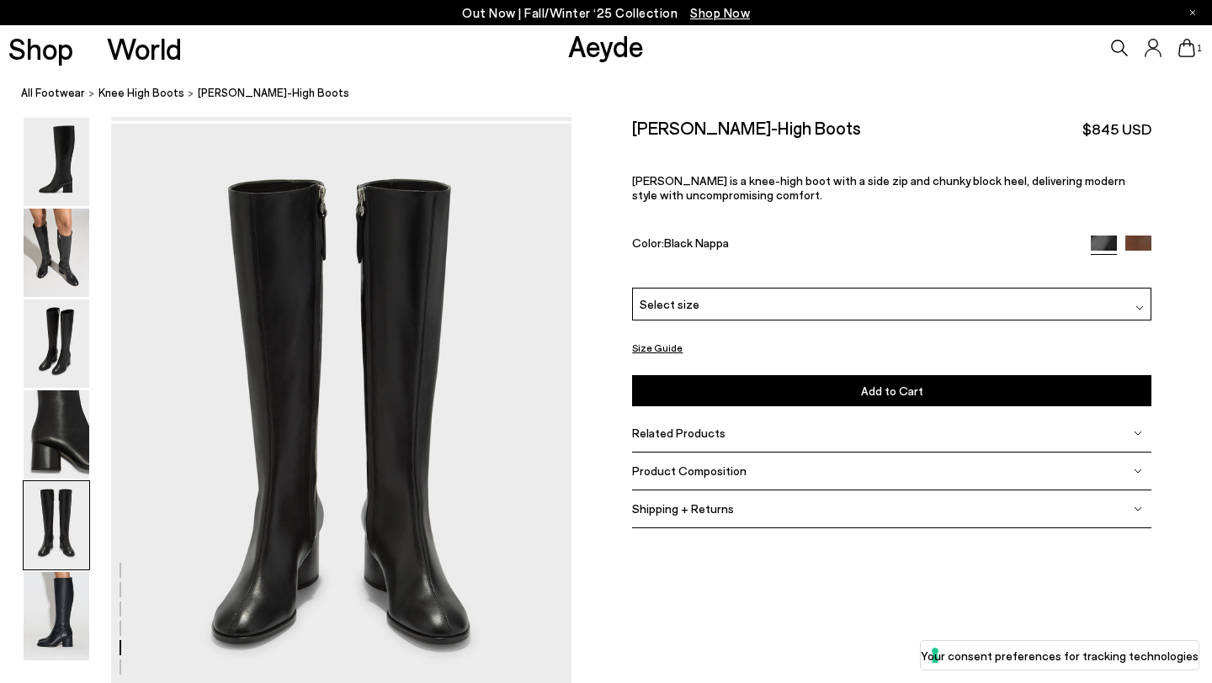
scroll to position [2467, 0]
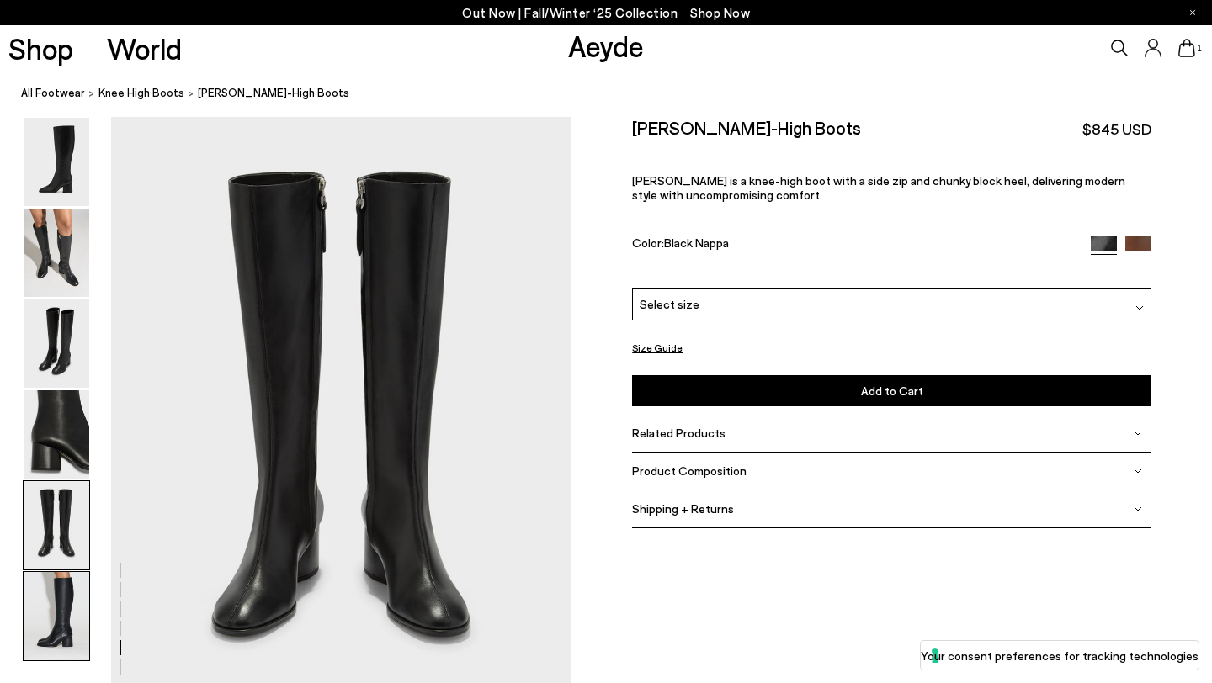
click at [60, 614] on img at bounding box center [57, 616] width 66 height 88
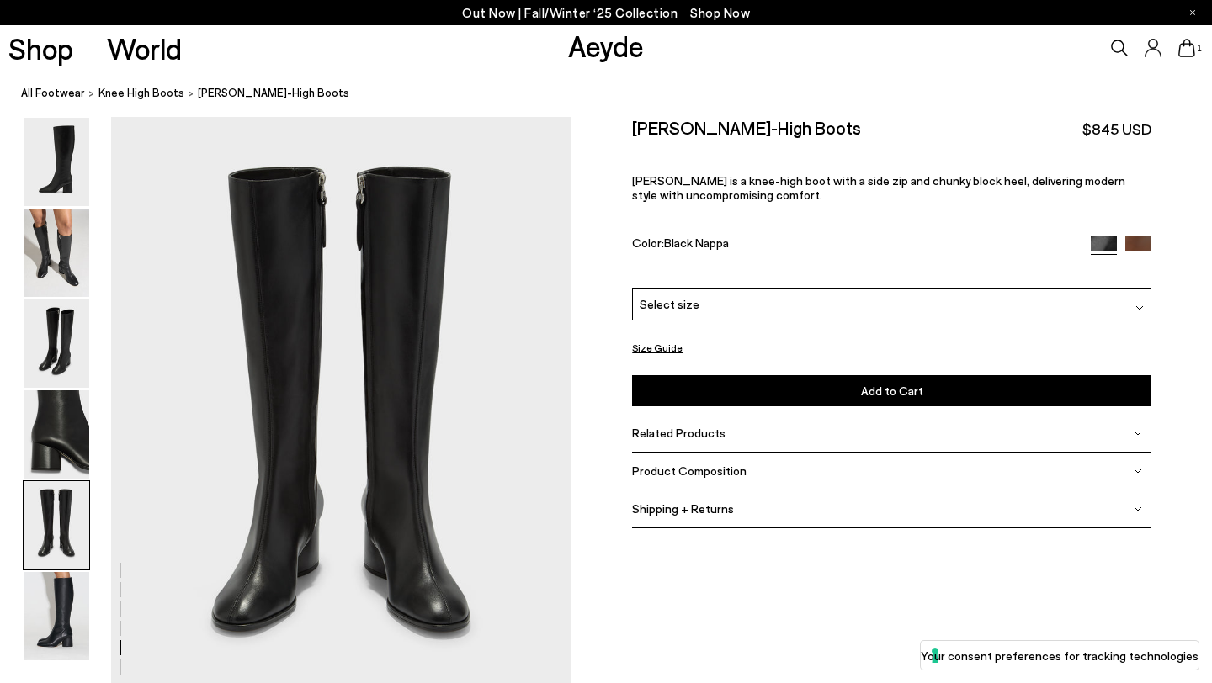
scroll to position [2470, 0]
